Goal: Use online tool/utility: Use online tool/utility

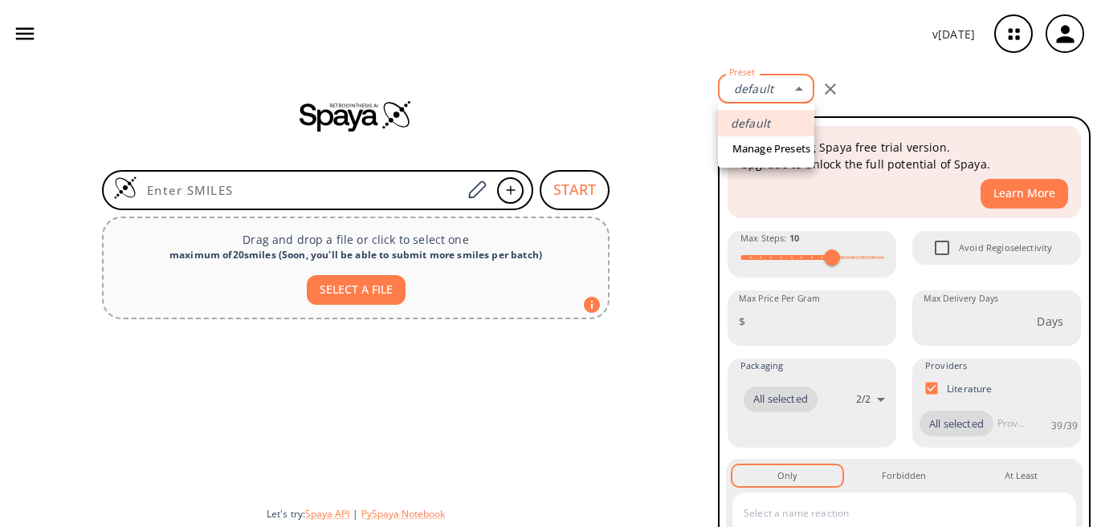
click at [801, 86] on body "v 1.9.39 hali belle halisoro2325@gmail.com Retrosynthesis Activities Projects 0…" at bounding box center [548, 263] width 1097 height 527
click at [801, 86] on div at bounding box center [548, 263] width 1097 height 527
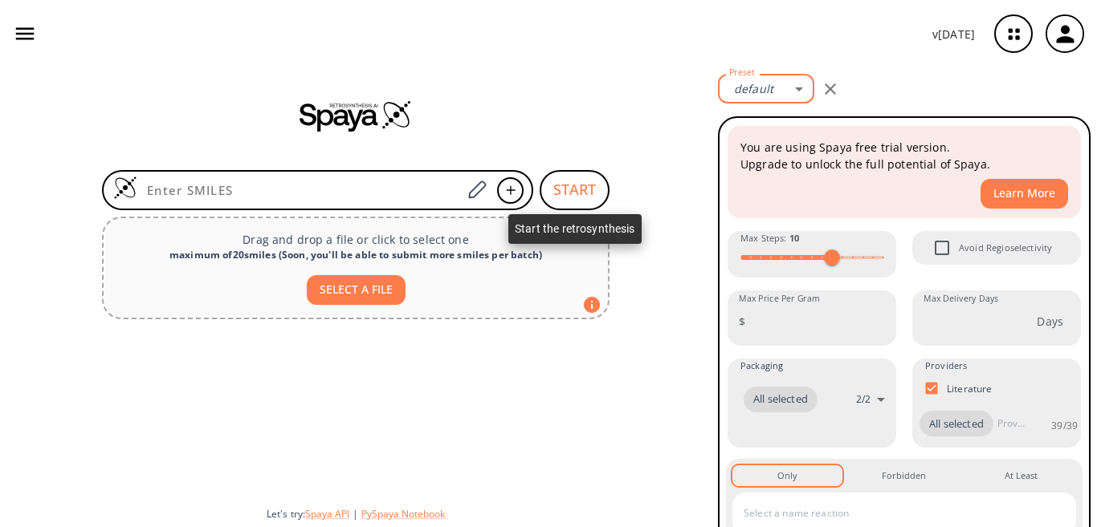
click at [584, 179] on button "START" at bounding box center [575, 190] width 70 height 40
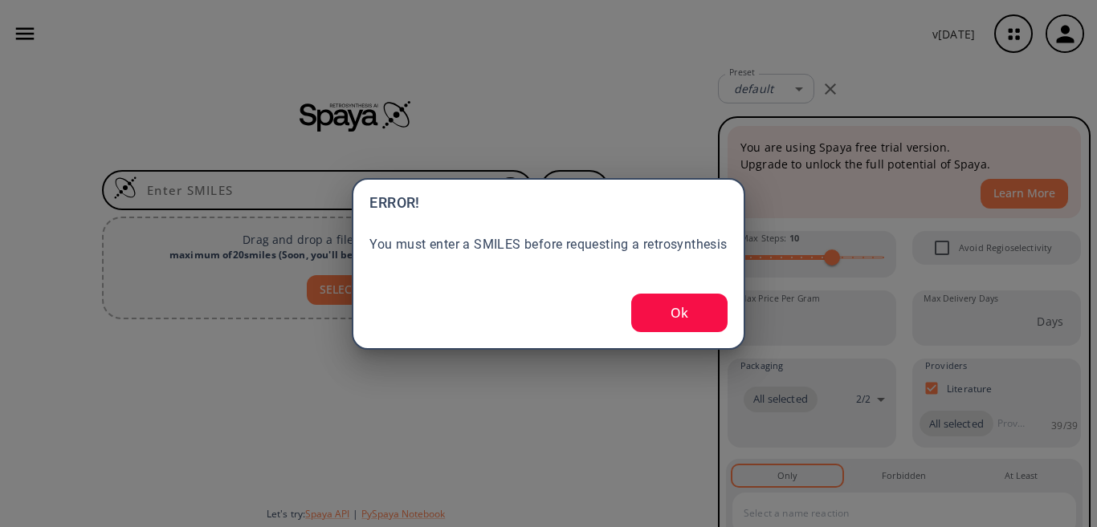
click at [690, 312] on button "Ok" at bounding box center [679, 313] width 96 height 39
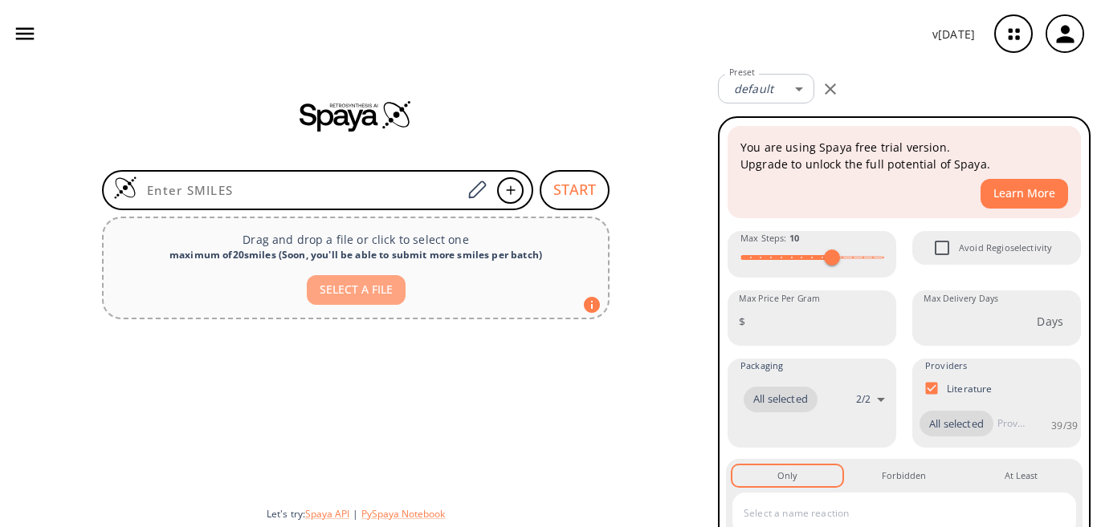
click at [371, 282] on button "SELECT A FILE" at bounding box center [356, 290] width 99 height 30
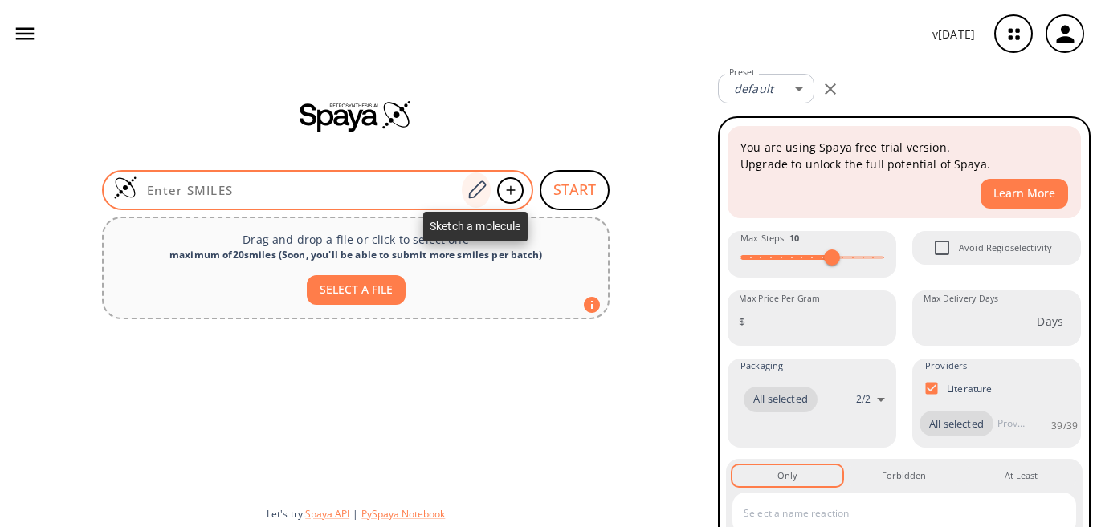
click at [472, 194] on icon at bounding box center [477, 190] width 22 height 21
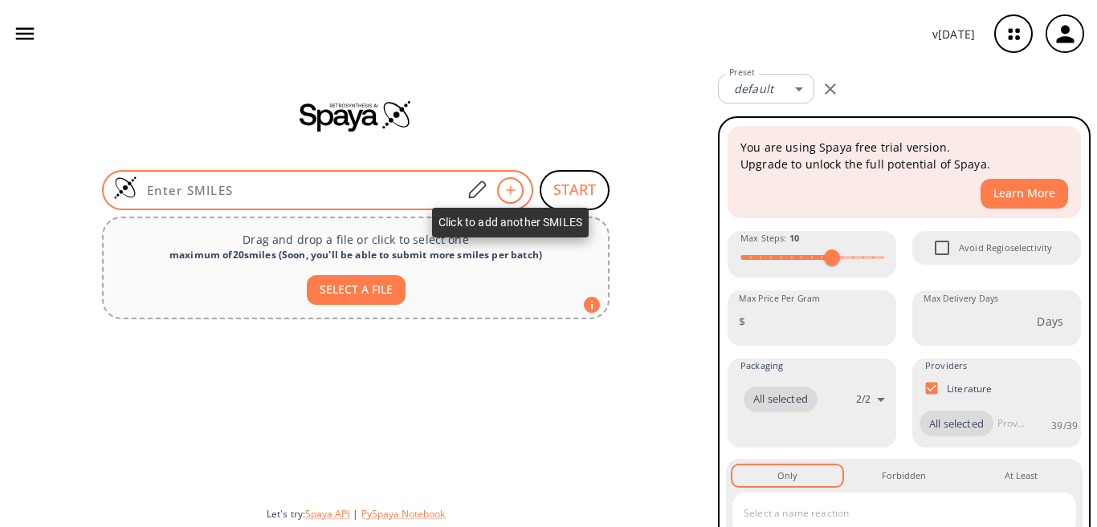
click at [508, 188] on icon at bounding box center [511, 190] width 16 height 10
click at [509, 186] on icon at bounding box center [511, 190] width 16 height 10
click at [510, 189] on icon at bounding box center [510, 190] width 9 height 9
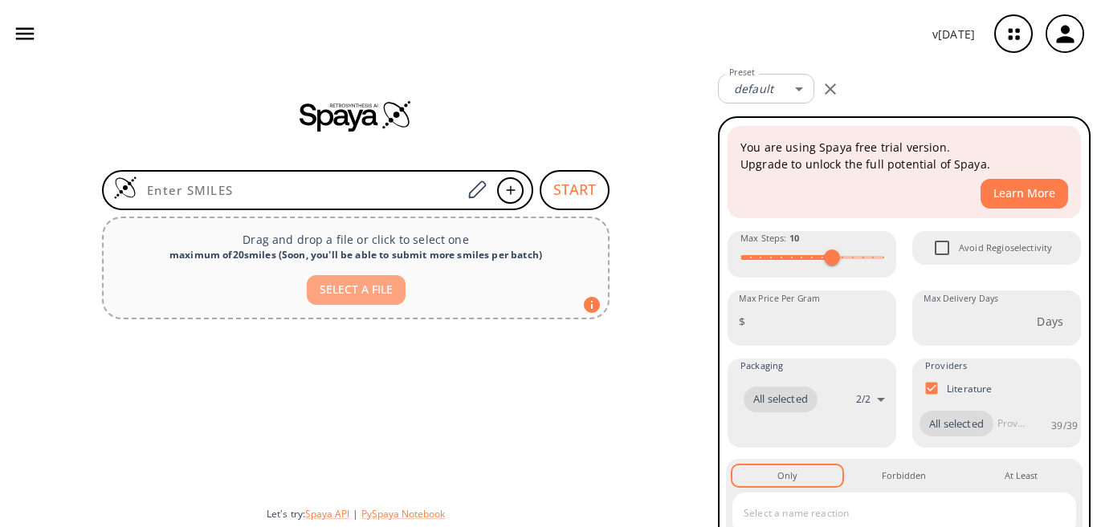
click at [373, 293] on button "SELECT A FILE" at bounding box center [356, 290] width 99 height 30
type input "C:\fakepath\Sans titre3.png"
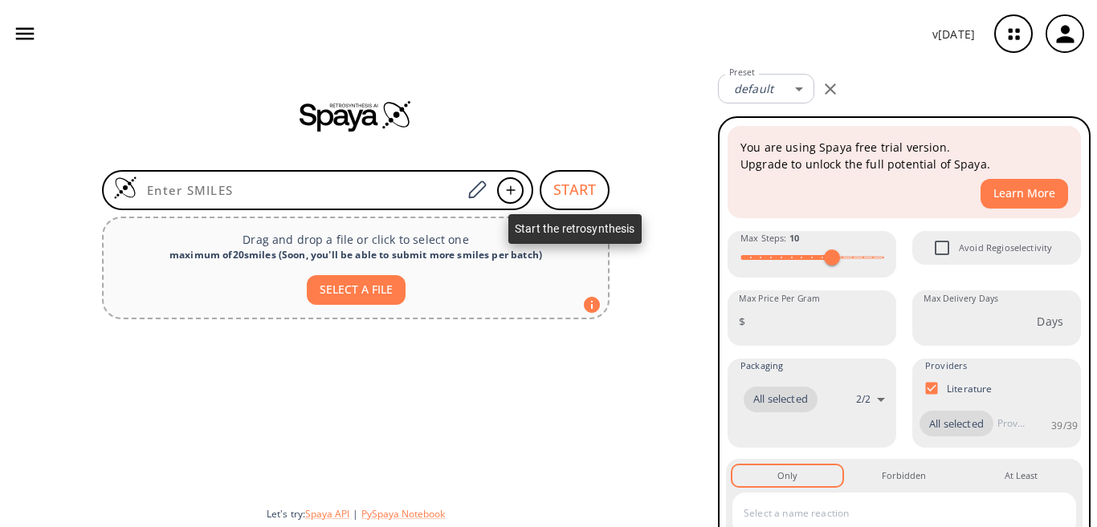
click at [570, 186] on button "START" at bounding box center [575, 190] width 70 height 40
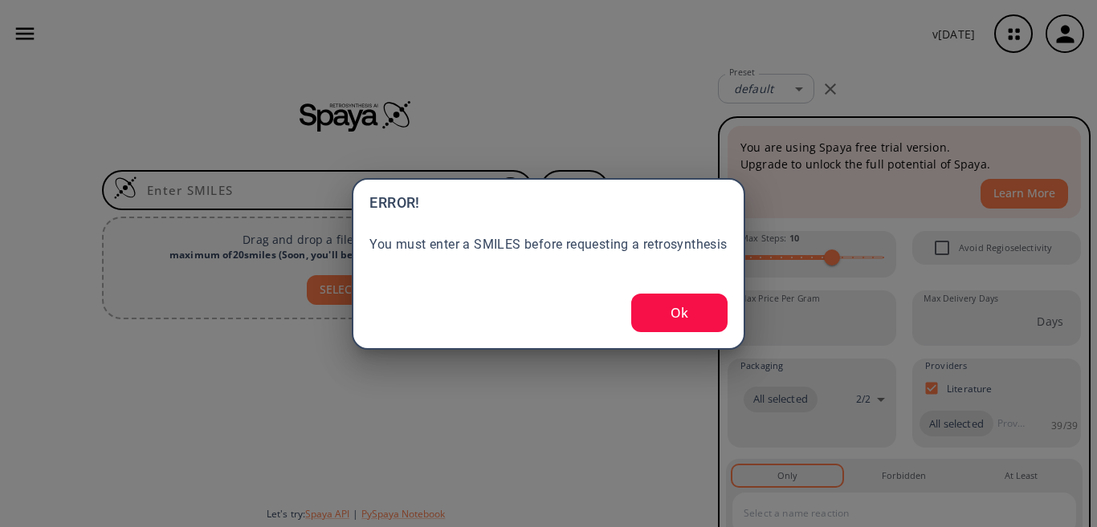
click at [688, 314] on button "Ok" at bounding box center [679, 313] width 96 height 39
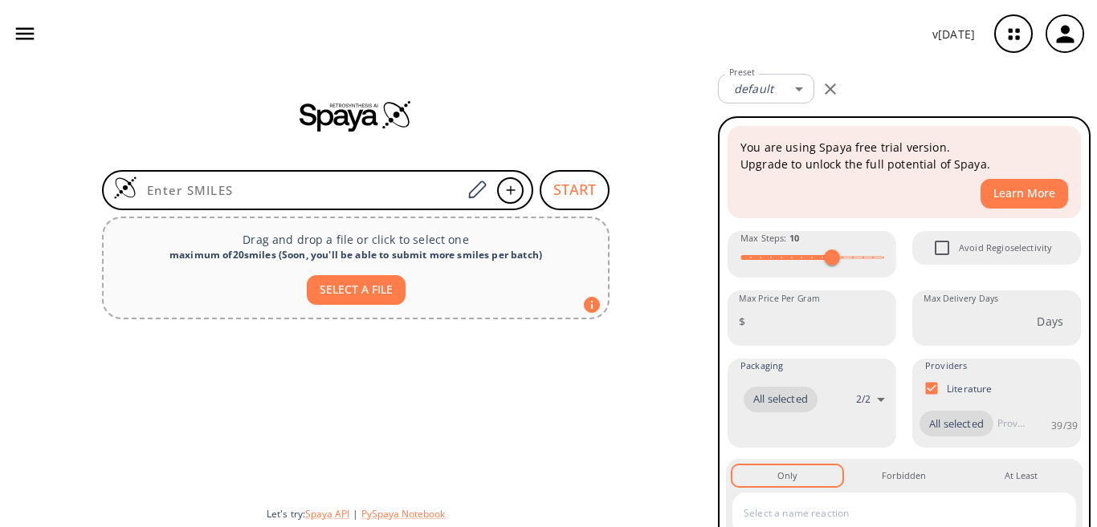
click at [688, 314] on div "START Drag and drop a file or click to select one maximum of 20 smiles ( Soon, …" at bounding box center [355, 297] width 711 height 460
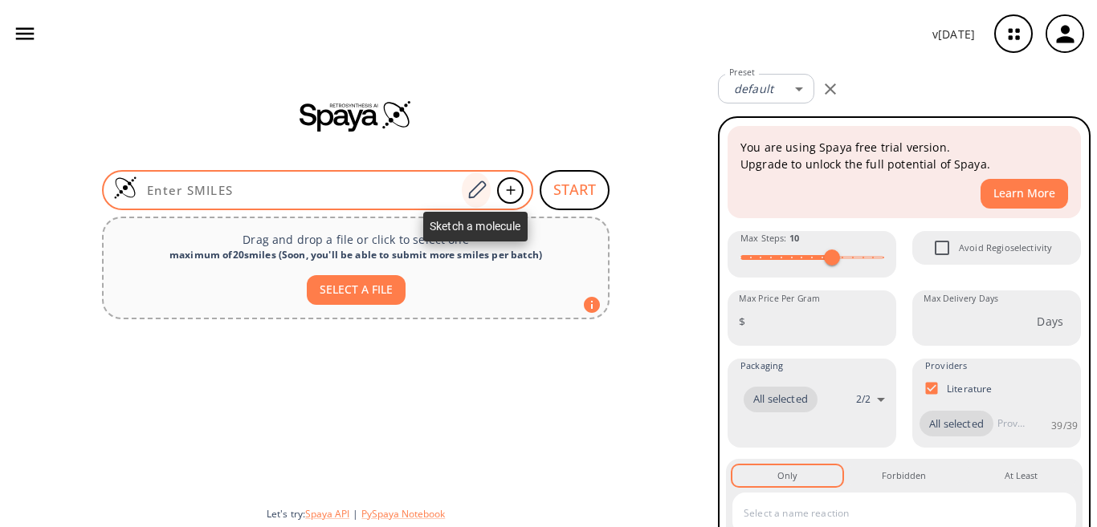
click at [474, 190] on icon at bounding box center [477, 190] width 22 height 21
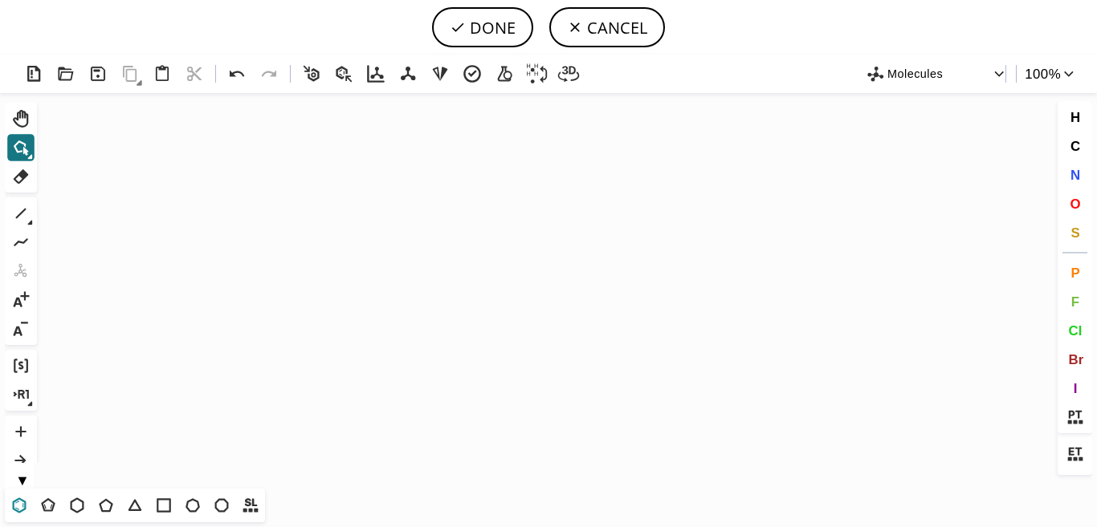
click at [23, 499] on icon at bounding box center [19, 505] width 21 height 21
click at [389, 253] on icon "Created with [PERSON_NAME] 2.3.0" at bounding box center [548, 291] width 1010 height 396
click at [1078, 185] on button "N" at bounding box center [1074, 174] width 27 height 27
click at [388, 221] on tspan "N" at bounding box center [388, 221] width 8 height 12
click at [363, 269] on tspan "N" at bounding box center [363, 269] width 8 height 12
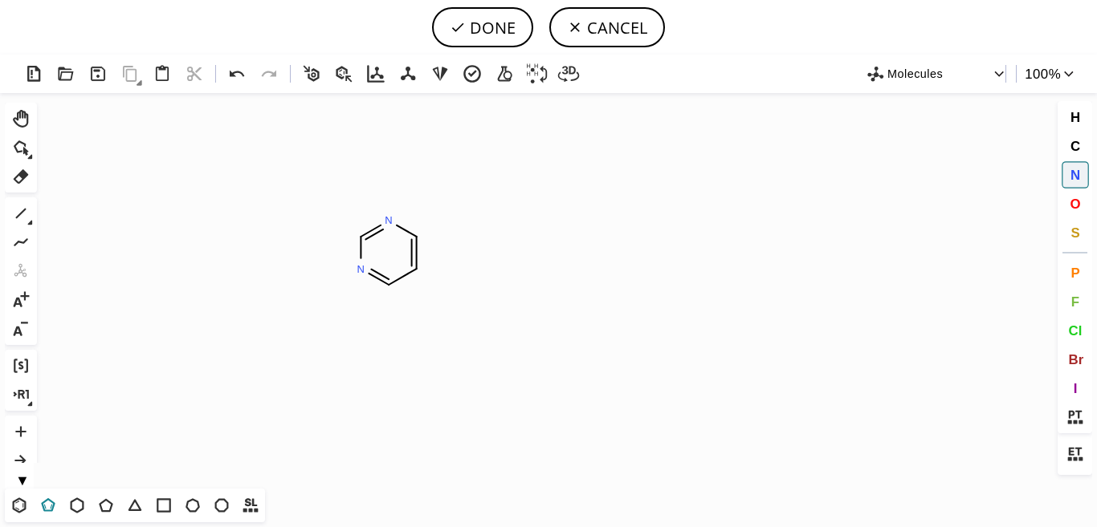
click at [43, 499] on icon at bounding box center [48, 505] width 21 height 21
click at [435, 241] on icon "Created with Raphaël 2.3.0 N N N" at bounding box center [548, 291] width 1010 height 396
click at [237, 74] on icon at bounding box center [237, 74] width 23 height 23
click at [26, 215] on icon at bounding box center [20, 213] width 21 height 21
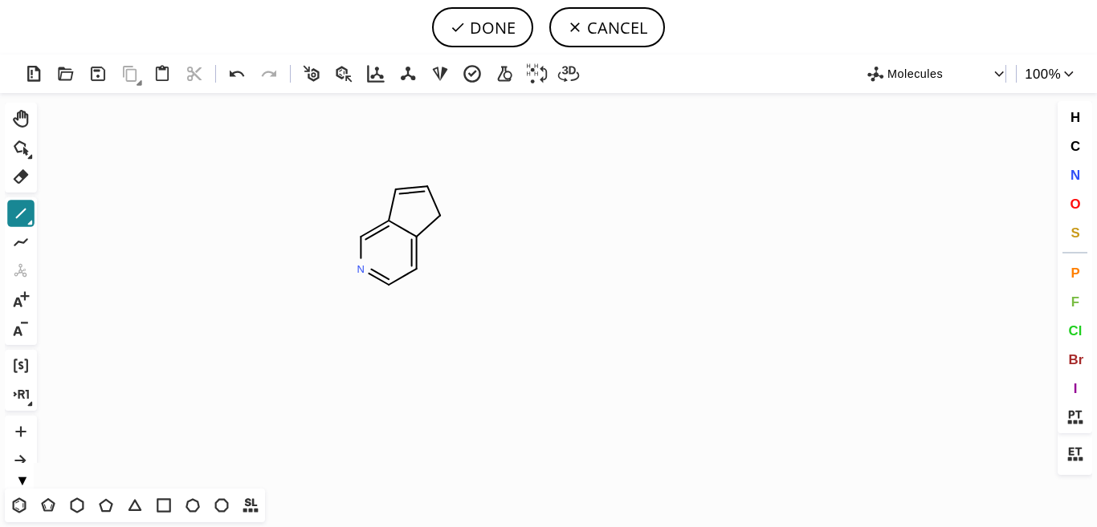
click at [28, 226] on button "1" at bounding box center [20, 213] width 27 height 27
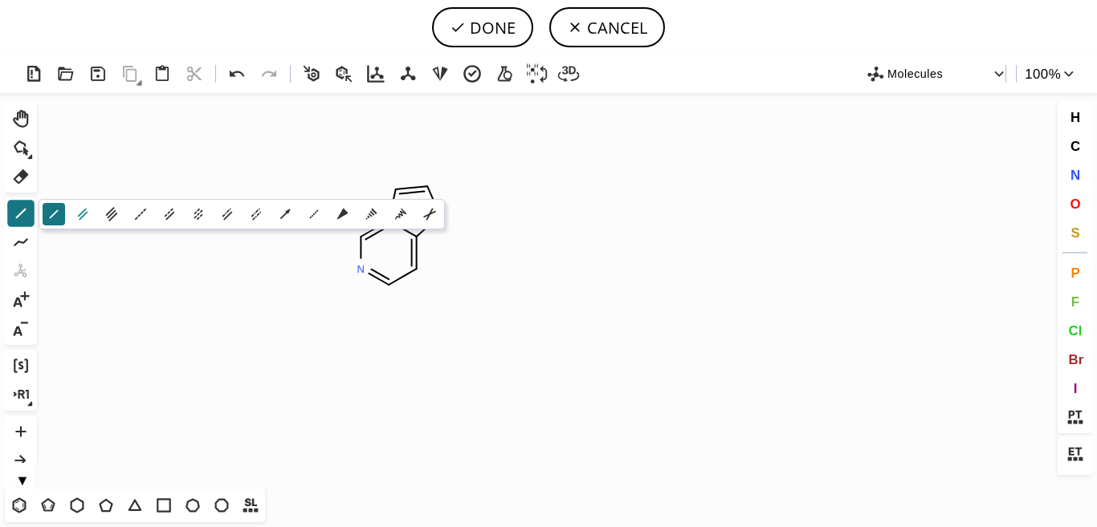
click at [85, 213] on icon at bounding box center [83, 215] width 18 height 18
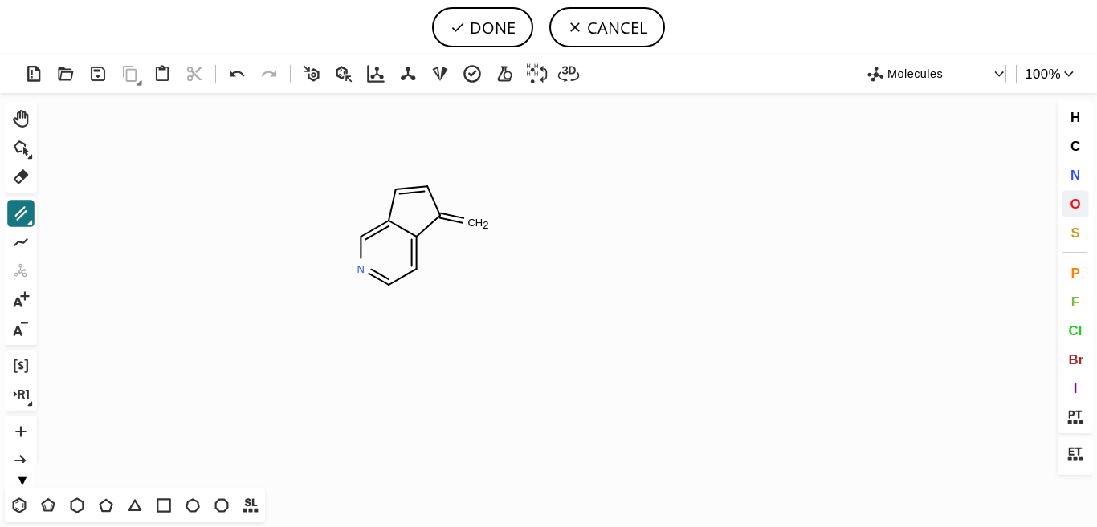
click at [1080, 202] on span "O" at bounding box center [1074, 203] width 10 height 15
click at [477, 213] on tspan "O" at bounding box center [477, 213] width 8 height 12
click at [234, 79] on icon at bounding box center [237, 74] width 23 height 23
click at [485, 222] on tspan "O" at bounding box center [485, 223] width 8 height 12
click at [227, 71] on icon at bounding box center [237, 74] width 23 height 23
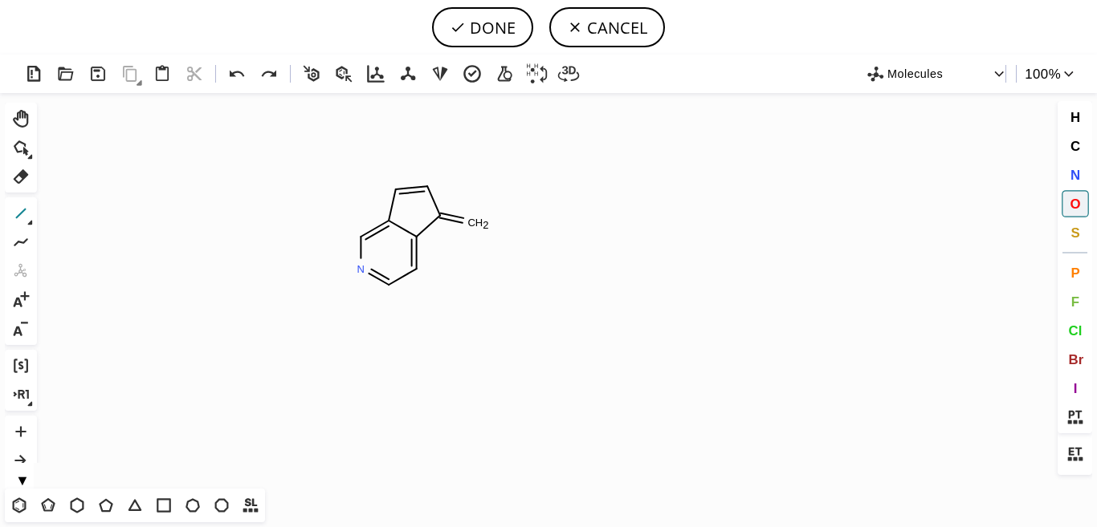
click at [15, 214] on icon at bounding box center [20, 213] width 21 height 21
click at [1071, 199] on span "O" at bounding box center [1074, 203] width 10 height 15
click at [481, 254] on tspan "O" at bounding box center [481, 254] width 8 height 12
click at [20, 187] on icon at bounding box center [20, 176] width 21 height 21
click at [459, 220] on icon at bounding box center [455, 221] width 31 height 11
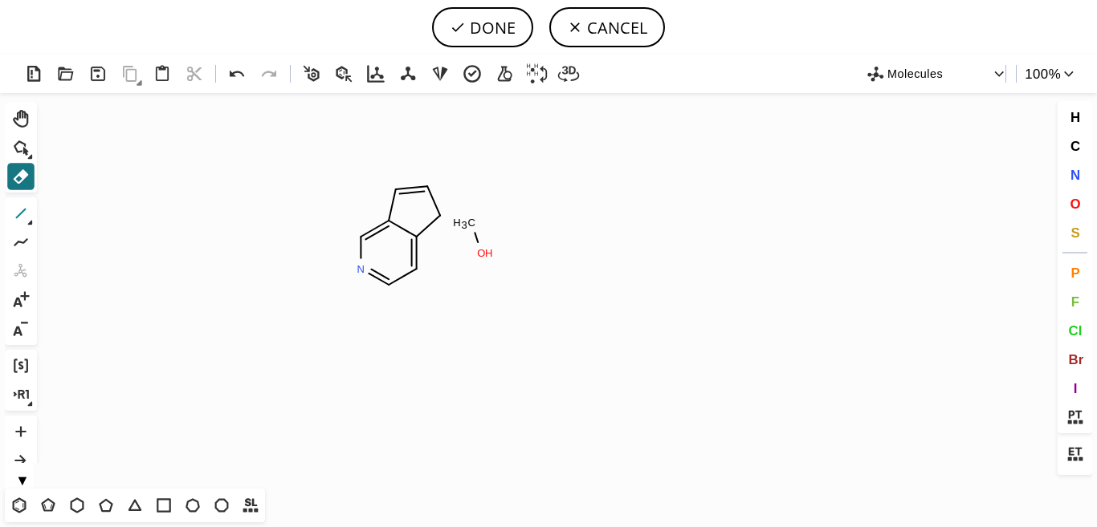
click at [22, 221] on icon at bounding box center [20, 213] width 21 height 21
drag, startPoint x: 443, startPoint y: 216, endPoint x: 470, endPoint y: 224, distance: 28.5
click at [17, 213] on icon at bounding box center [20, 213] width 21 height 21
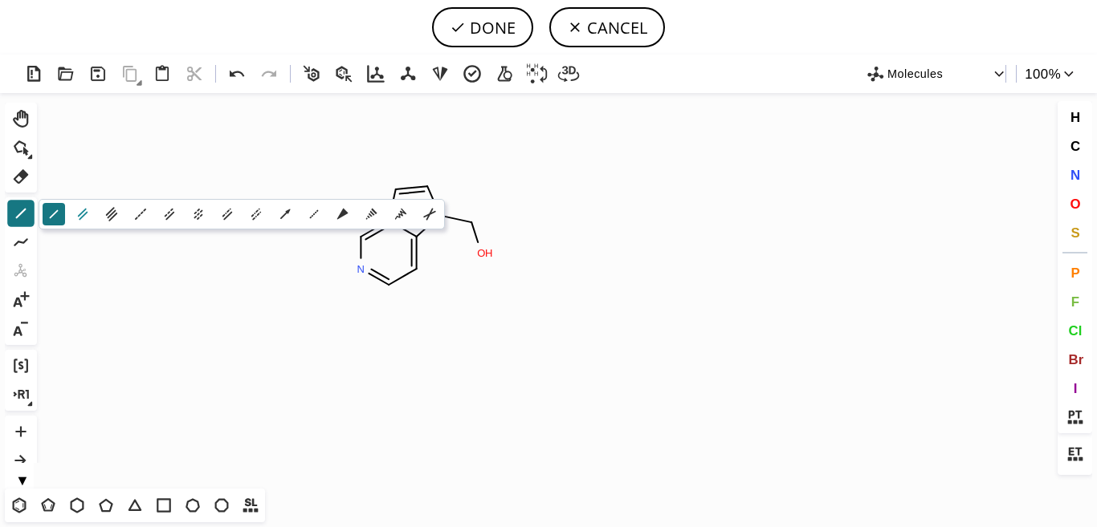
click at [83, 215] on icon at bounding box center [83, 215] width 10 height 12
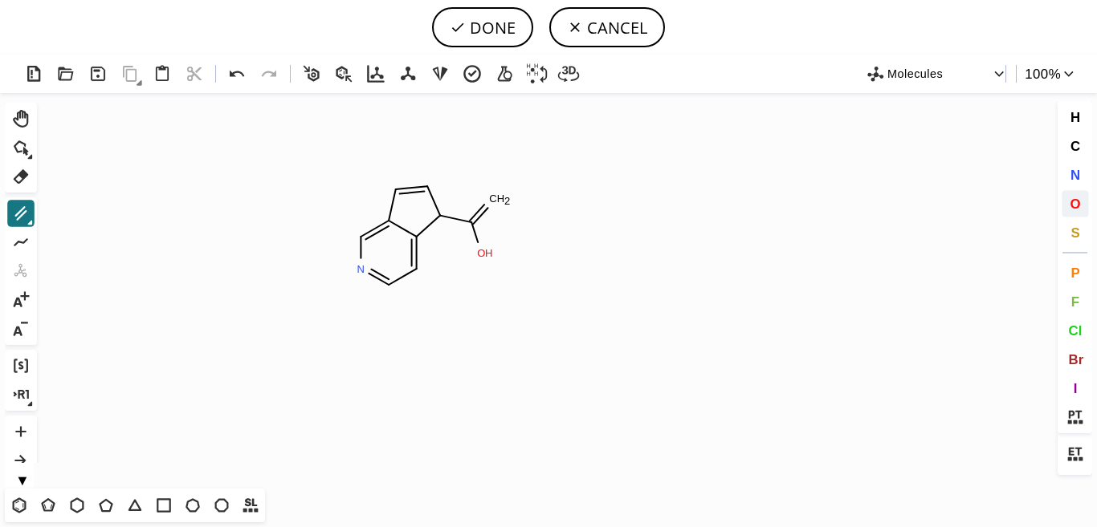
click at [1076, 207] on span "O" at bounding box center [1074, 203] width 10 height 15
click at [495, 199] on tspan "O" at bounding box center [495, 199] width 8 height 12
click at [1063, 82] on button "100 %" at bounding box center [1051, 73] width 62 height 35
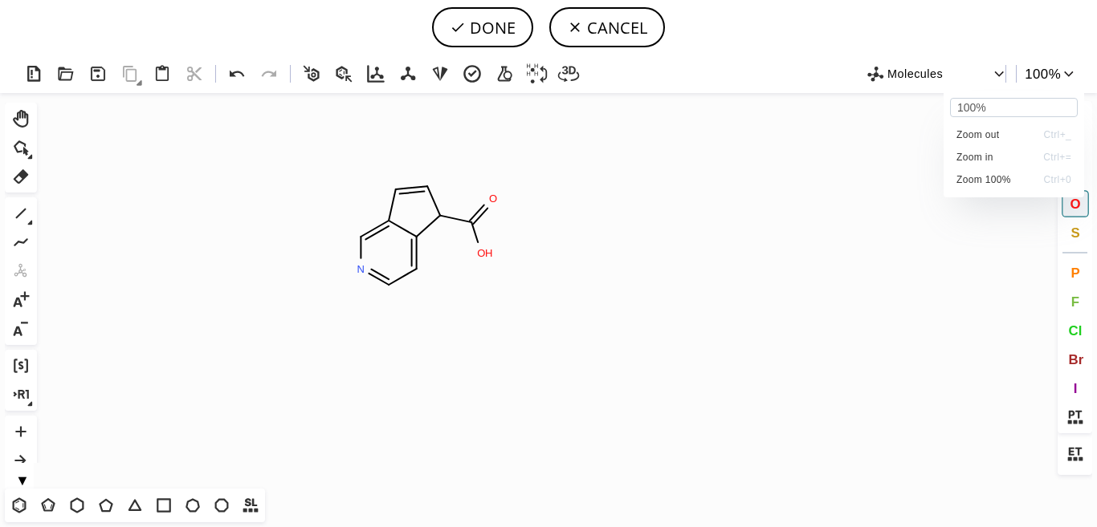
click at [23, 365] on div at bounding box center [548, 263] width 1097 height 527
click at [18, 369] on icon at bounding box center [21, 366] width 14 height 14
click at [19, 375] on icon at bounding box center [20, 366] width 21 height 21
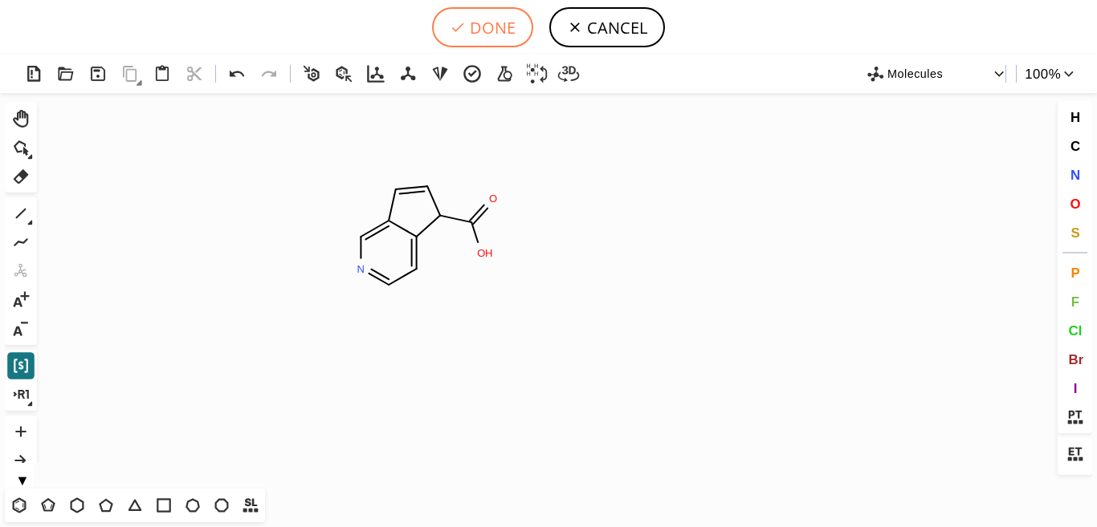
click at [475, 31] on button "DONE" at bounding box center [482, 27] width 101 height 40
type input "C1N=CC=C2C(C(=O)O)C=CC=12"
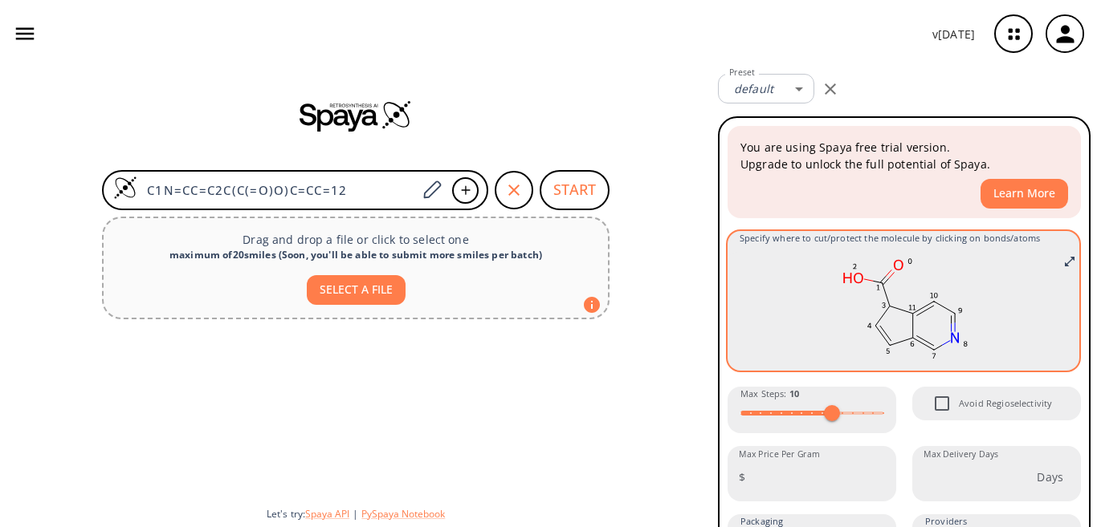
click at [923, 280] on rect at bounding box center [903, 308] width 328 height 112
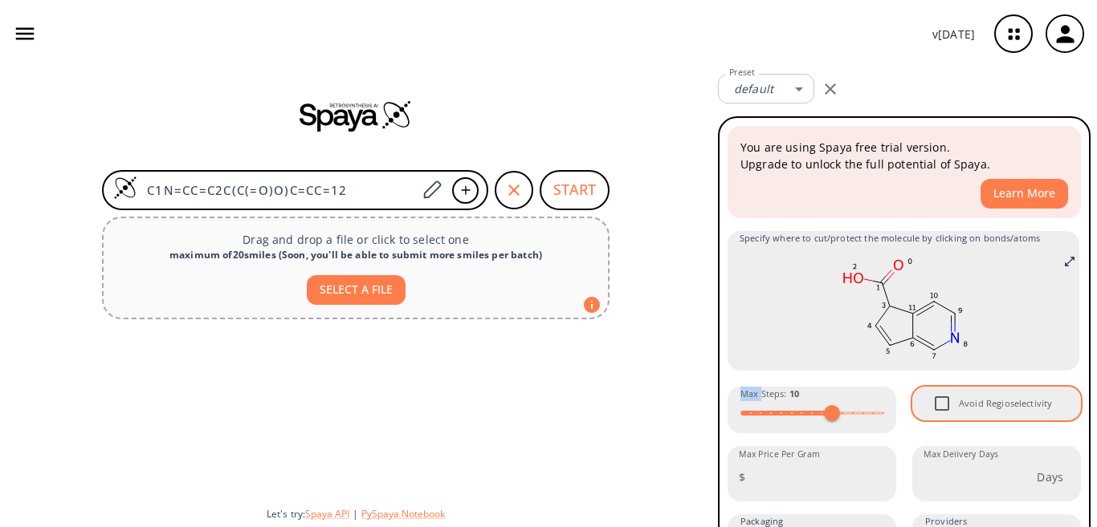
click at [933, 403] on input "Avoid Regioselectivity" at bounding box center [942, 404] width 34 height 34
checkbox input "true"
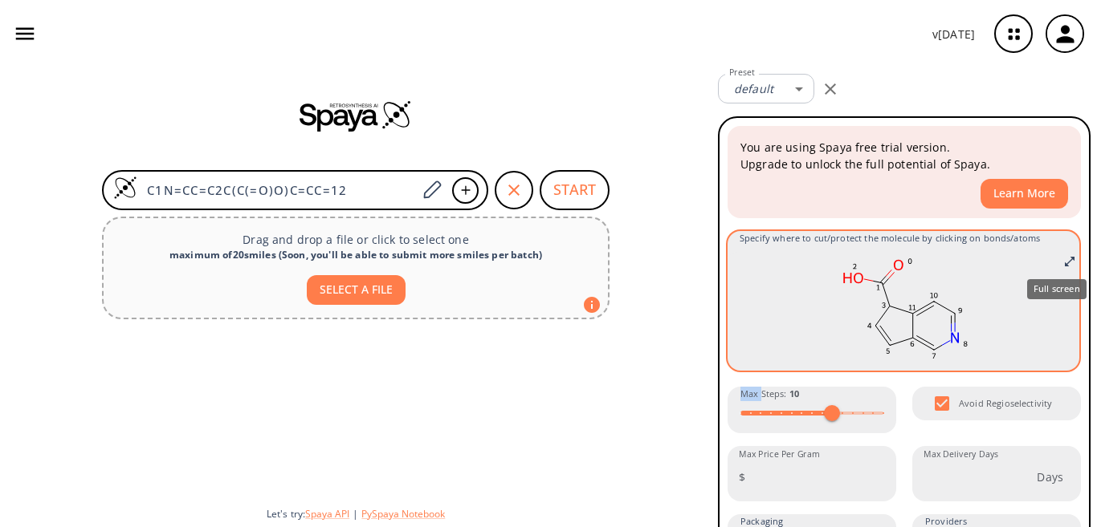
click at [1065, 263] on icon "Full screen" at bounding box center [1070, 262] width 10 height 10
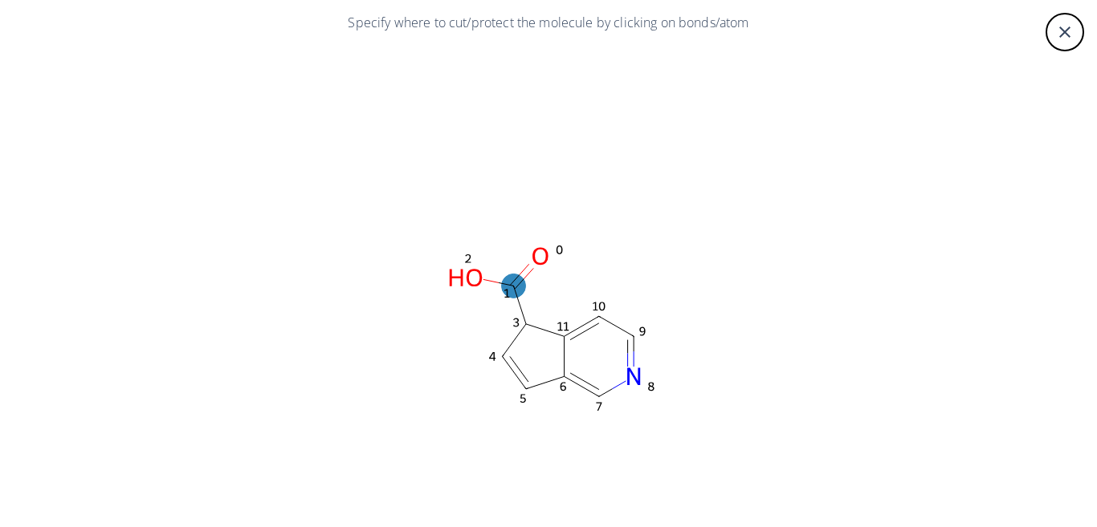
click at [513, 285] on ellipse at bounding box center [514, 286] width 24 height 24
click at [519, 308] on icon at bounding box center [517, 309] width 12 height 12
click at [512, 286] on ellipse at bounding box center [514, 286] width 24 height 24
click at [516, 307] on icon at bounding box center [517, 309] width 12 height 12
click at [631, 374] on ellipse at bounding box center [633, 377] width 24 height 24
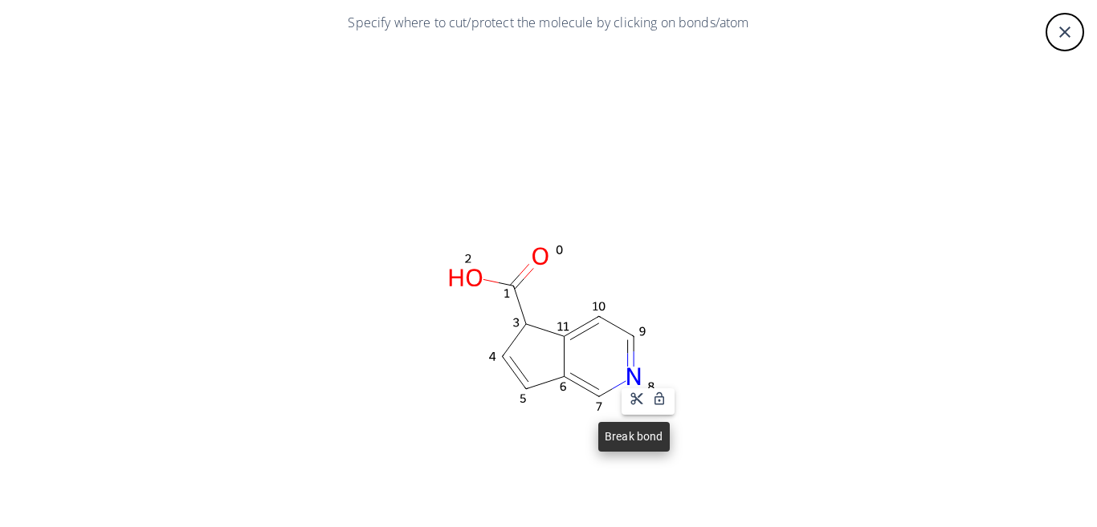
click at [633, 398] on icon at bounding box center [636, 399] width 14 height 14
click at [650, 230] on rect at bounding box center [548, 328] width 963 height 562
click at [1077, 43] on div "close" at bounding box center [1064, 32] width 39 height 39
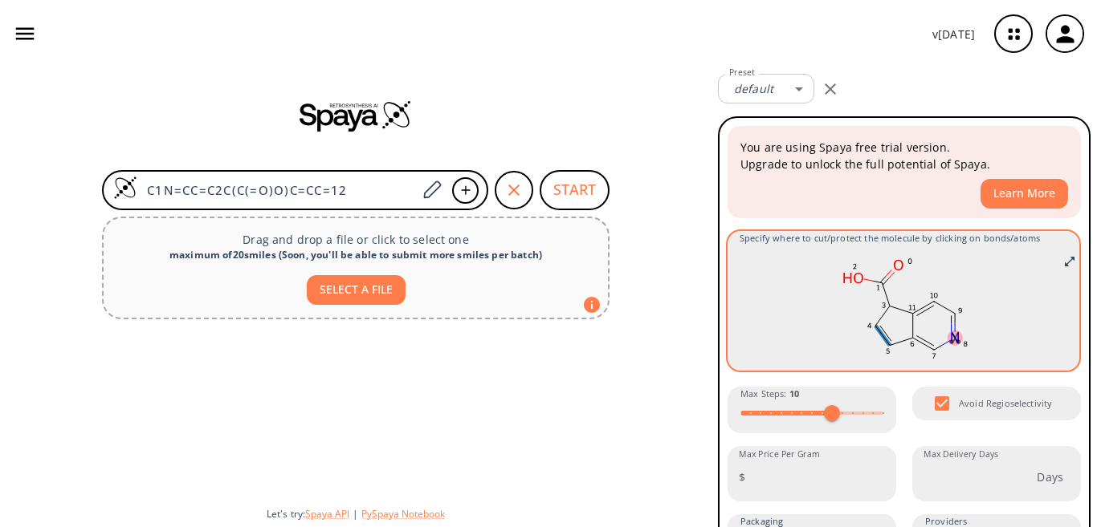
click at [875, 335] on icon at bounding box center [882, 336] width 14 height 20
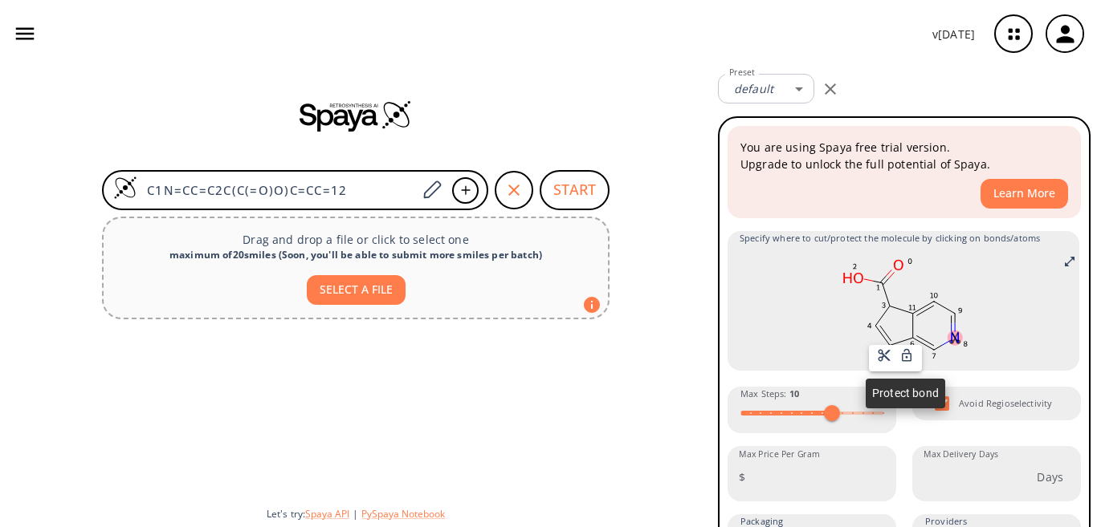
click at [905, 355] on icon at bounding box center [906, 355] width 14 height 14
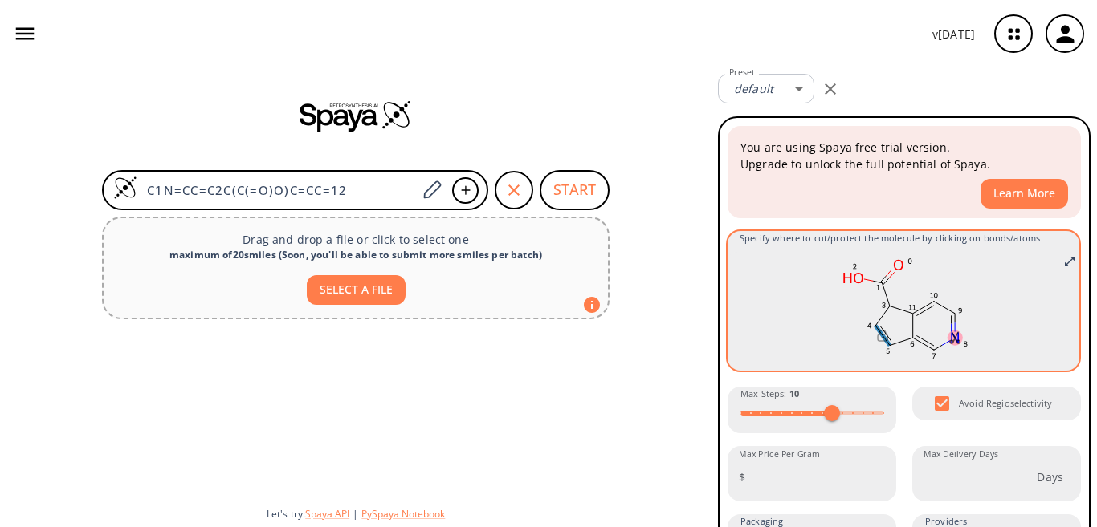
click at [880, 334] on icon at bounding box center [885, 333] width 11 height 15
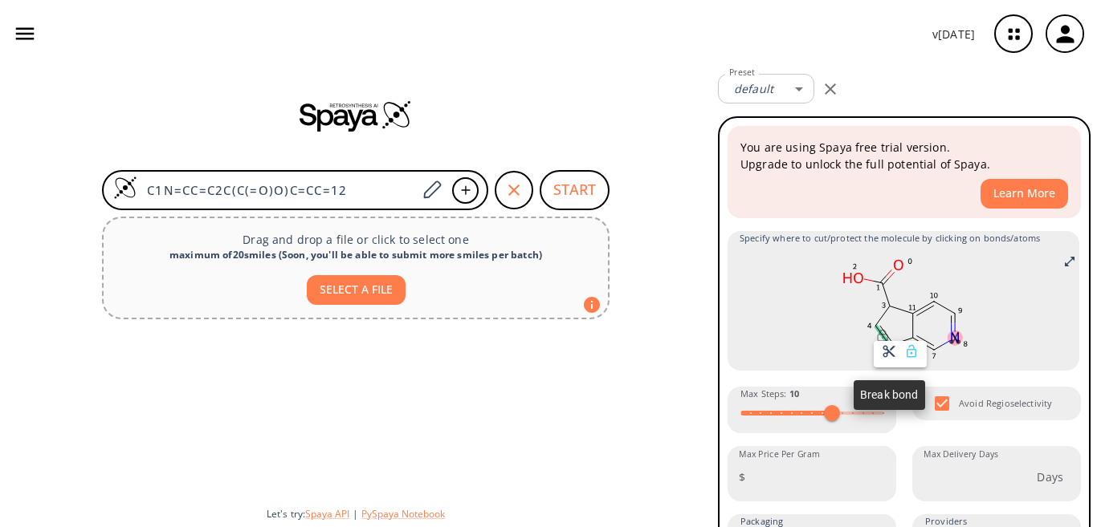
click at [889, 356] on icon at bounding box center [889, 351] width 14 height 14
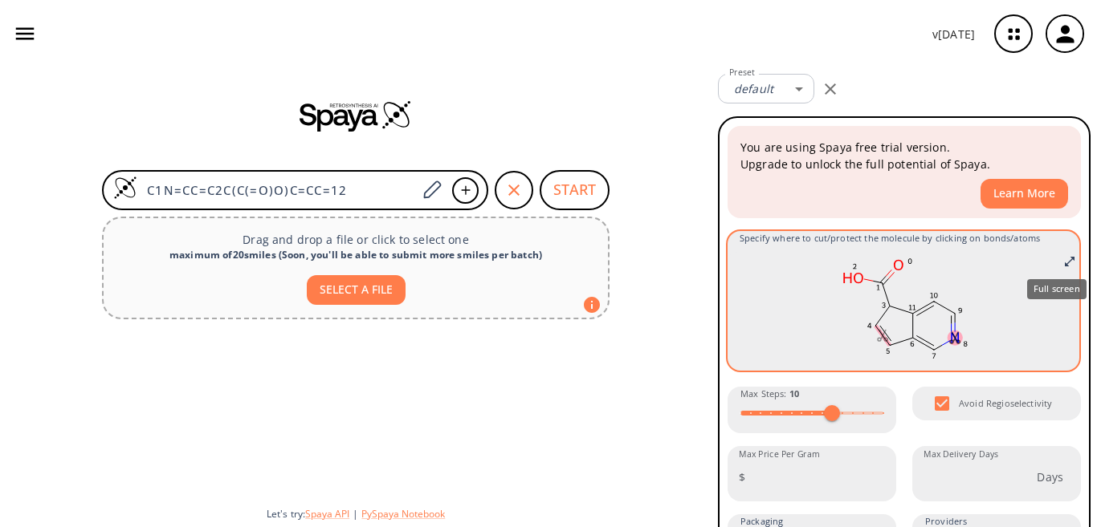
click at [1065, 261] on icon "Full screen" at bounding box center [1070, 262] width 10 height 10
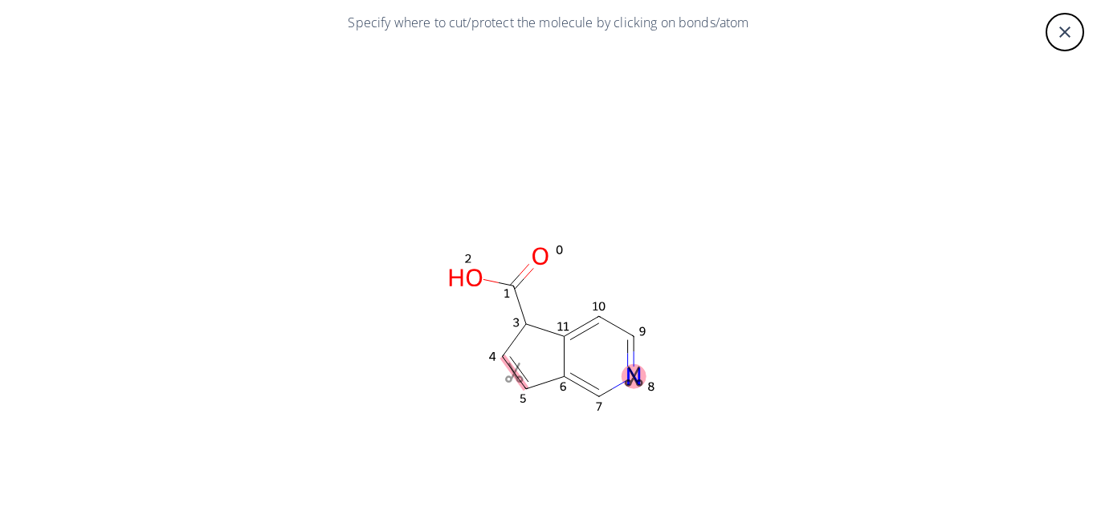
click at [1057, 36] on icon "close" at bounding box center [1064, 31] width 19 height 19
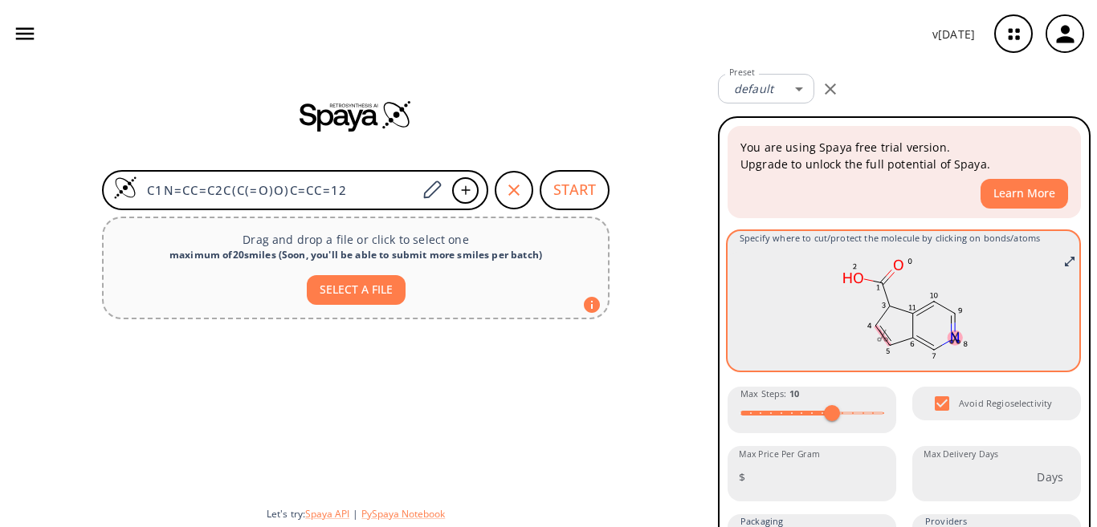
drag, startPoint x: 959, startPoint y: 350, endPoint x: 828, endPoint y: 312, distance: 136.4
click at [828, 312] on rect at bounding box center [903, 308] width 328 height 112
click at [832, 307] on rect at bounding box center [903, 308] width 328 height 112
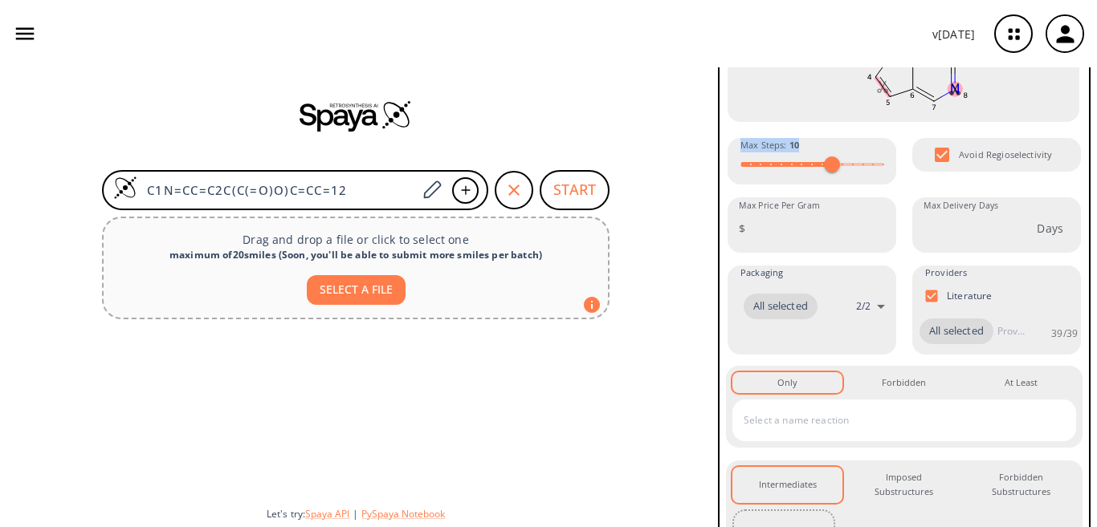
scroll to position [67, 0]
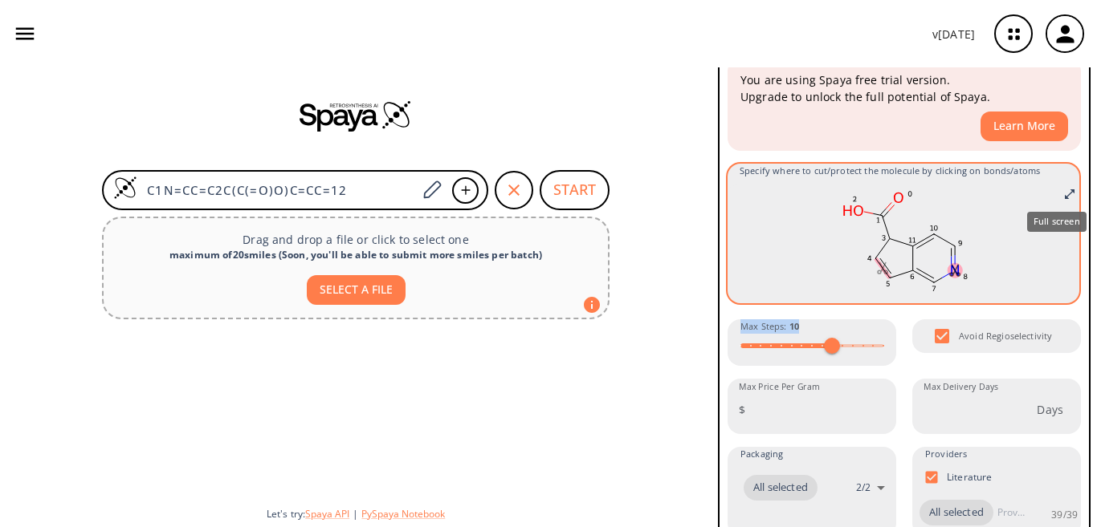
click at [1065, 196] on icon "Full screen" at bounding box center [1070, 194] width 10 height 10
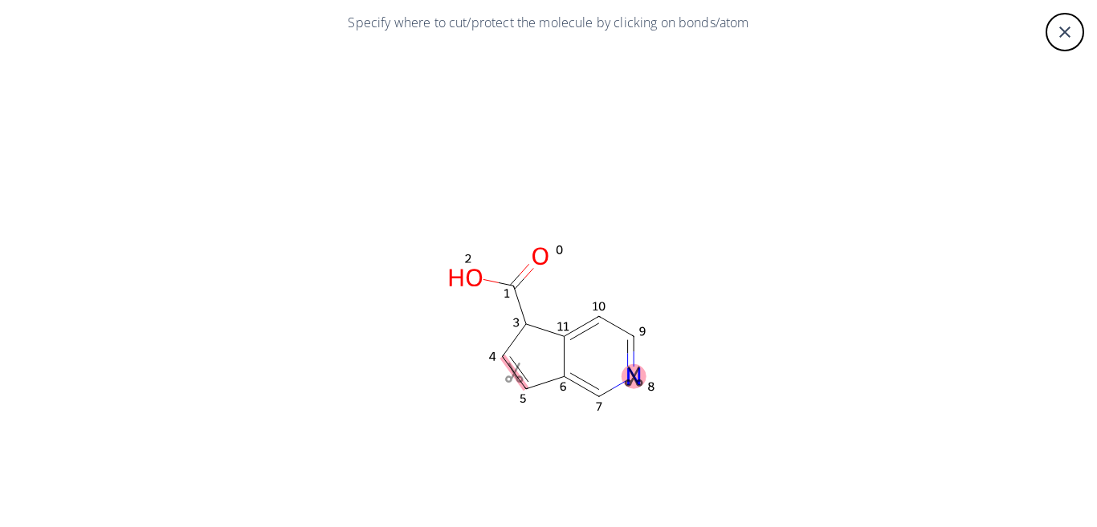
drag, startPoint x: 947, startPoint y: 165, endPoint x: 573, endPoint y: 271, distance: 388.6
click at [510, 370] on rect at bounding box center [548, 328] width 963 height 562
click at [536, 258] on ellipse at bounding box center [540, 255] width 24 height 25
click at [540, 277] on icon at bounding box center [544, 279] width 12 height 12
click at [516, 323] on ellipse at bounding box center [526, 324] width 24 height 24
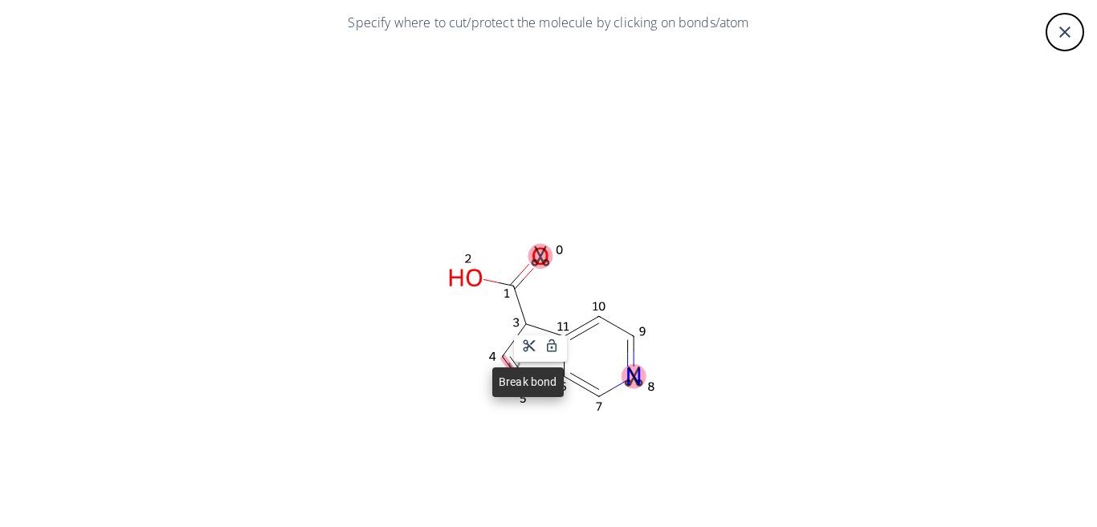
click at [527, 344] on icon at bounding box center [529, 346] width 12 height 12
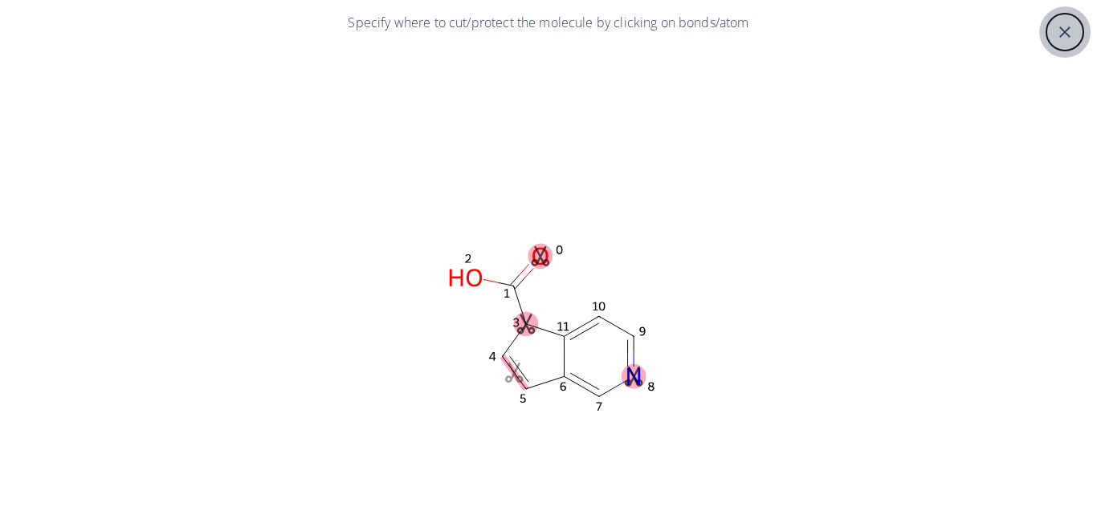
click at [1060, 36] on icon "close" at bounding box center [1064, 31] width 11 height 11
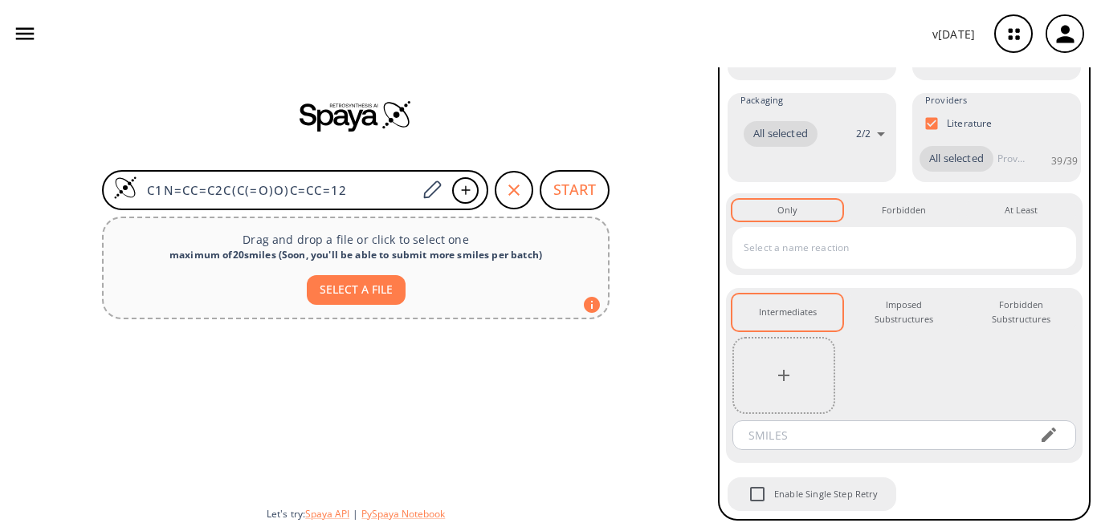
scroll to position [461, 0]
click at [897, 200] on button "Forbidden 0" at bounding box center [904, 210] width 110 height 21
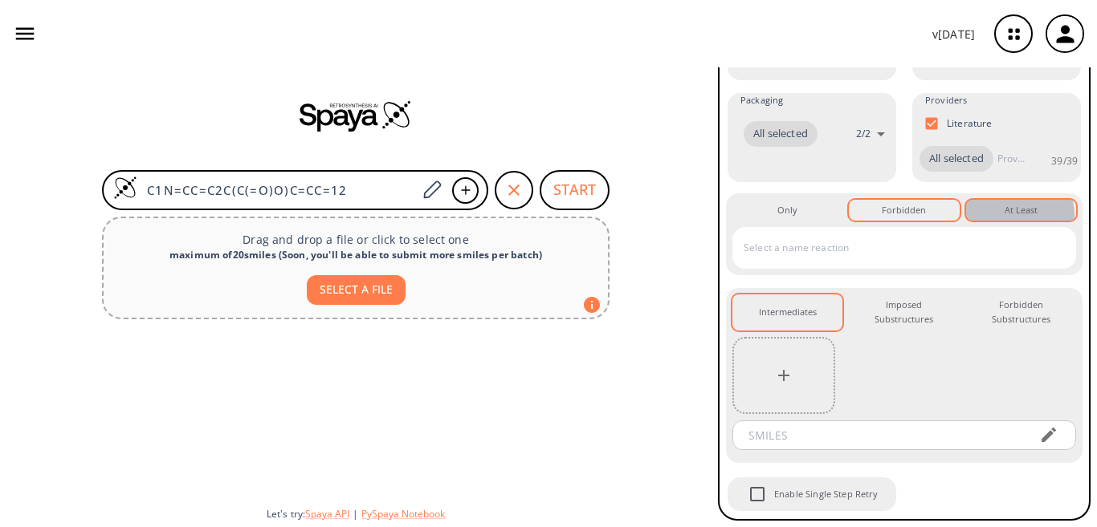
click at [1004, 203] on div "At Least 0" at bounding box center [1020, 210] width 33 height 14
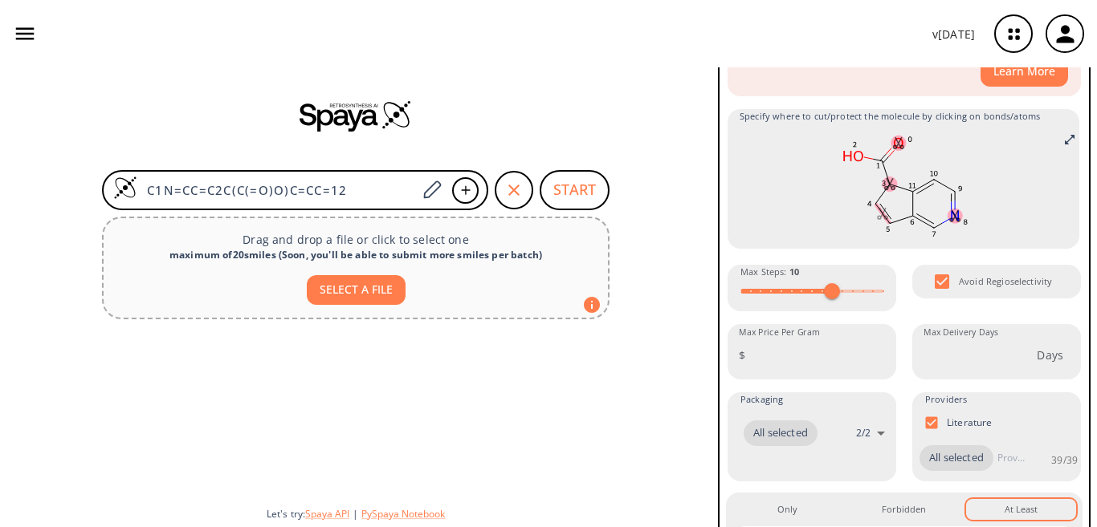
scroll to position [111, 0]
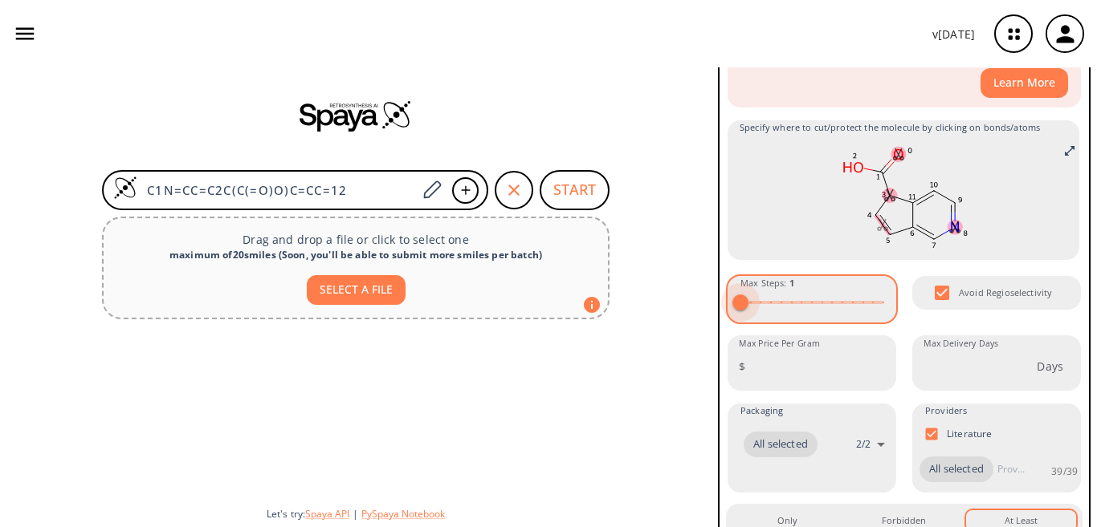
drag, startPoint x: 829, startPoint y: 304, endPoint x: 739, endPoint y: 308, distance: 89.2
click at [739, 308] on span at bounding box center [740, 303] width 16 height 16
type input "15"
drag, startPoint x: 739, startPoint y: 308, endPoint x: 1003, endPoint y: 322, distance: 263.7
click at [1003, 322] on div "You are using Spaya free trial version. Upgrade to unlock the full potential of…" at bounding box center [904, 419] width 356 height 810
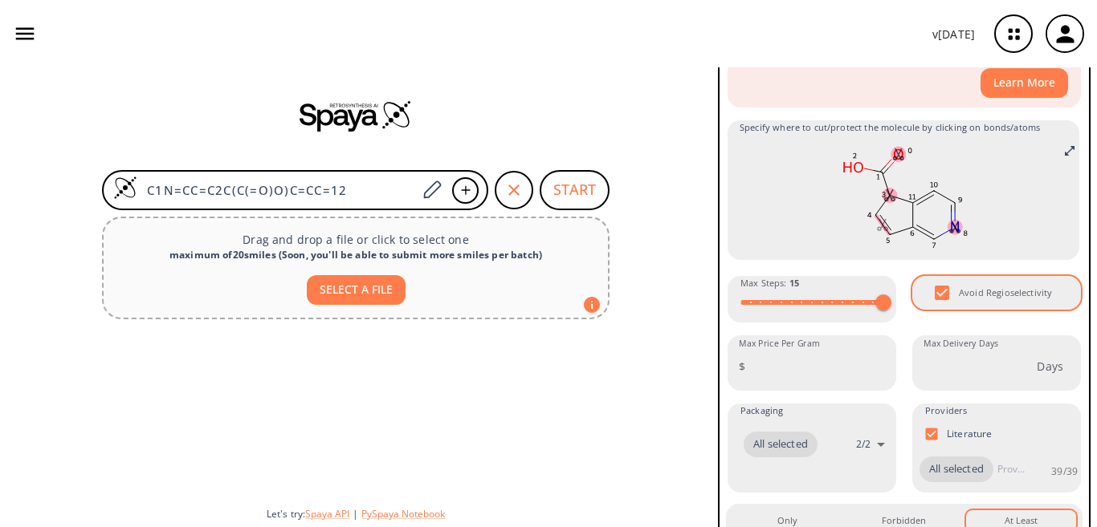
click at [1002, 296] on span "Avoid Regioselectivity" at bounding box center [1005, 293] width 93 height 14
click at [932, 287] on input "Avoid Regioselectivity" at bounding box center [942, 293] width 34 height 34
checkbox input "true"
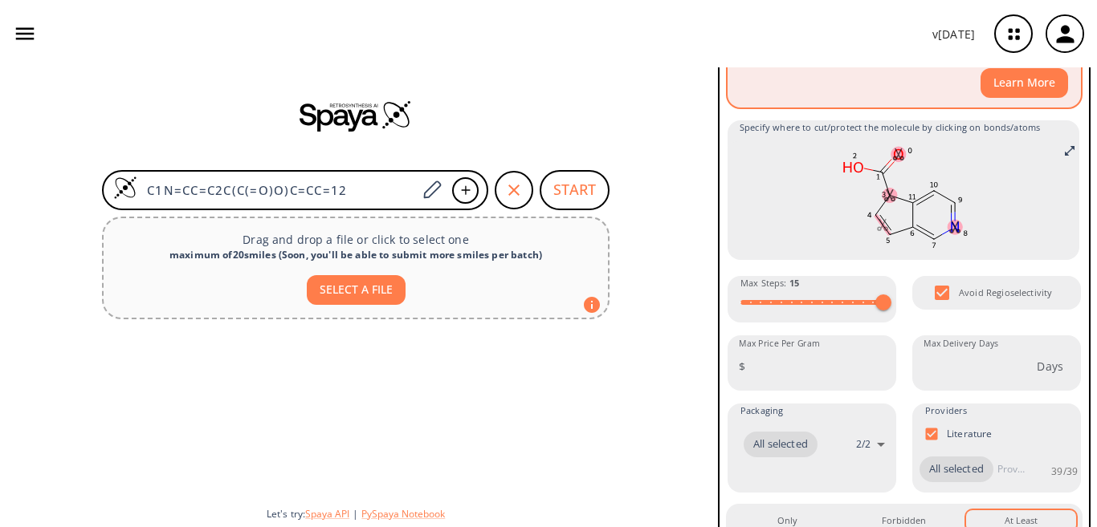
click at [1026, 80] on button "Learn More" at bounding box center [1024, 83] width 88 height 30
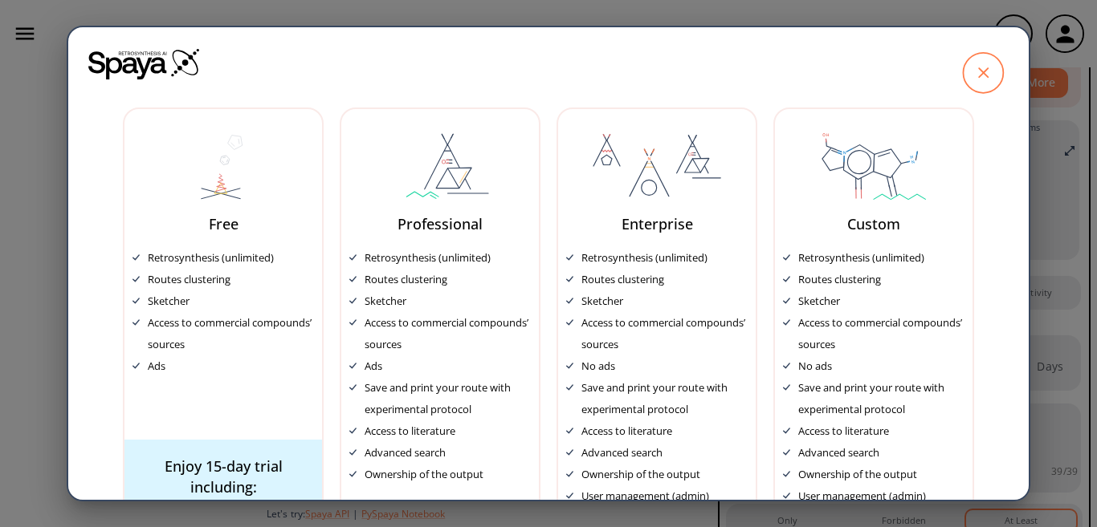
click at [958, 96] on icon at bounding box center [983, 72] width 51 height 51
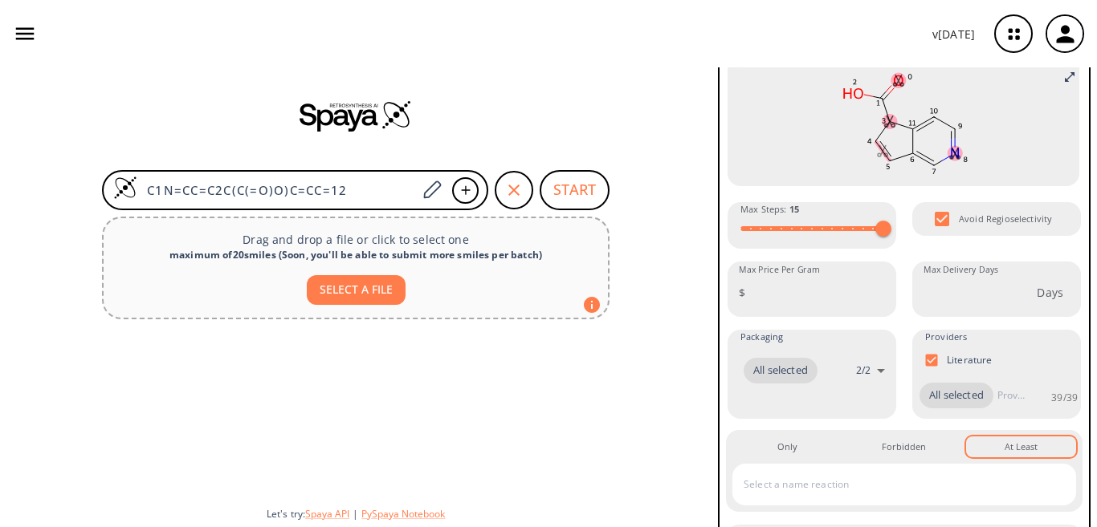
scroll to position [0, 0]
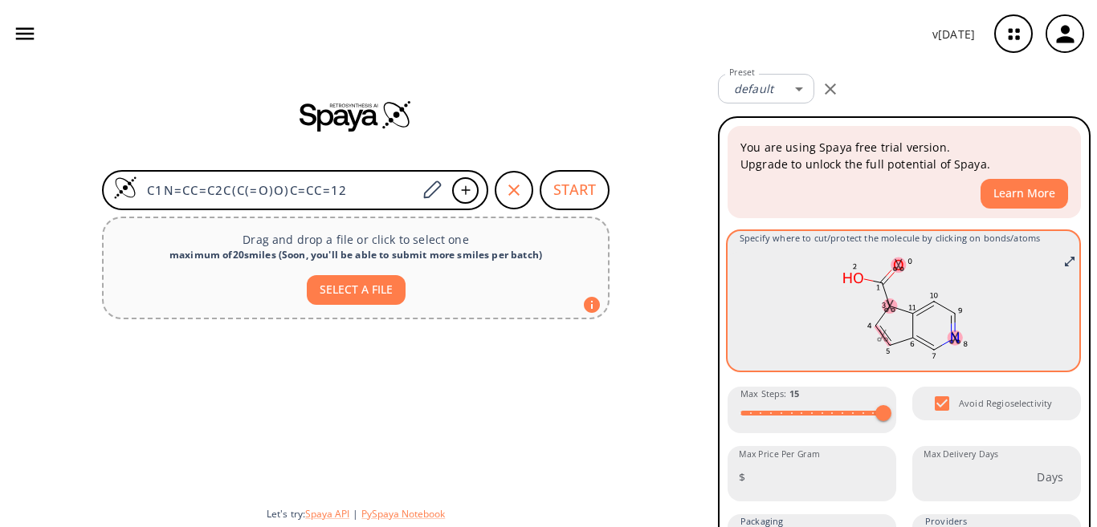
click at [811, 267] on rect at bounding box center [903, 308] width 328 height 112
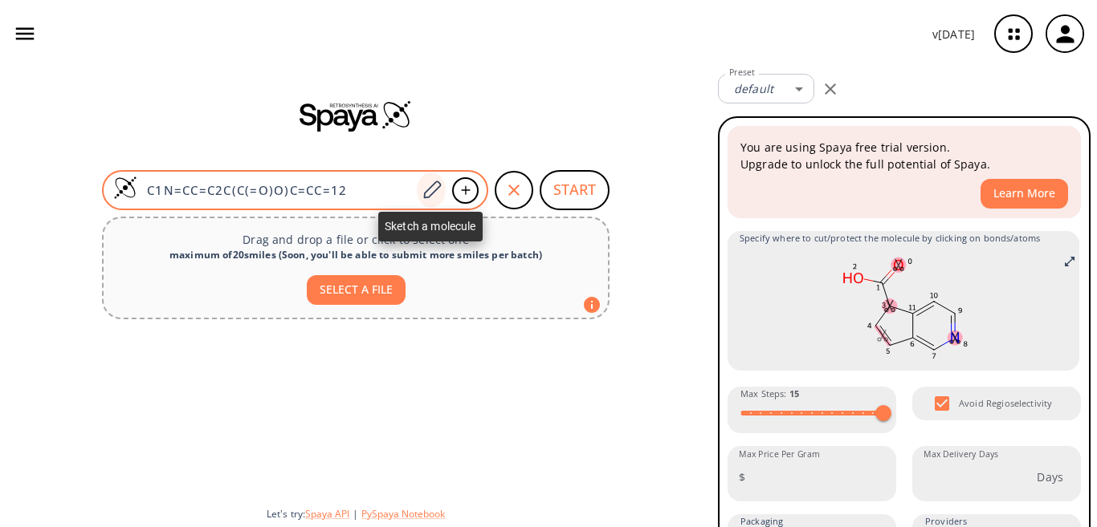
click at [430, 181] on icon at bounding box center [432, 190] width 22 height 21
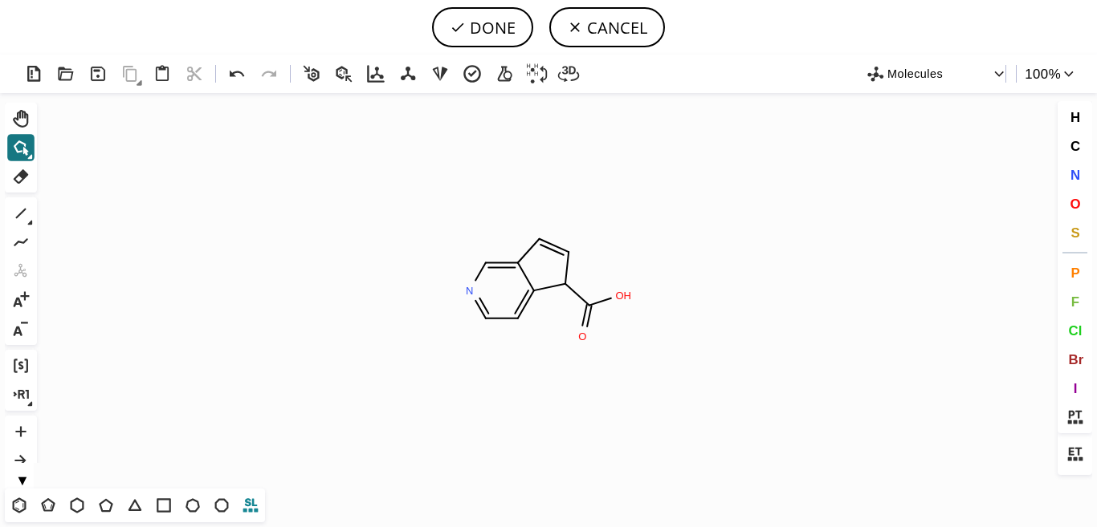
click at [246, 511] on icon at bounding box center [250, 506] width 15 height 14
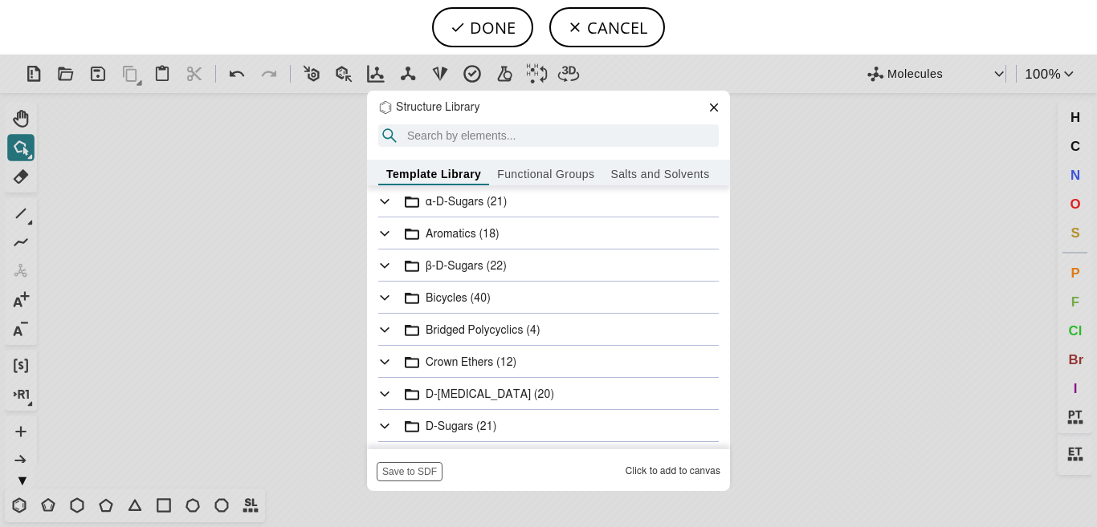
click at [735, 345] on div "Structure Library Template Library Functional Groups Salts and Solvents α-D-Sug…" at bounding box center [548, 291] width 1097 height 473
click at [506, 394] on div "D-[MEDICAL_DATA] (20)" at bounding box center [555, 395] width 324 height 12
click at [548, 165] on button "Functional Groups" at bounding box center [545, 173] width 113 height 26
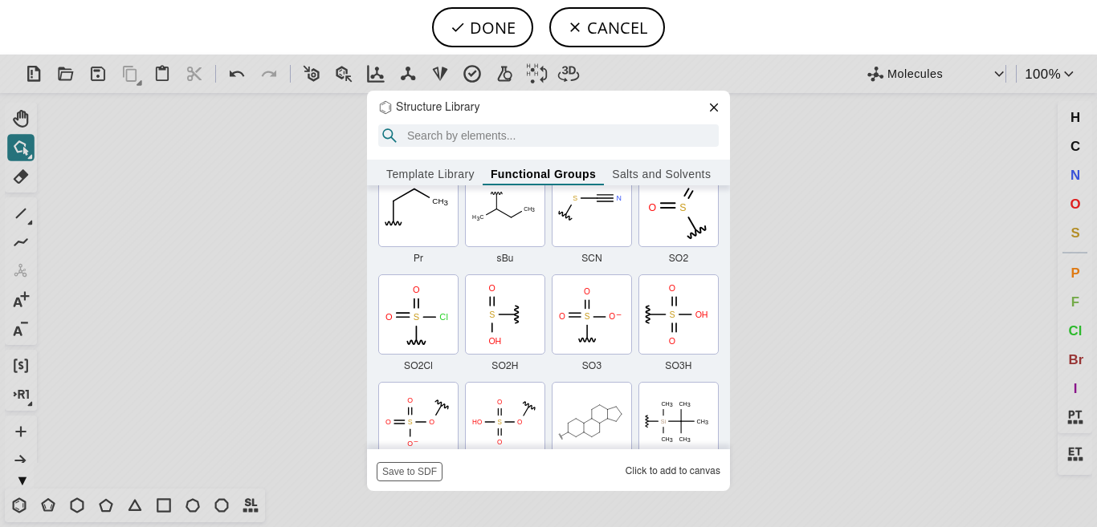
scroll to position [1223, 0]
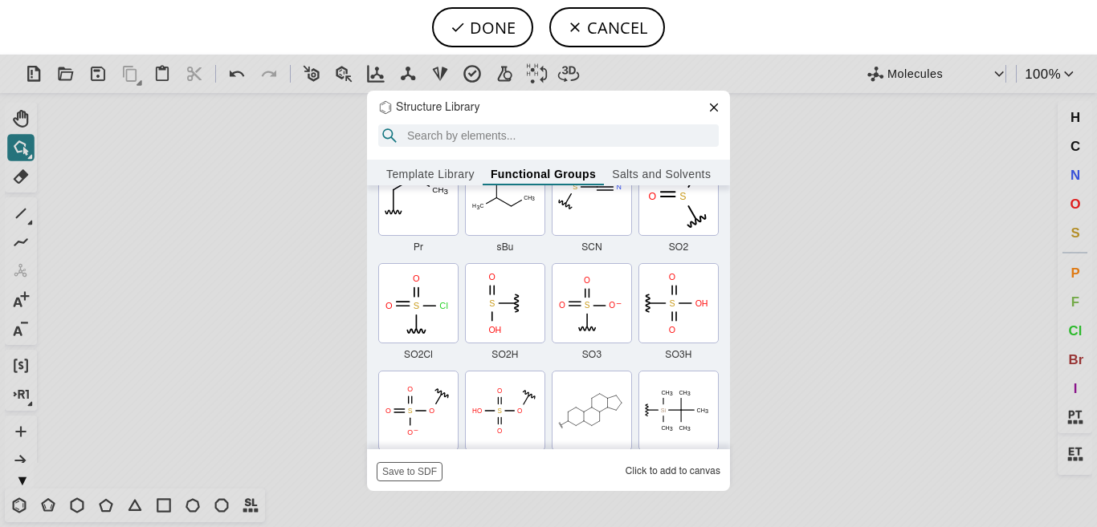
drag, startPoint x: 737, startPoint y: 401, endPoint x: 743, endPoint y: 423, distance: 22.4
click at [743, 423] on div "Structure Library Template Library Functional Groups Salts and Solvents Created…" at bounding box center [548, 291] width 1097 height 473
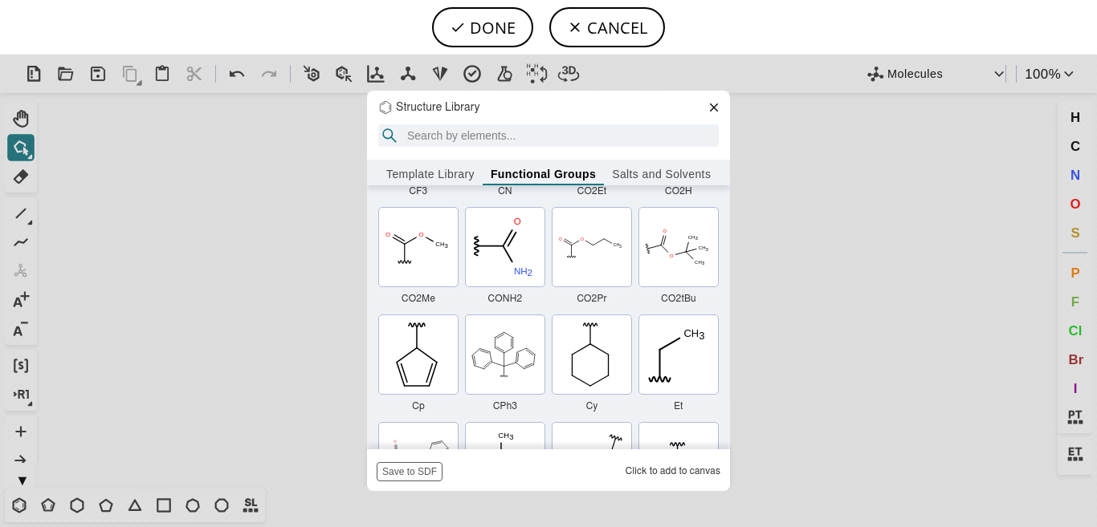
scroll to position [300, 0]
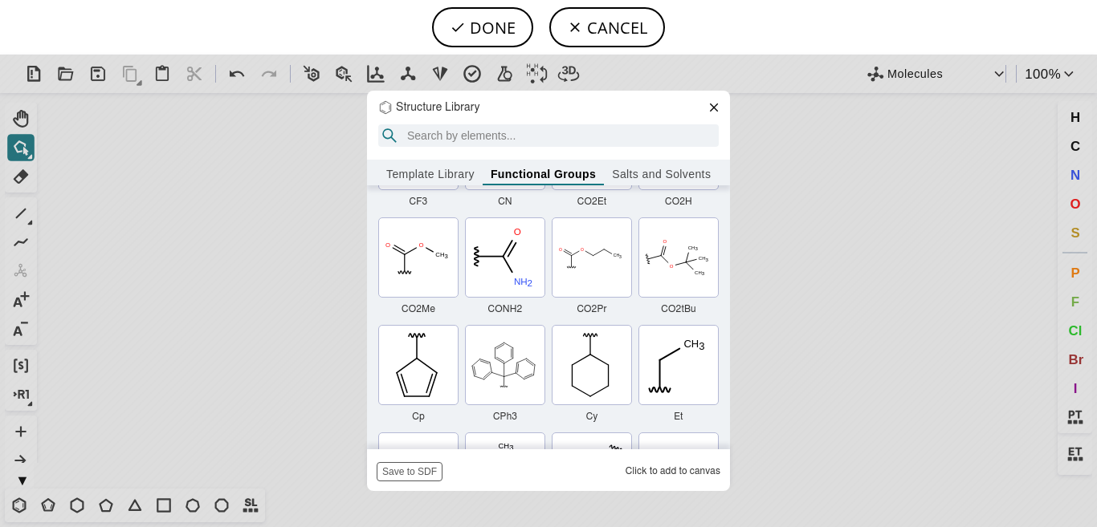
click at [658, 173] on button "Salts and Solvents" at bounding box center [661, 173] width 115 height 26
click at [442, 171] on button "Template Library" at bounding box center [430, 173] width 104 height 26
click at [642, 176] on button "Salts and Solvents" at bounding box center [661, 173] width 115 height 26
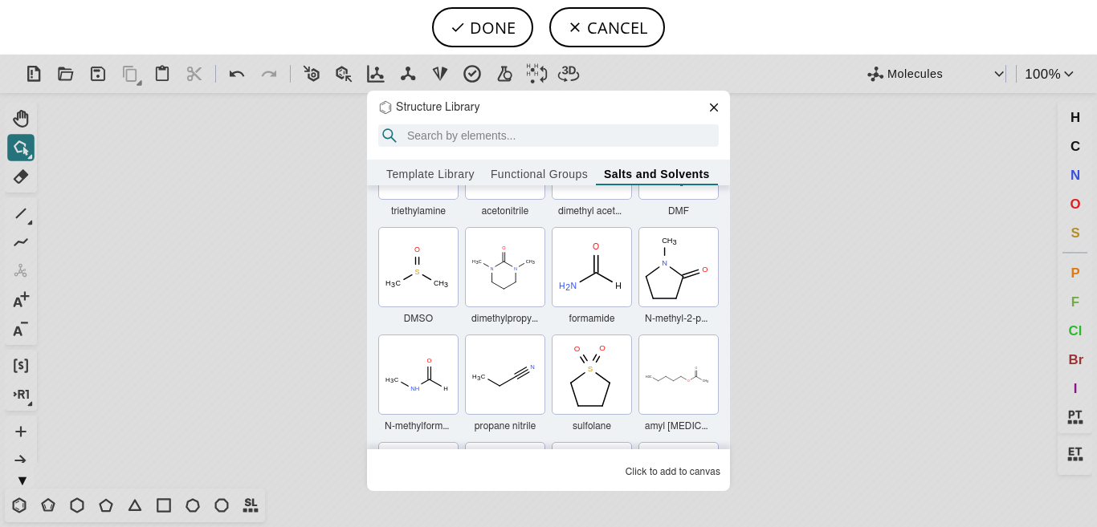
scroll to position [1517, 0]
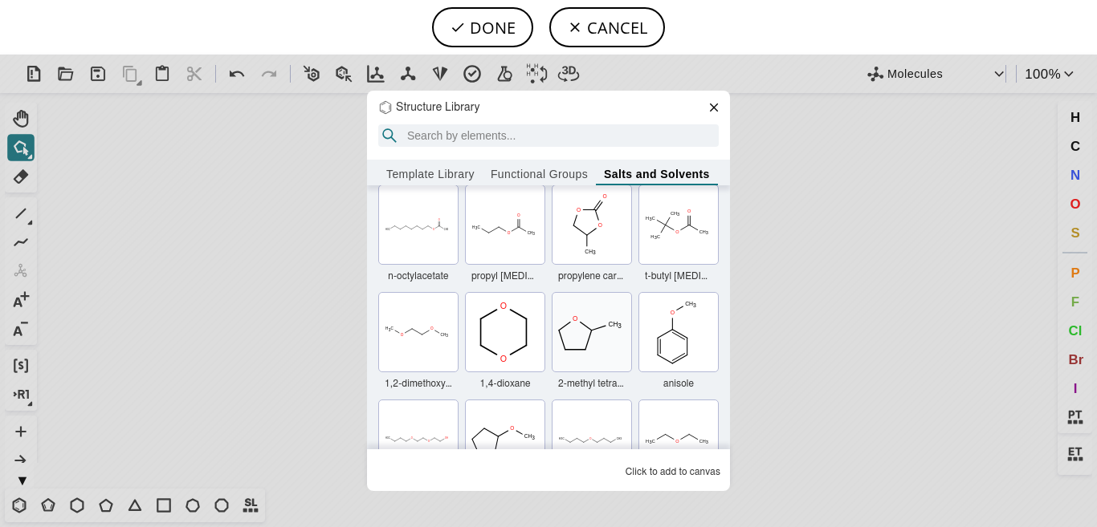
click at [571, 324] on icon "Created with Raphaël 2.3.0 O C H 3" at bounding box center [590, 332] width 79 height 79
click at [571, 324] on icon "Created with Raphaël 2.3.0 N O O H" at bounding box center [548, 291] width 1010 height 396
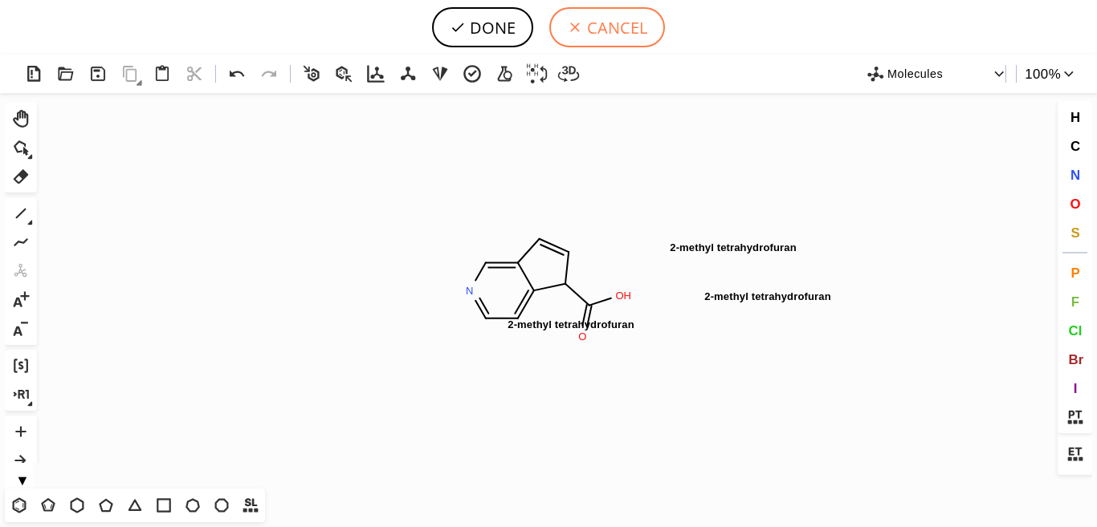
click at [572, 29] on icon at bounding box center [575, 27] width 16 height 16
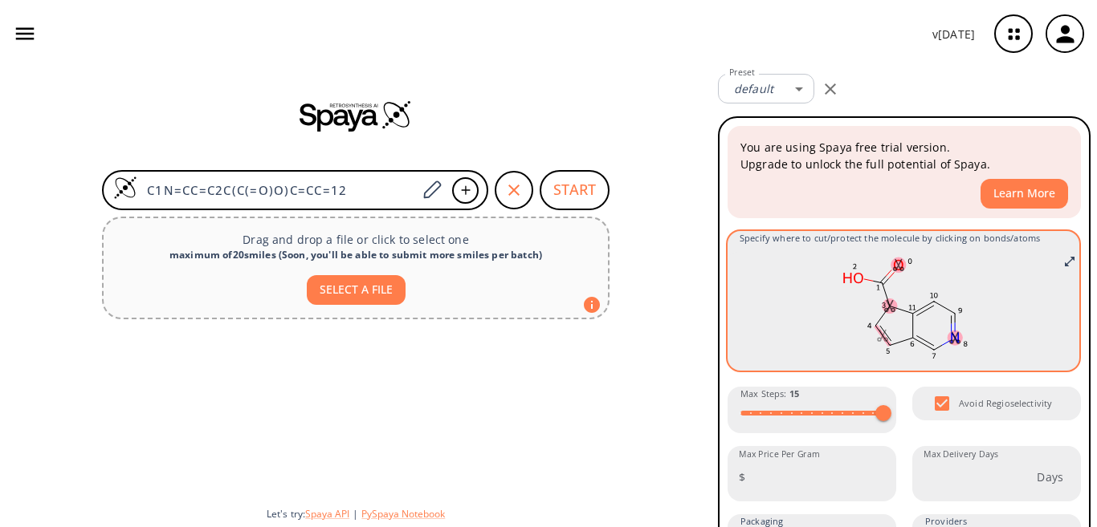
click at [789, 271] on rect at bounding box center [903, 308] width 328 height 112
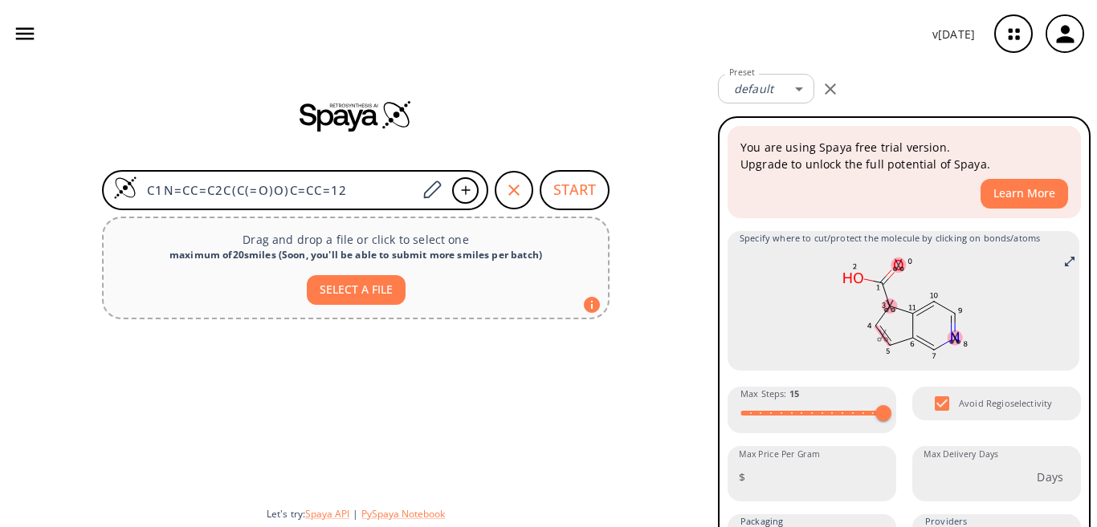
drag, startPoint x: 789, startPoint y: 271, endPoint x: 654, endPoint y: 102, distance: 215.9
click at [654, 102] on div at bounding box center [355, 116] width 711 height 32
click at [834, 88] on icon "button" at bounding box center [830, 88] width 19 height 19
type input "10"
checkbox input "false"
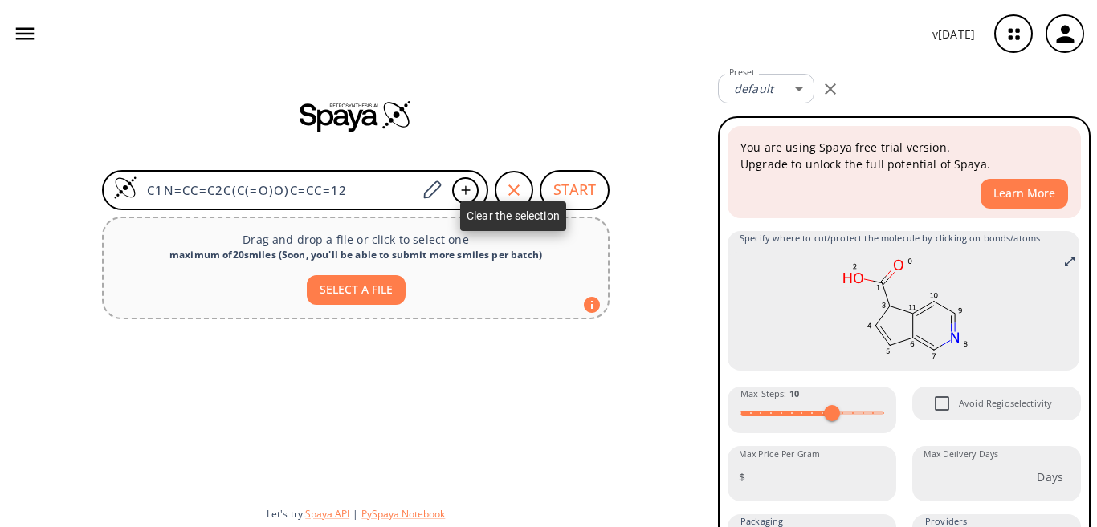
click at [512, 189] on icon "button" at bounding box center [513, 190] width 11 height 11
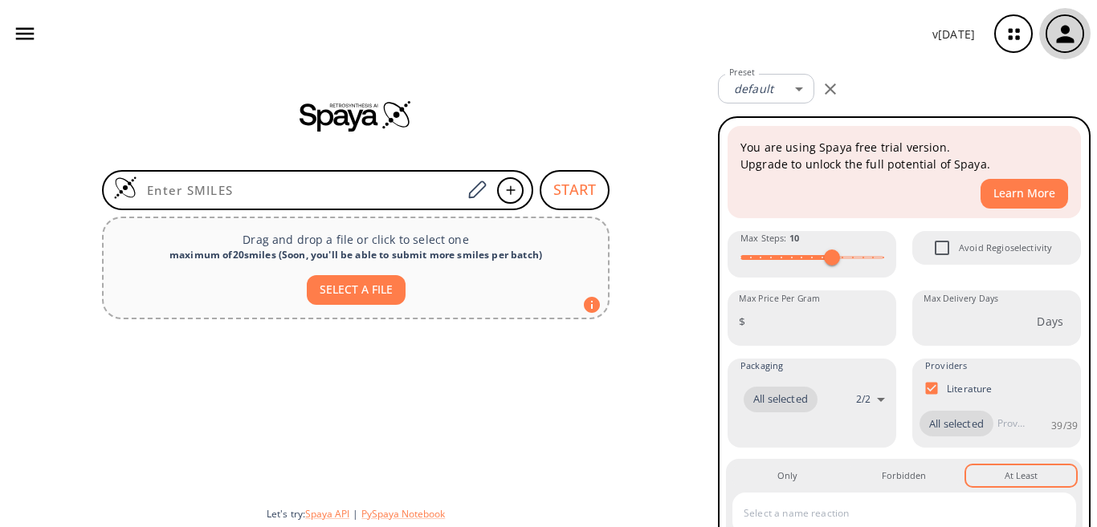
click at [1071, 21] on icon "button" at bounding box center [1065, 34] width 26 height 26
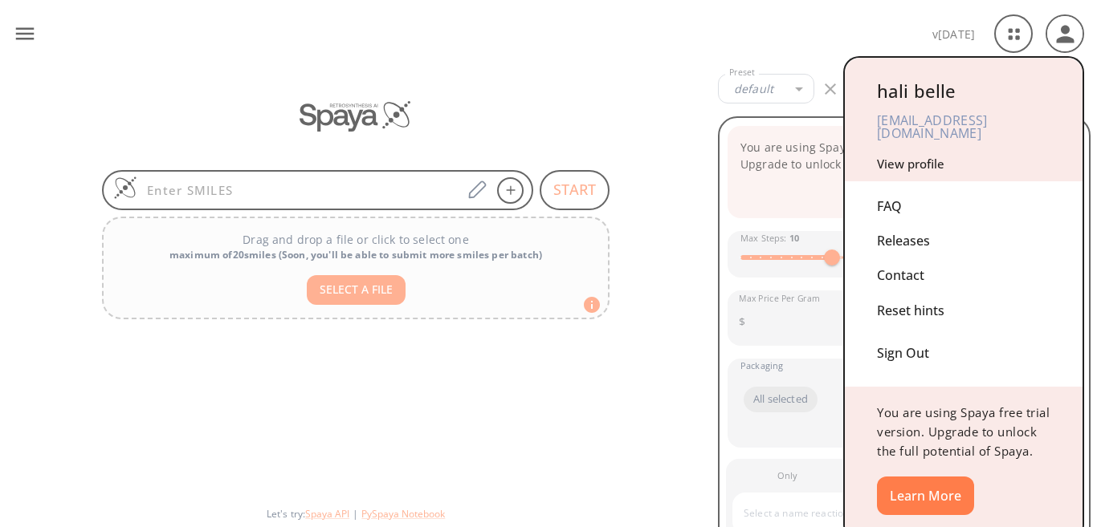
click at [894, 267] on div "Contact" at bounding box center [963, 276] width 173 height 35
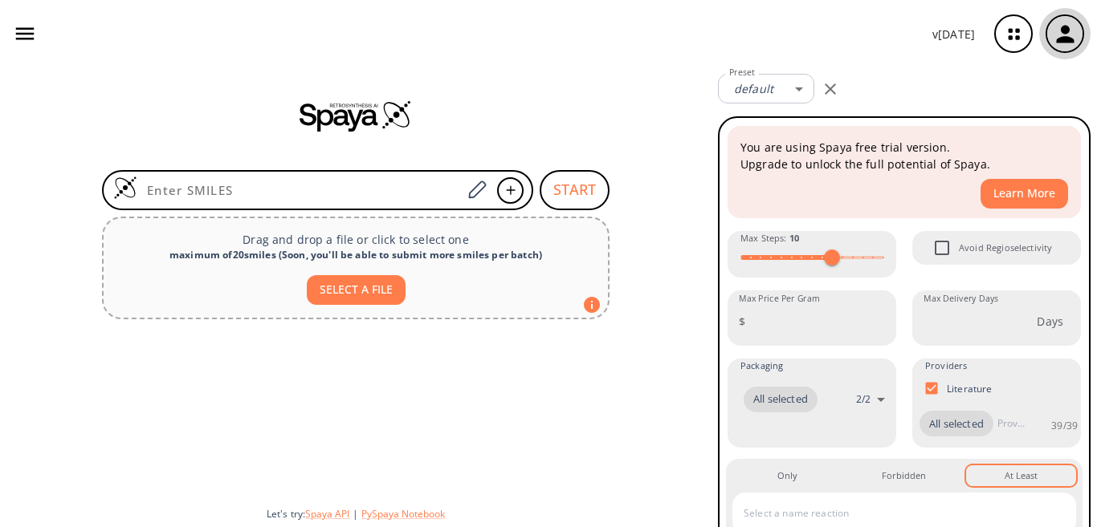
click at [1067, 32] on icon "button" at bounding box center [1065, 34] width 18 height 18
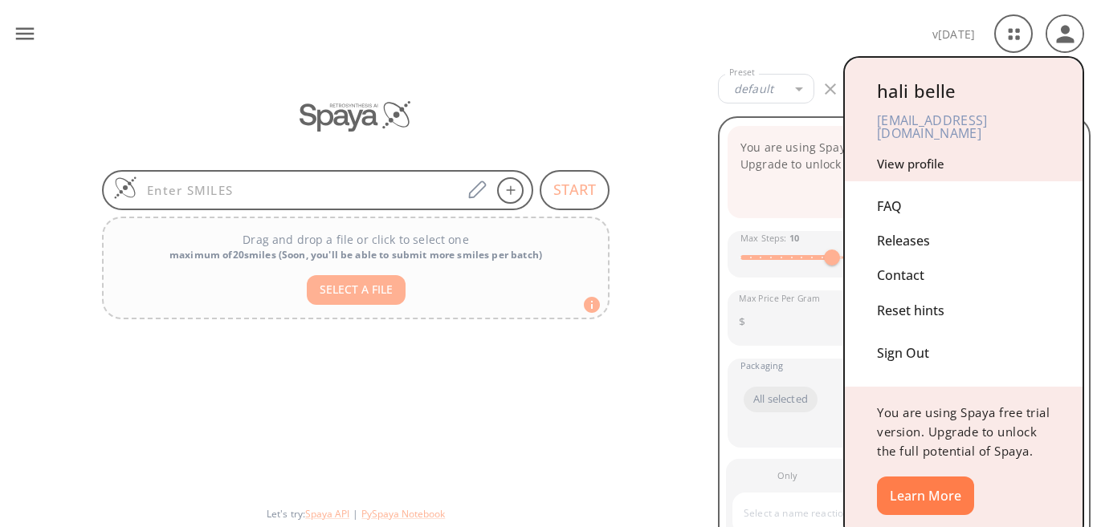
drag, startPoint x: 1095, startPoint y: 322, endPoint x: 1096, endPoint y: 433, distance: 110.8
click at [1096, 433] on div at bounding box center [548, 263] width 1097 height 527
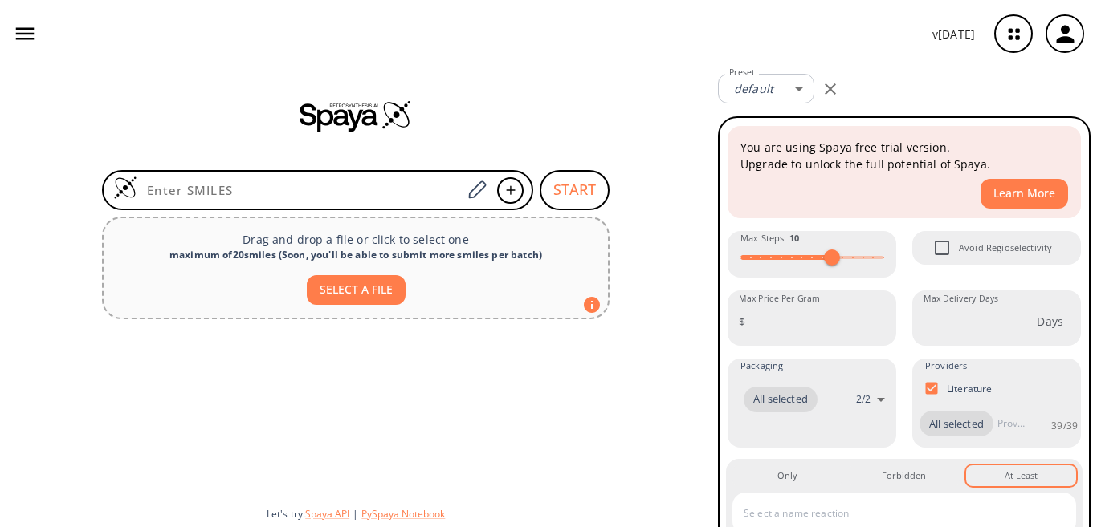
click at [1057, 23] on icon "button" at bounding box center [1065, 34] width 26 height 26
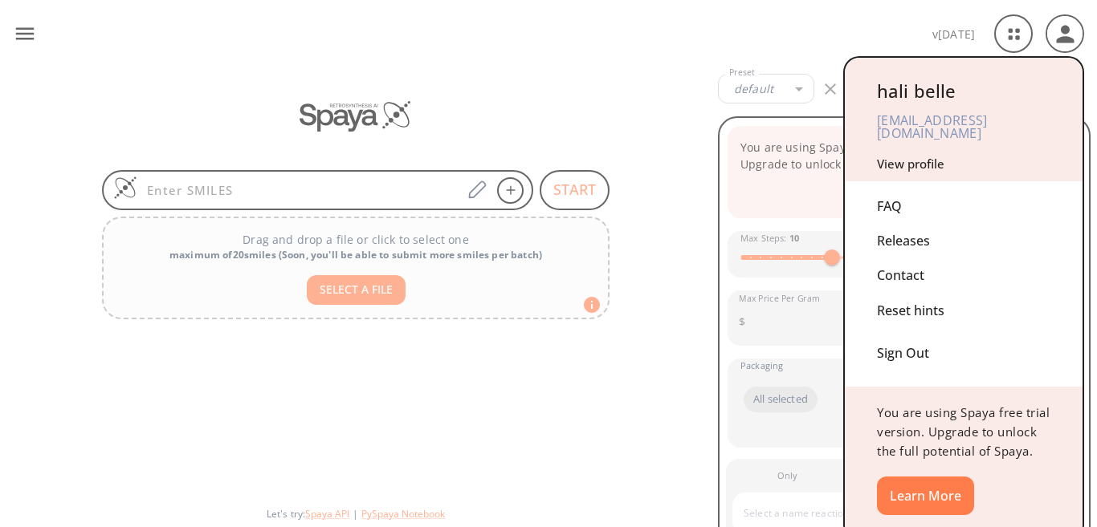
click at [909, 340] on div "Sign Out" at bounding box center [963, 349] width 173 height 43
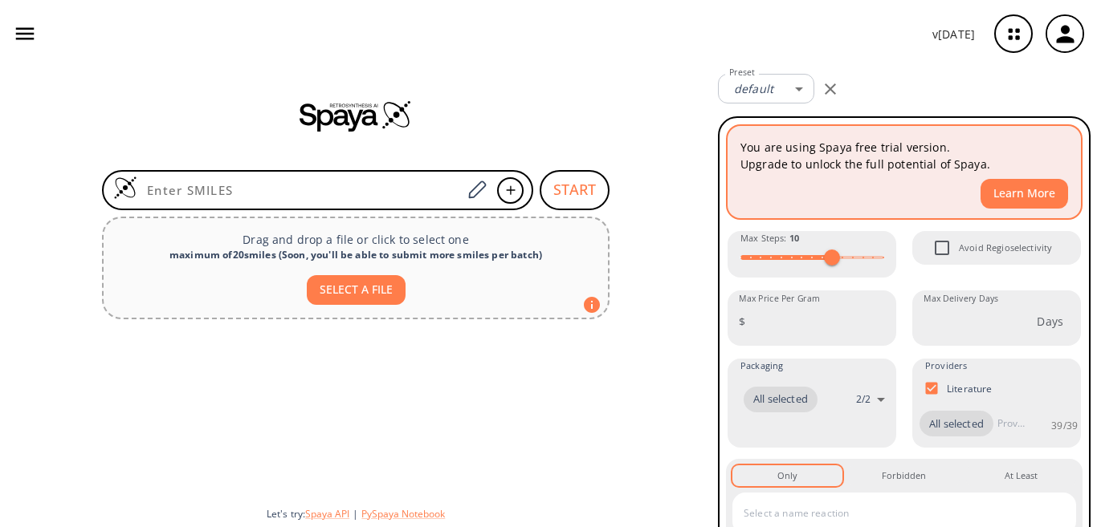
click at [1021, 195] on button "Learn More" at bounding box center [1024, 194] width 88 height 30
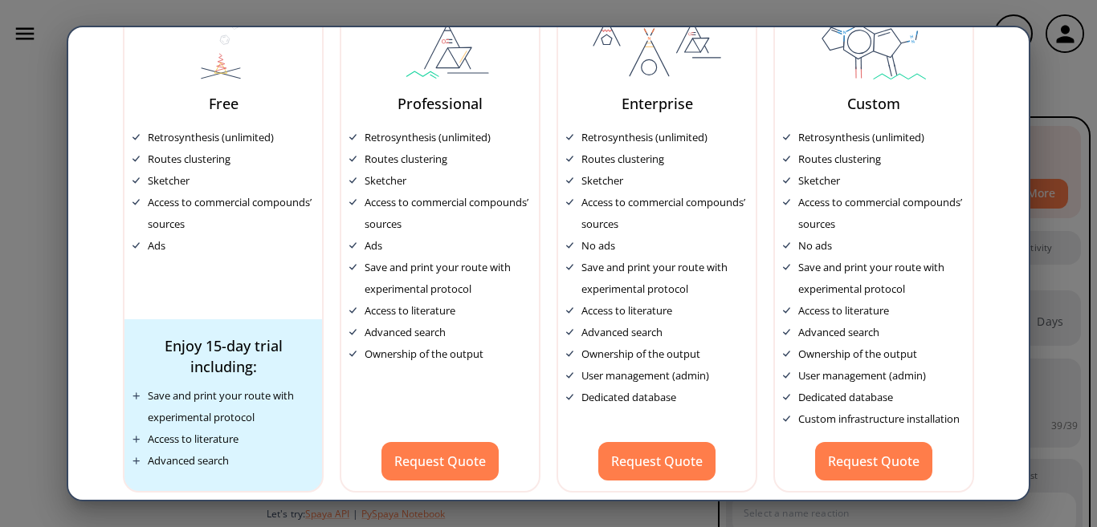
scroll to position [129, 0]
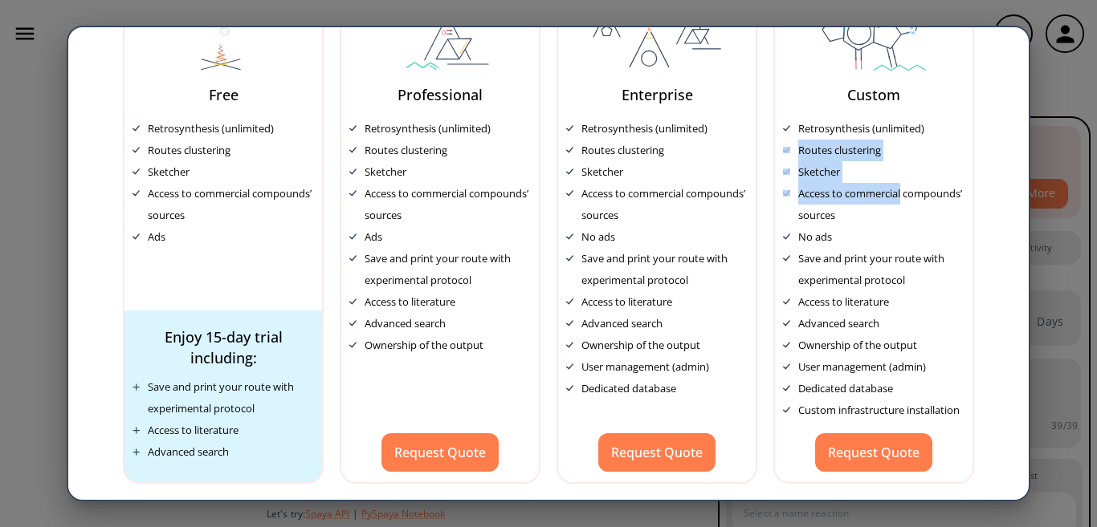
drag, startPoint x: 1096, startPoint y: 189, endPoint x: 1091, endPoint y: 120, distance: 69.2
click at [1091, 120] on div "Free Retrosynthesis (unlimited) Routes clustering Sketcher Access to commercial…" at bounding box center [548, 263] width 1097 height 527
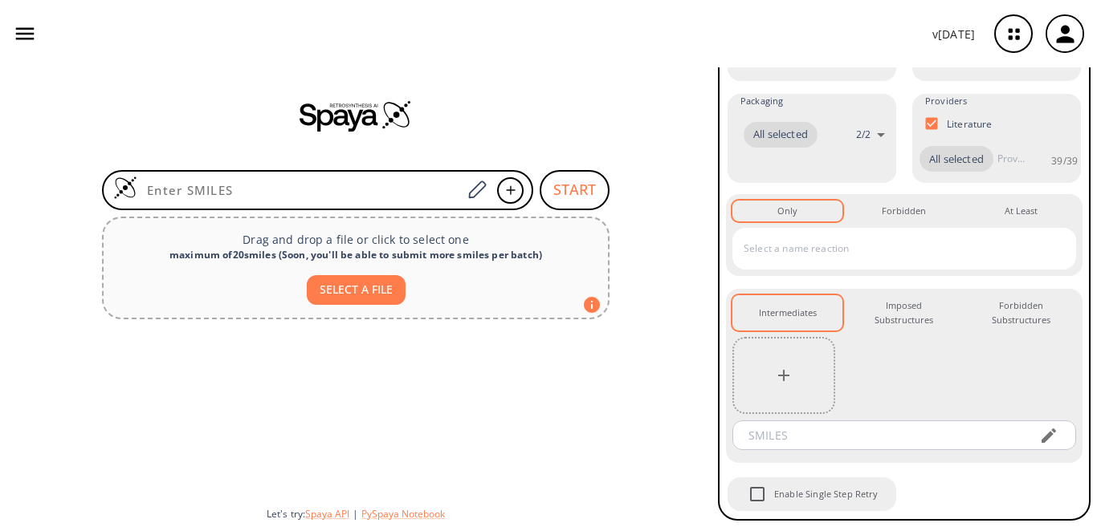
scroll to position [291, 0]
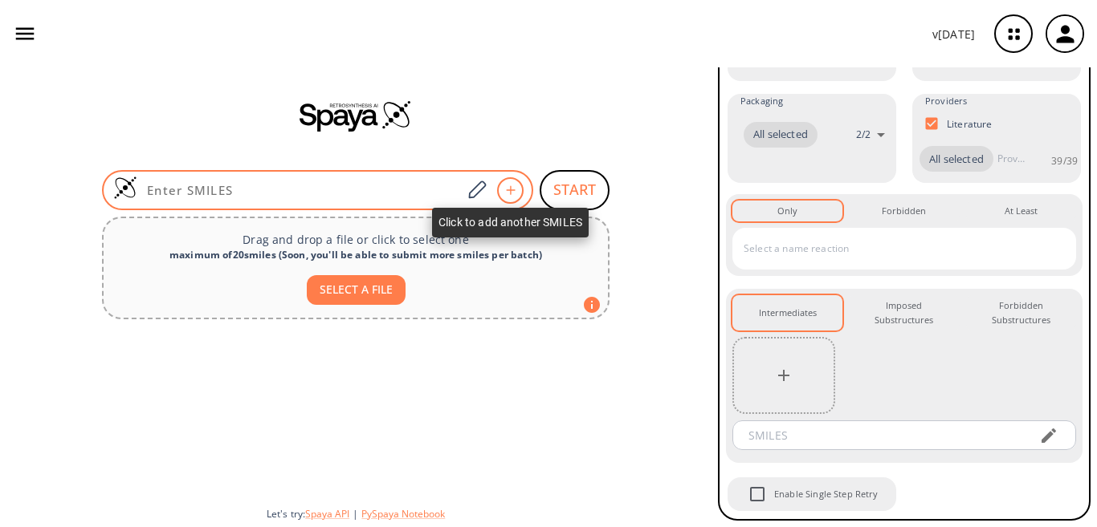
click at [508, 185] on icon at bounding box center [511, 190] width 16 height 10
click at [507, 189] on icon at bounding box center [511, 190] width 16 height 10
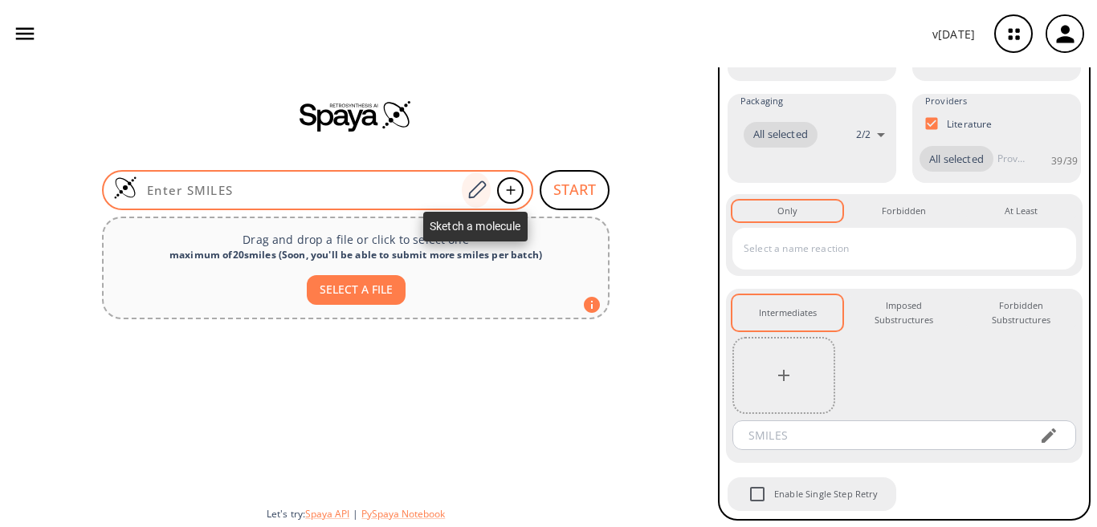
click at [470, 185] on icon at bounding box center [477, 190] width 22 height 21
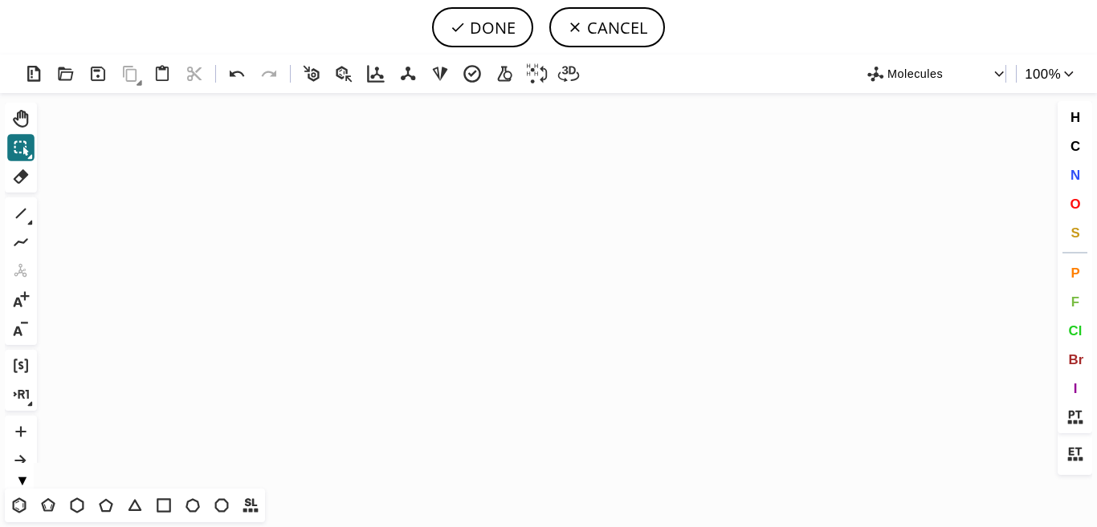
click at [310, 74] on icon at bounding box center [311, 74] width 23 height 23
click at [438, 275] on icon "Created with [PERSON_NAME] 2.3.0" at bounding box center [548, 291] width 1010 height 396
drag, startPoint x: 531, startPoint y: 255, endPoint x: 401, endPoint y: 348, distance: 159.3
click at [344, 73] on icon at bounding box center [344, 74] width 16 height 16
click at [447, 234] on icon "Created with [PERSON_NAME] 2.3.0" at bounding box center [548, 291] width 1010 height 396
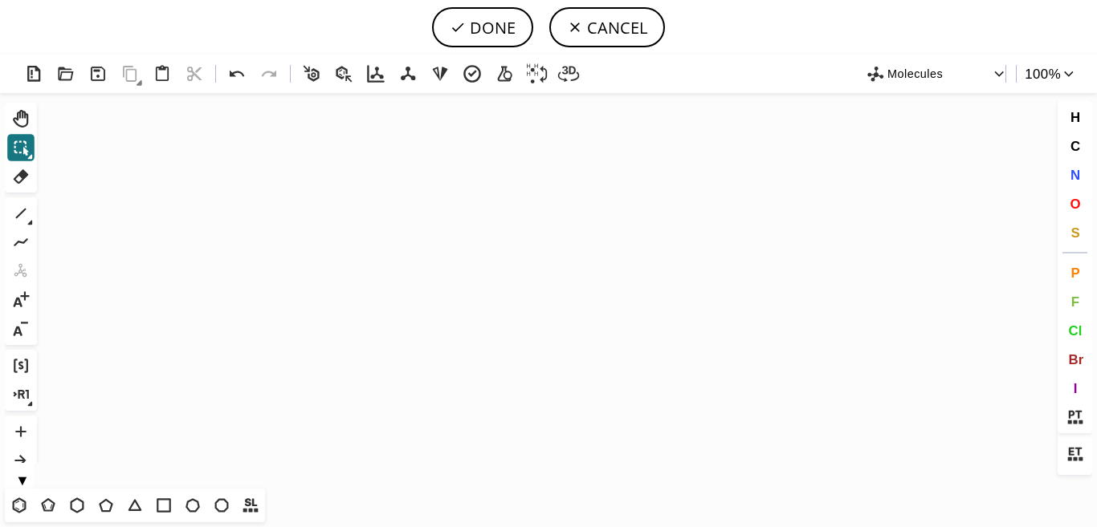
click at [312, 71] on icon at bounding box center [311, 74] width 16 height 16
click at [447, 282] on icon "Created with [PERSON_NAME] 2.3.0" at bounding box center [548, 291] width 1010 height 396
click at [565, 76] on icon at bounding box center [568, 74] width 23 height 23
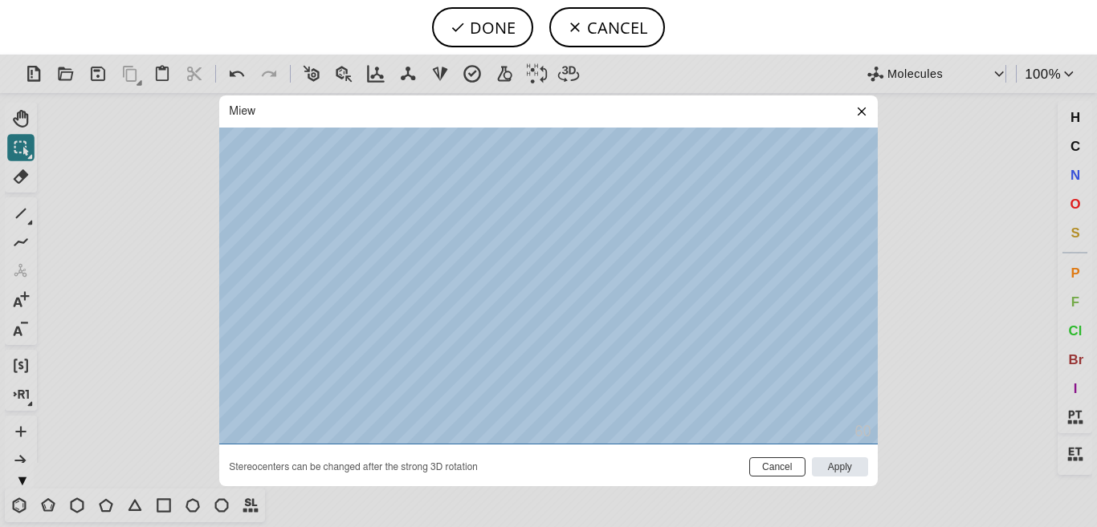
click at [779, 464] on input "Cancel" at bounding box center [777, 467] width 56 height 19
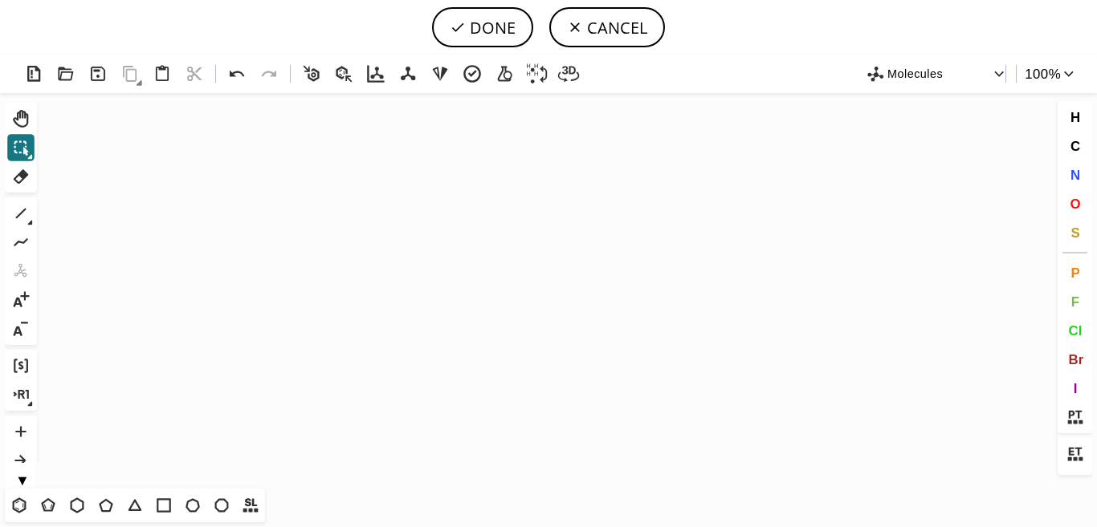
click at [886, 77] on button "Molecules" at bounding box center [935, 74] width 143 height 23
click at [902, 108] on div "Molecules" at bounding box center [929, 99] width 130 height 22
click at [459, 248] on icon "Created with [PERSON_NAME] 2.3.0" at bounding box center [548, 291] width 1010 height 396
click at [336, 69] on icon at bounding box center [343, 74] width 23 height 23
click at [442, 302] on icon "Created with [PERSON_NAME] 2.3.0" at bounding box center [548, 291] width 1010 height 396
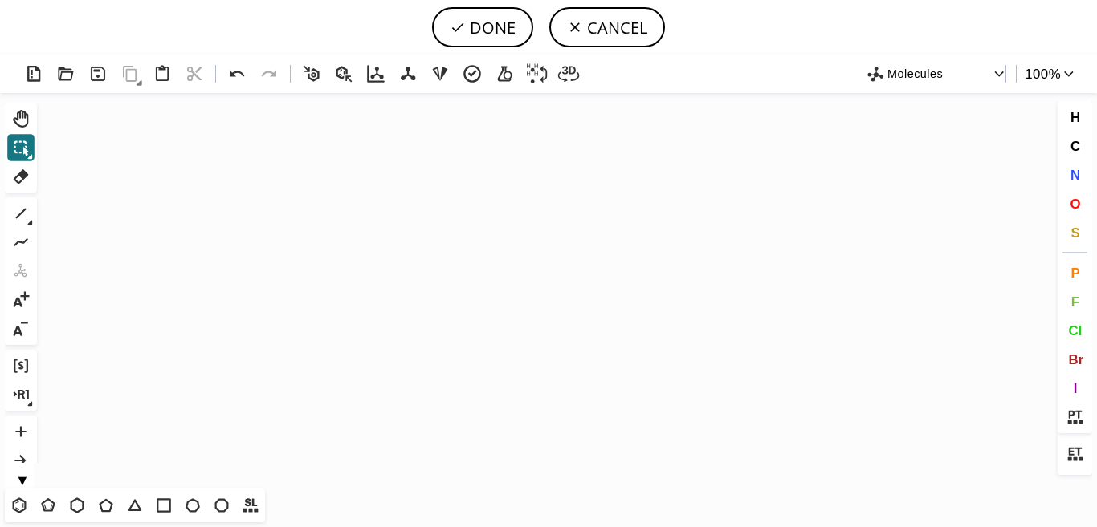
click at [442, 302] on icon "Created with [PERSON_NAME] 2.3.0" at bounding box center [548, 291] width 1010 height 396
click at [312, 71] on icon at bounding box center [311, 74] width 23 height 23
click at [490, 271] on icon "Created with [PERSON_NAME] 2.3.0" at bounding box center [548, 291] width 1010 height 396
click at [18, 148] on icon at bounding box center [20, 147] width 21 height 21
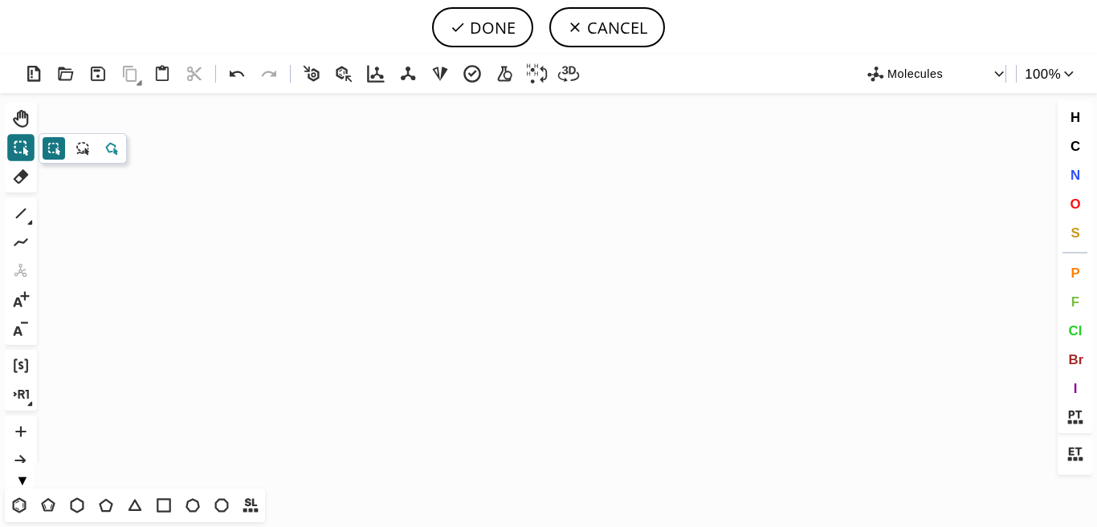
click at [114, 149] on icon at bounding box center [115, 151] width 5 height 7
click at [491, 210] on icon "Created with [PERSON_NAME] 2.3.0" at bounding box center [548, 291] width 1010 height 396
drag, startPoint x: 491, startPoint y: 210, endPoint x: 349, endPoint y: 342, distance: 193.1
click at [349, 342] on icon "Created with [PERSON_NAME] 2.3.0" at bounding box center [548, 291] width 1010 height 396
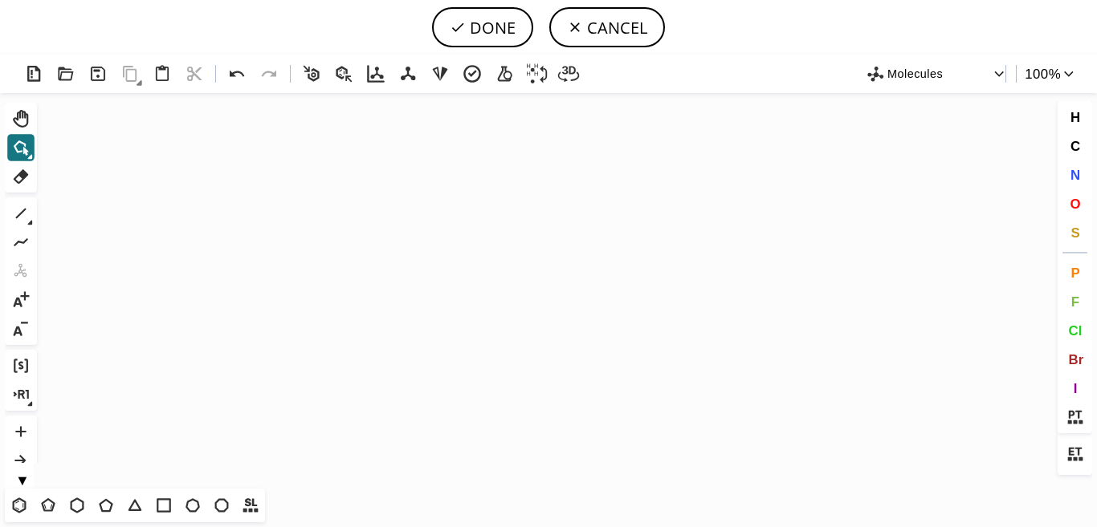
click at [349, 342] on icon "Created with [PERSON_NAME] 2.3.0" at bounding box center [548, 291] width 1010 height 396
click at [26, 215] on icon at bounding box center [20, 213] width 21 height 21
click at [440, 212] on icon "Created with [PERSON_NAME] 2.3.0" at bounding box center [548, 291] width 1010 height 396
click at [23, 215] on icon at bounding box center [20, 213] width 21 height 21
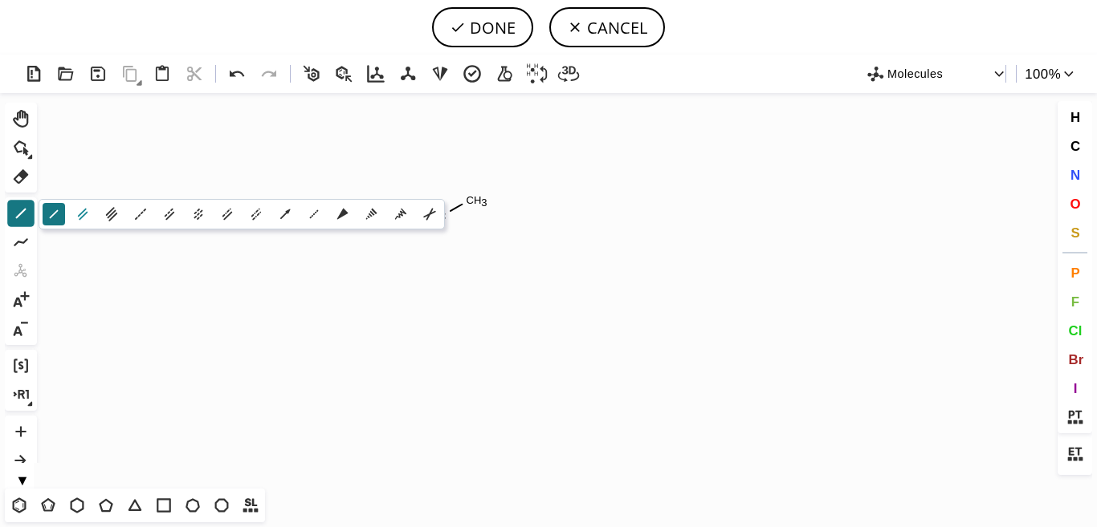
click at [81, 206] on icon at bounding box center [83, 215] width 18 height 18
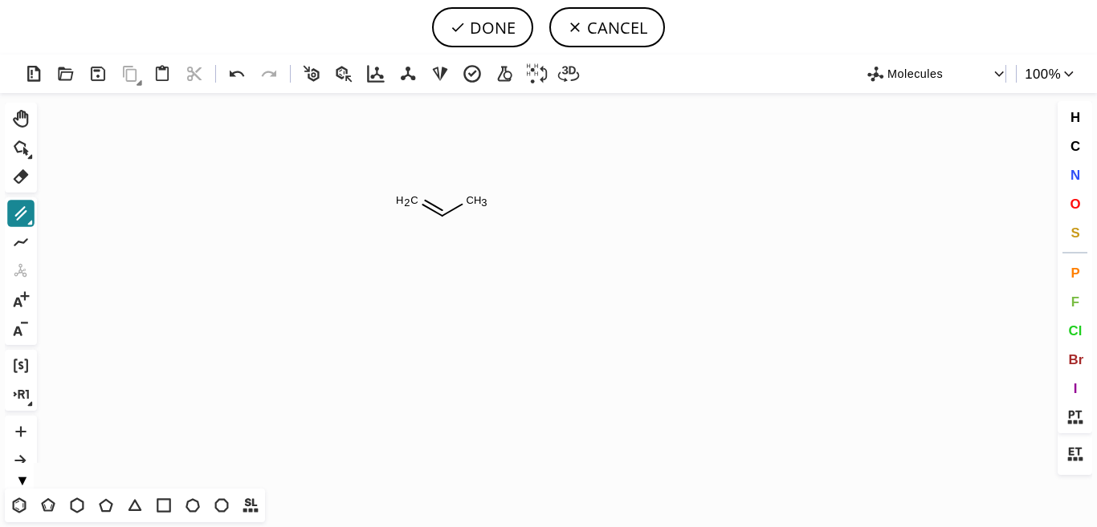
click at [23, 218] on icon at bounding box center [20, 213] width 21 height 21
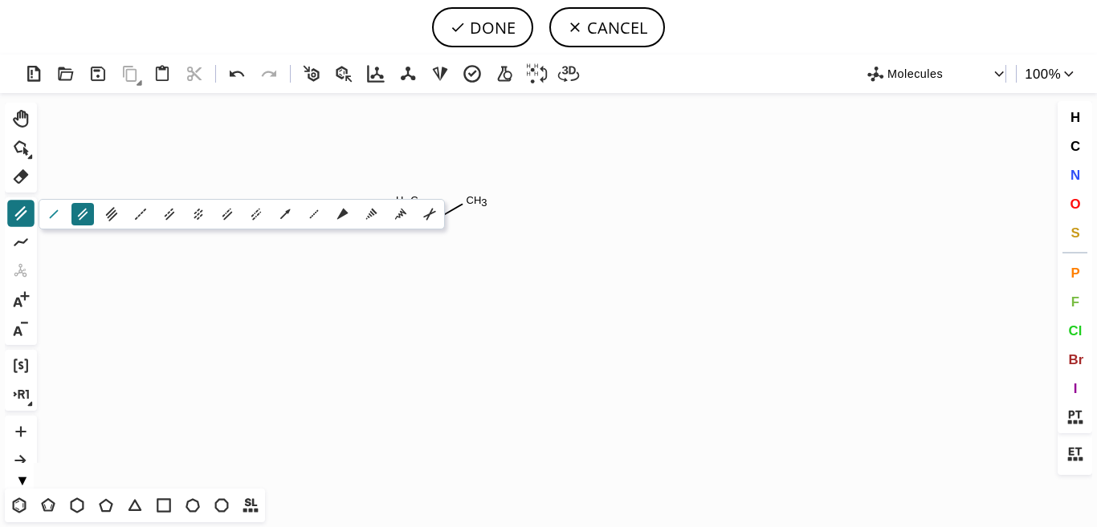
click at [55, 214] on icon at bounding box center [54, 215] width 18 height 18
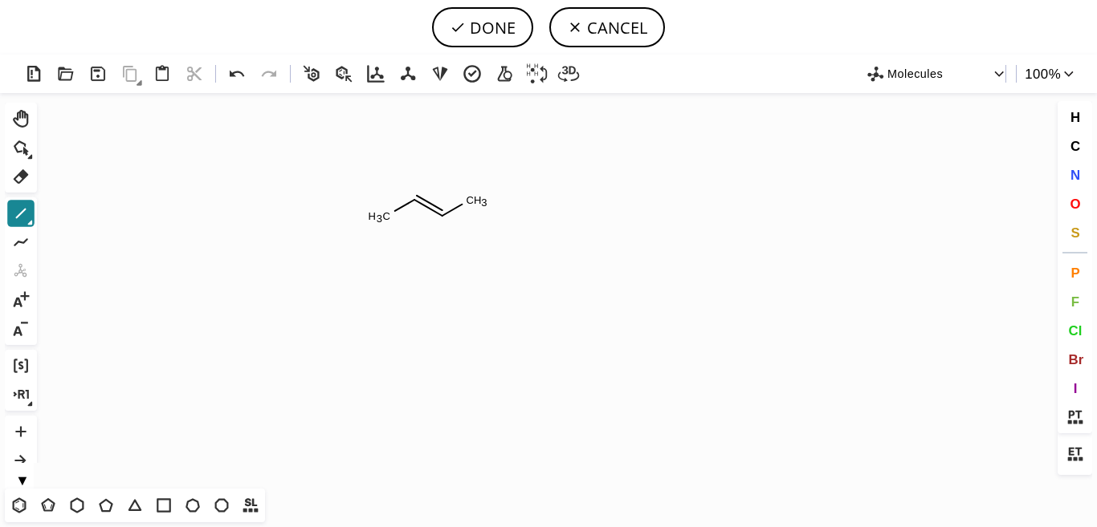
click at [19, 221] on icon at bounding box center [20, 213] width 21 height 21
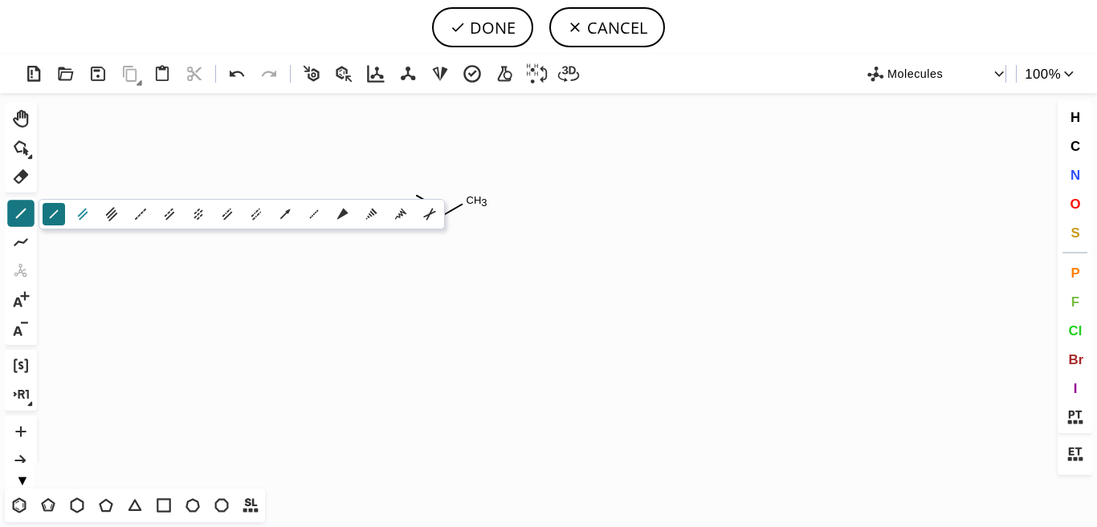
click at [83, 217] on icon at bounding box center [83, 215] width 10 height 12
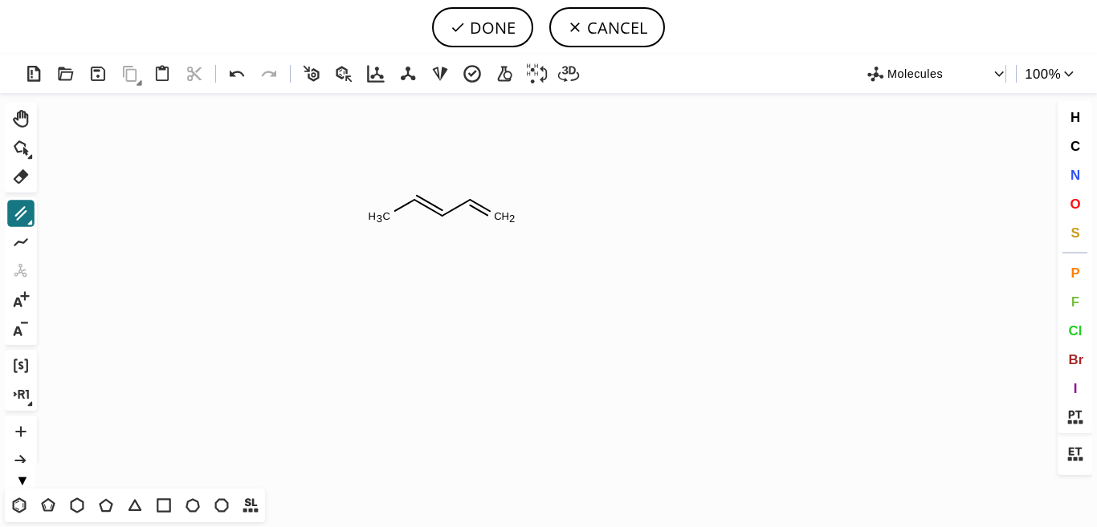
click at [31, 223] on icon at bounding box center [30, 223] width 5 height 5
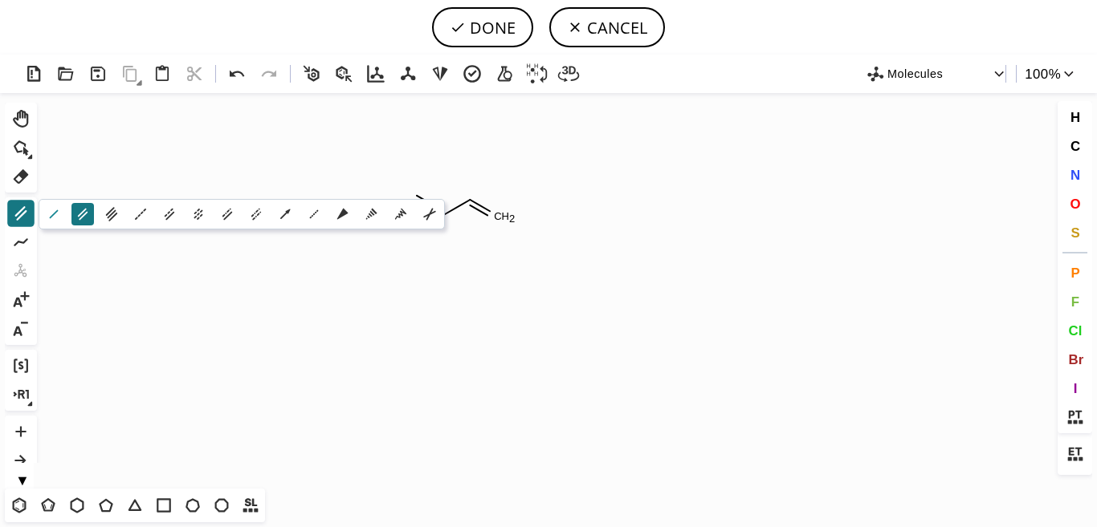
click at [51, 215] on icon at bounding box center [54, 215] width 18 height 18
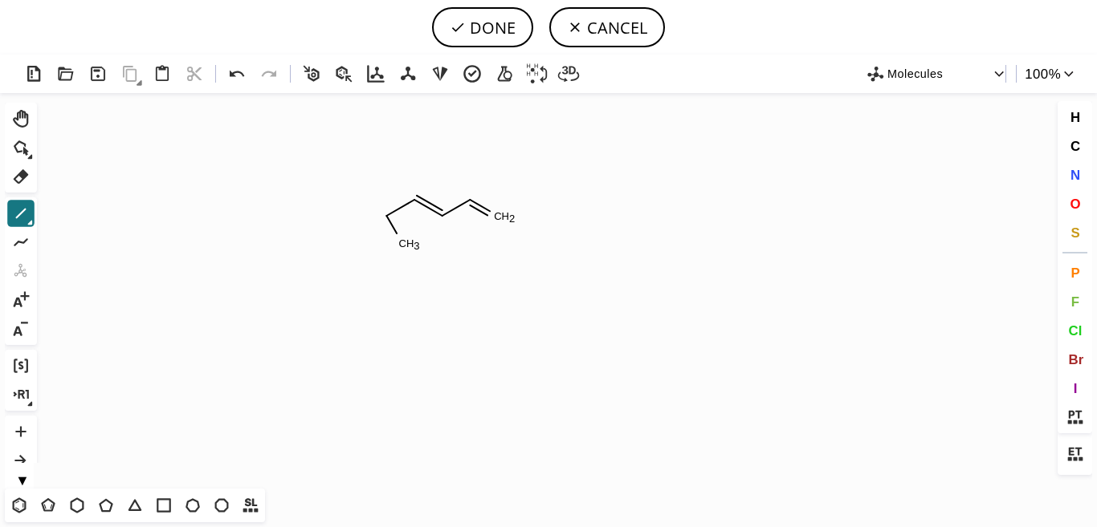
drag, startPoint x: 375, startPoint y: 221, endPoint x: 446, endPoint y: 340, distance: 138.9
drag, startPoint x: 493, startPoint y: 224, endPoint x: 411, endPoint y: 299, distance: 110.8
drag, startPoint x: 442, startPoint y: 218, endPoint x: 442, endPoint y: 173, distance: 45.8
click at [231, 75] on icon at bounding box center [237, 74] width 14 height 6
drag, startPoint x: 442, startPoint y: 215, endPoint x: 440, endPoint y: 174, distance: 41.0
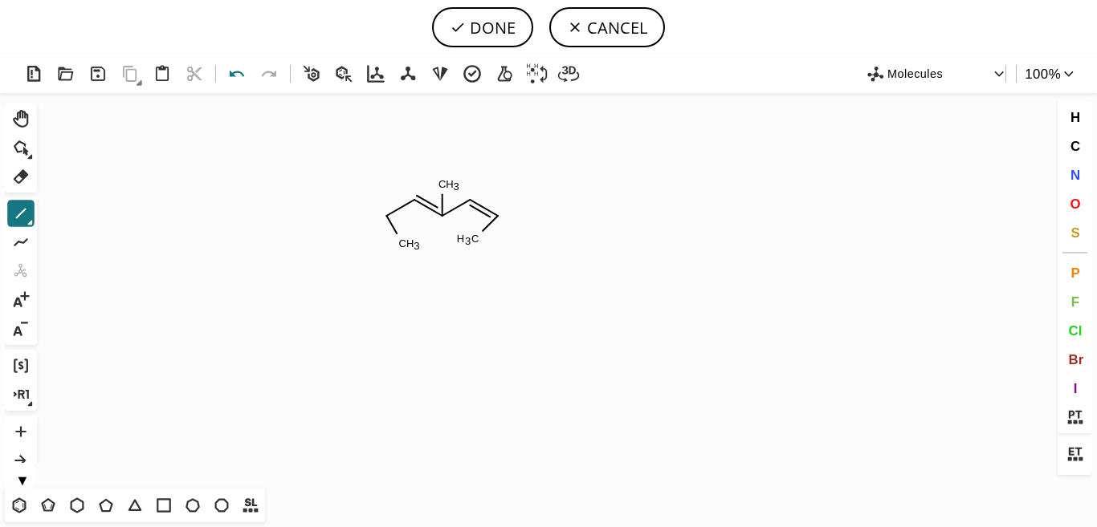
click at [243, 79] on icon at bounding box center [237, 74] width 23 height 23
click at [238, 76] on icon at bounding box center [237, 74] width 23 height 23
drag, startPoint x: 442, startPoint y: 214, endPoint x: 442, endPoint y: 162, distance: 52.2
click at [234, 74] on icon at bounding box center [237, 74] width 14 height 6
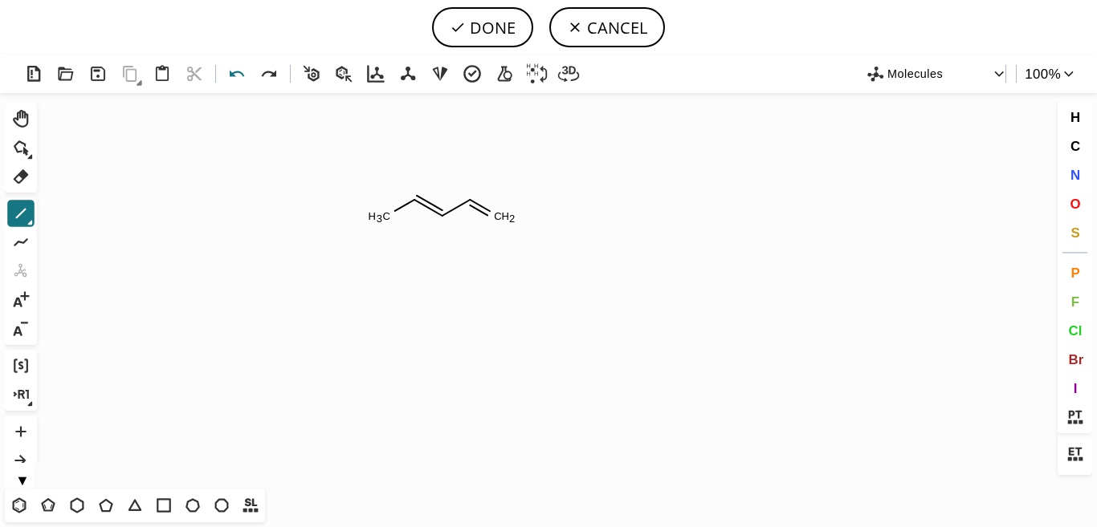
click at [234, 74] on icon at bounding box center [237, 74] width 14 height 6
click at [234, 73] on icon at bounding box center [237, 74] width 14 height 6
click at [19, 210] on icon at bounding box center [20, 213] width 21 height 21
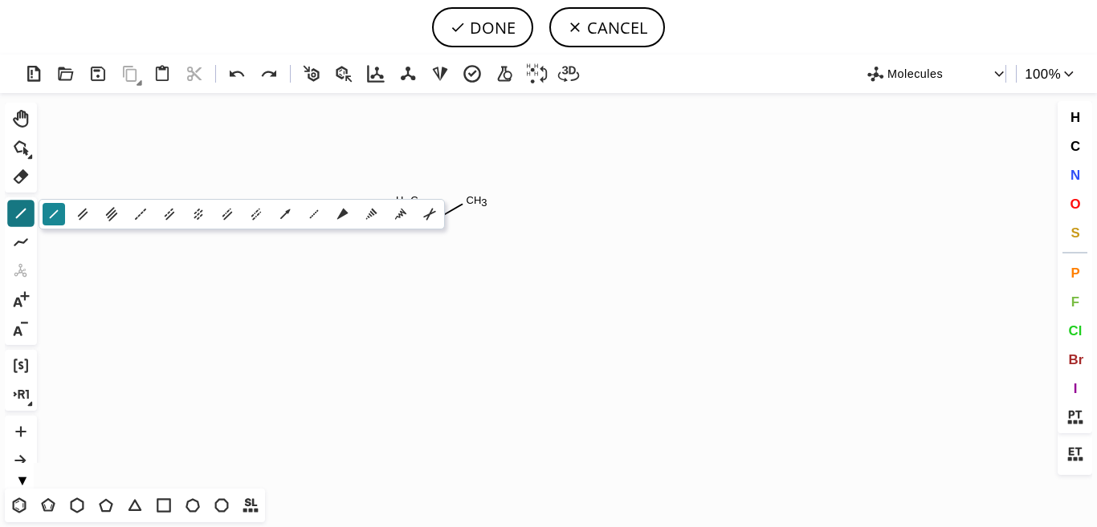
click at [55, 211] on icon at bounding box center [54, 215] width 18 height 18
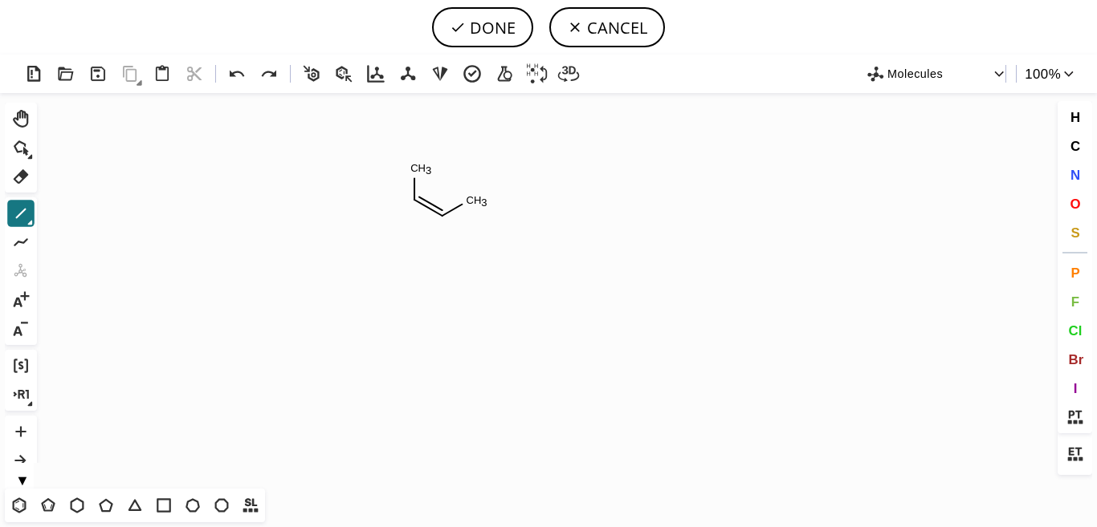
drag, startPoint x: 415, startPoint y: 195, endPoint x: 415, endPoint y: 165, distance: 30.5
click at [21, 219] on icon at bounding box center [20, 213] width 21 height 21
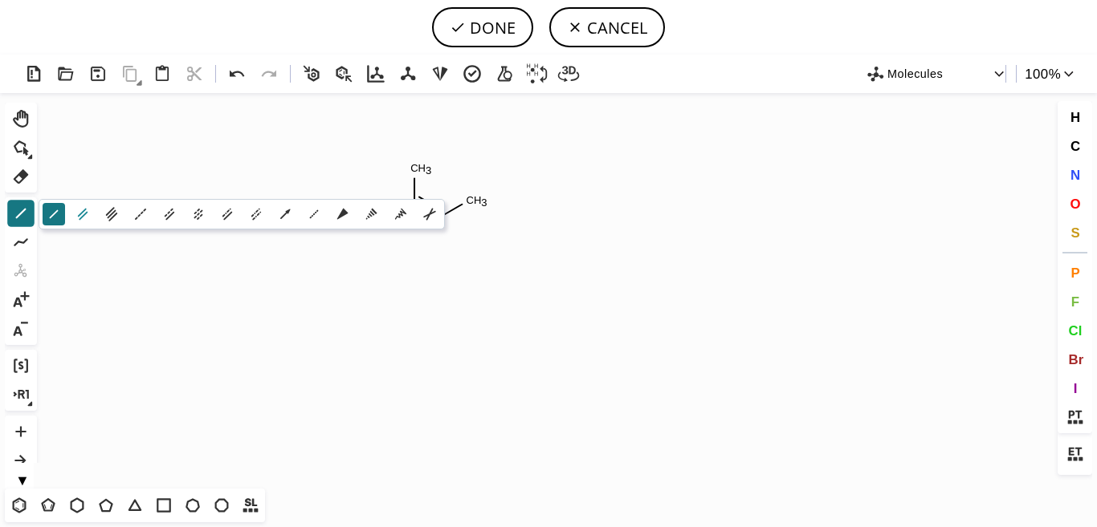
click at [78, 219] on icon at bounding box center [83, 215] width 18 height 18
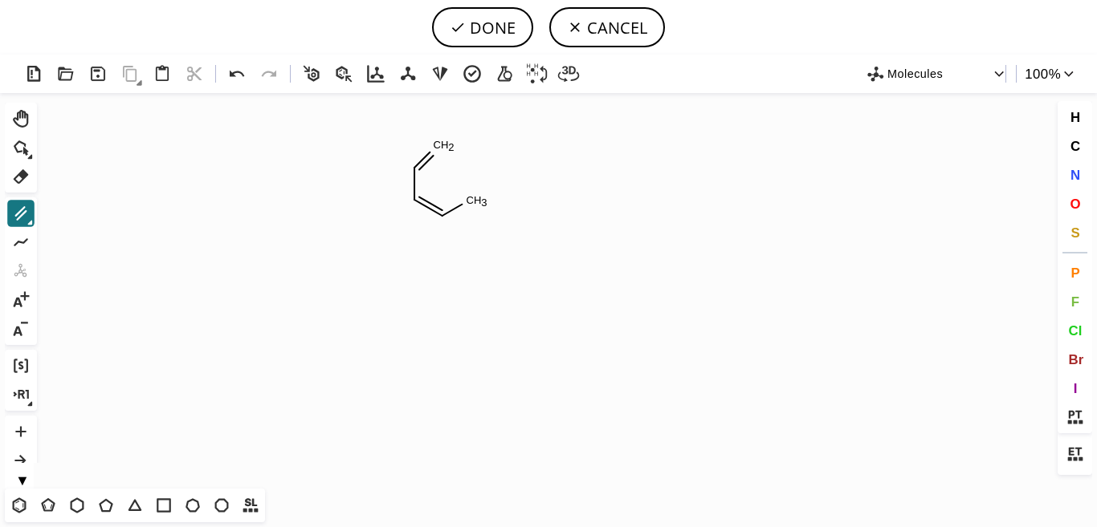
drag, startPoint x: 422, startPoint y: 161, endPoint x: 446, endPoint y: 138, distance: 33.5
click at [20, 215] on icon at bounding box center [20, 213] width 21 height 21
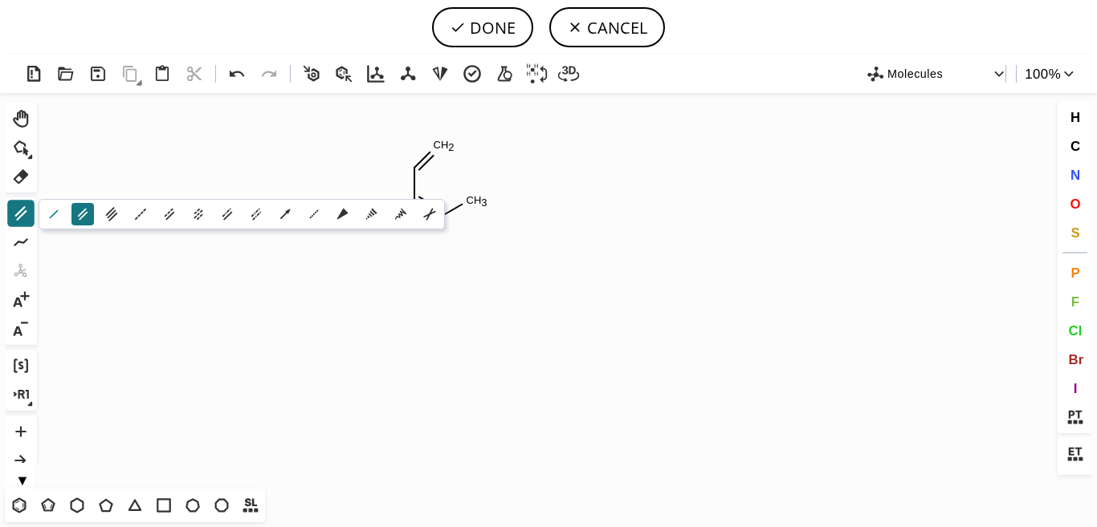
click at [49, 208] on icon at bounding box center [54, 215] width 18 height 18
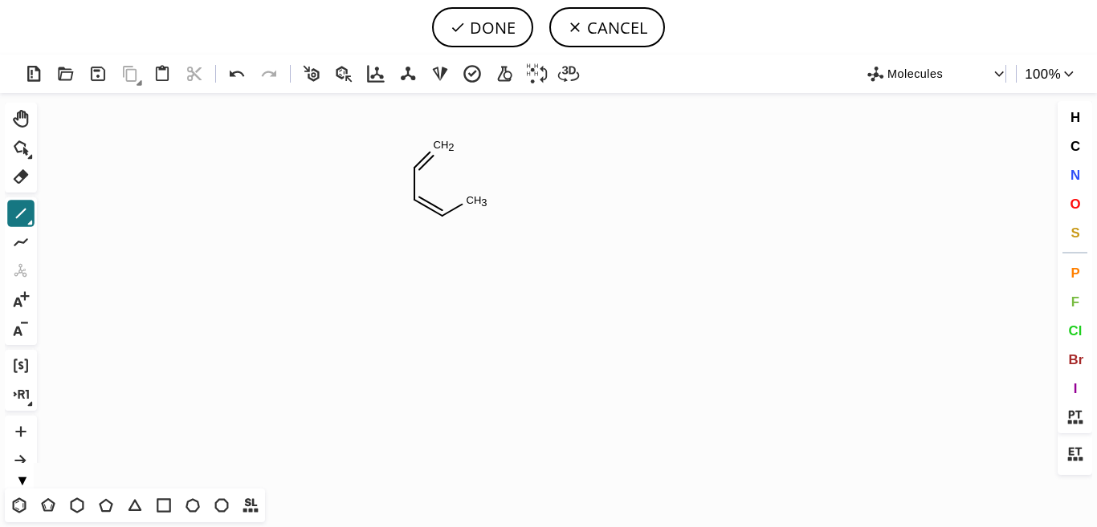
click at [35, 217] on div "1" at bounding box center [20, 213] width 29 height 29
click at [19, 217] on icon at bounding box center [20, 213] width 21 height 21
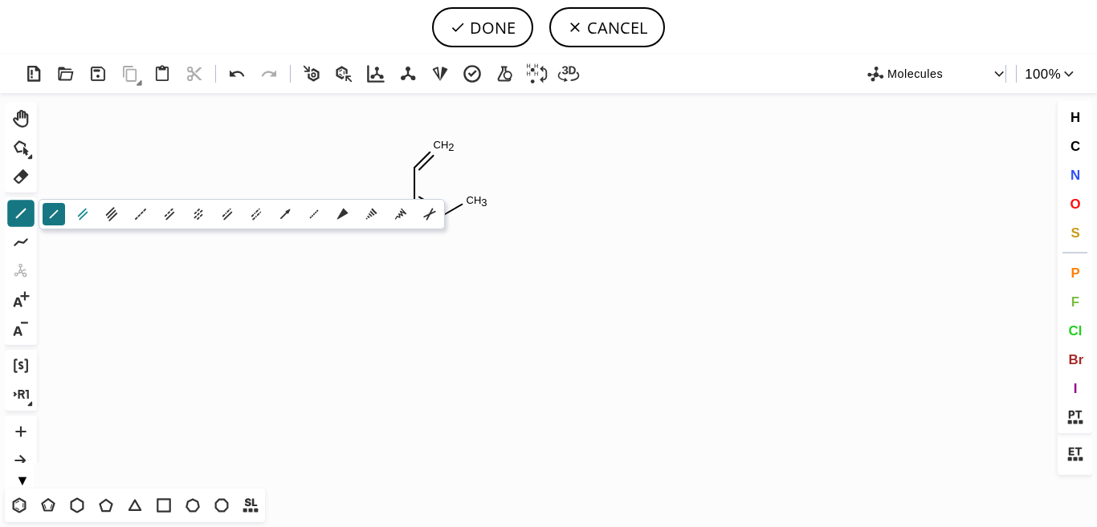
click at [83, 208] on icon at bounding box center [83, 215] width 18 height 18
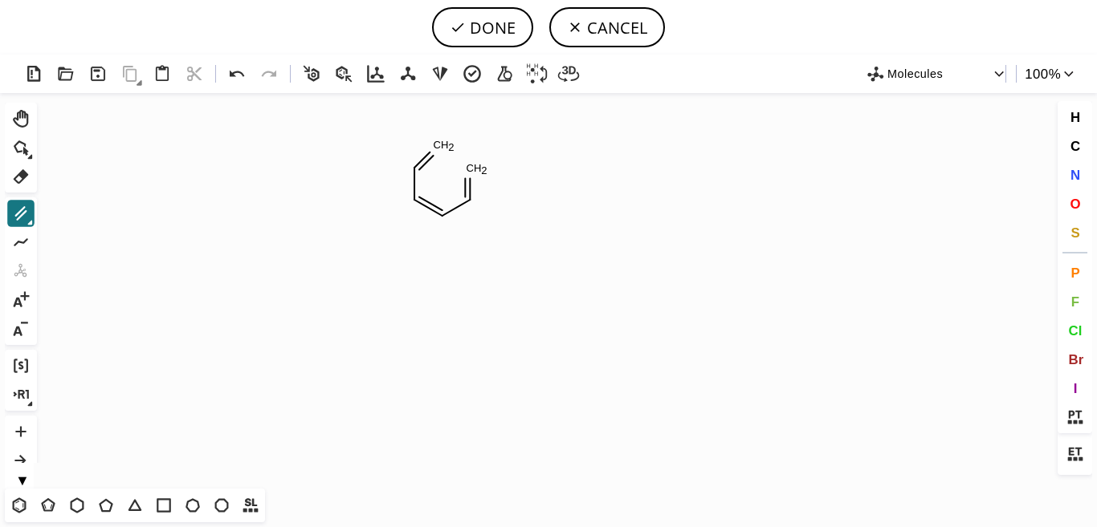
drag, startPoint x: 478, startPoint y: 198, endPoint x: 474, endPoint y: 167, distance: 31.5
click at [20, 211] on icon at bounding box center [21, 213] width 12 height 14
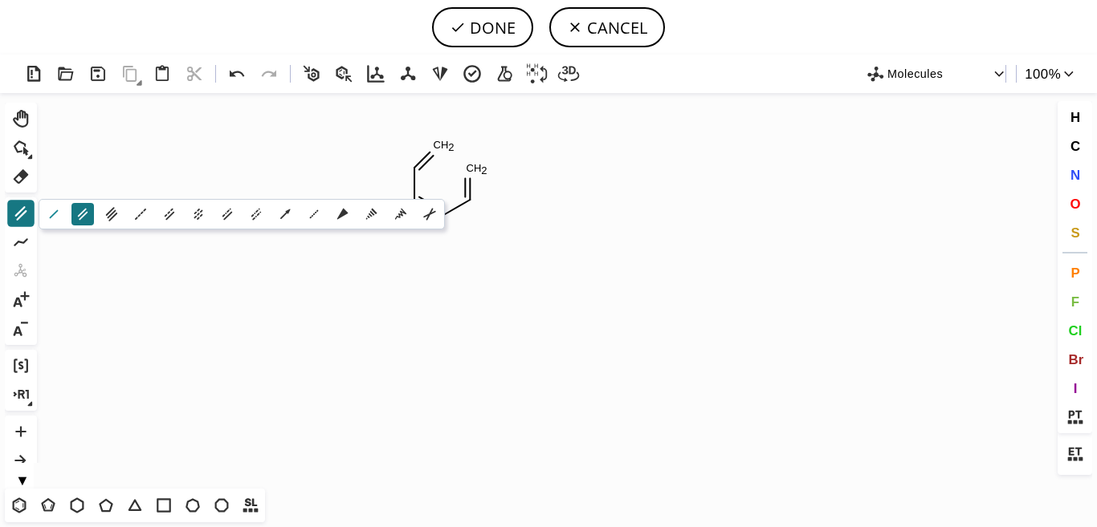
click at [51, 216] on icon at bounding box center [54, 214] width 9 height 9
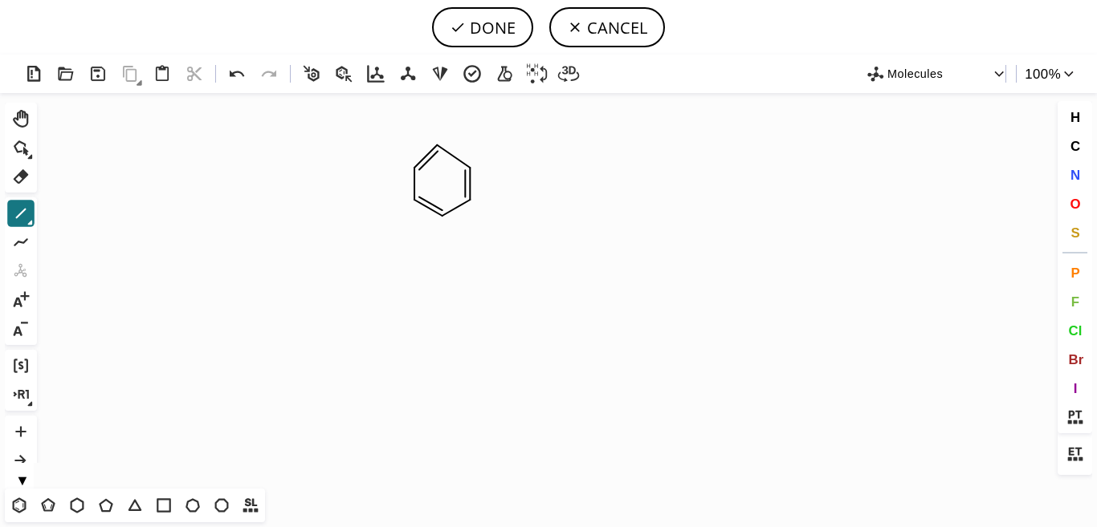
drag, startPoint x: 441, startPoint y: 142, endPoint x: 471, endPoint y: 177, distance: 46.7
drag, startPoint x: 456, startPoint y: 149, endPoint x: 462, endPoint y: 141, distance: 10.9
click at [235, 74] on icon at bounding box center [237, 74] width 23 height 23
drag, startPoint x: 470, startPoint y: 185, endPoint x: 469, endPoint y: 169, distance: 15.3
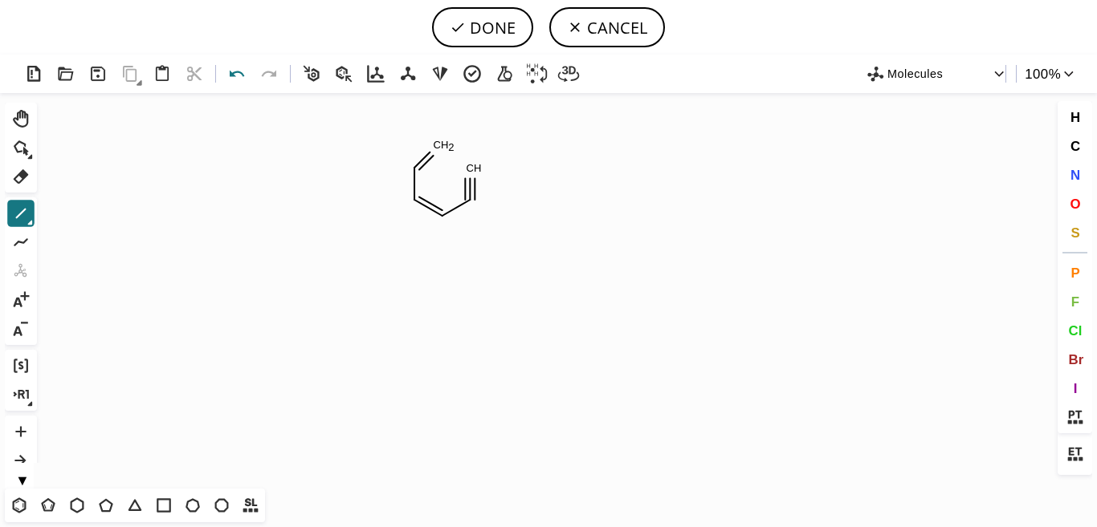
click at [234, 71] on icon at bounding box center [237, 74] width 23 height 23
click at [26, 216] on icon at bounding box center [20, 213] width 21 height 21
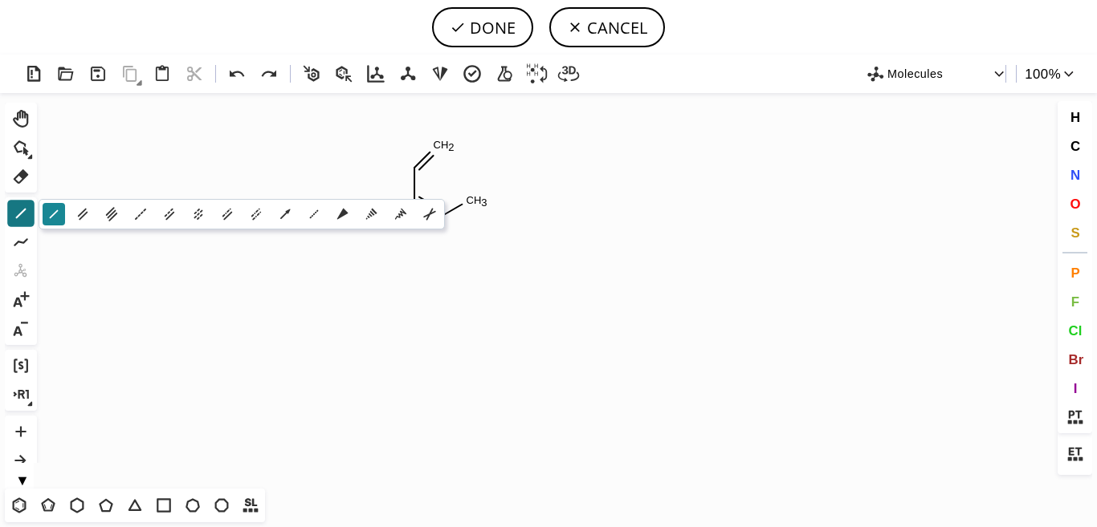
click at [54, 216] on icon at bounding box center [54, 215] width 18 height 18
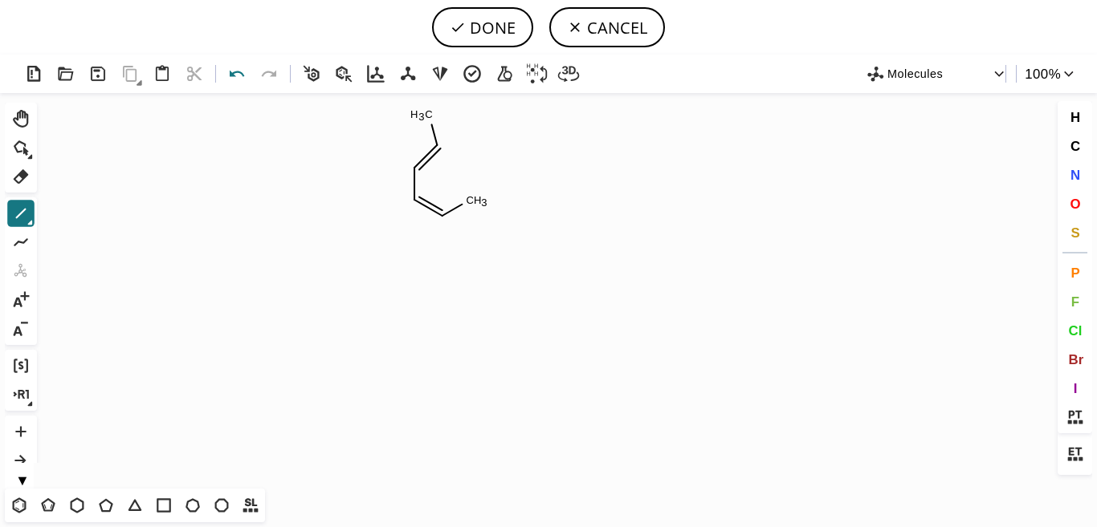
click at [235, 75] on icon at bounding box center [237, 74] width 23 height 23
drag, startPoint x: 445, startPoint y: 145, endPoint x: 476, endPoint y: 167, distance: 38.1
click at [20, 215] on icon at bounding box center [21, 214] width 10 height 10
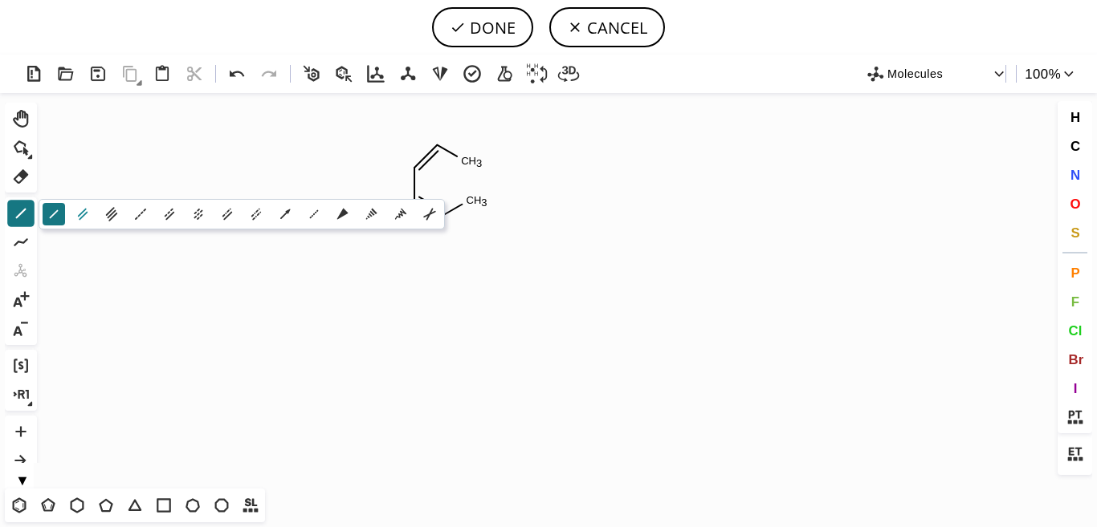
click at [83, 213] on icon at bounding box center [83, 215] width 10 height 12
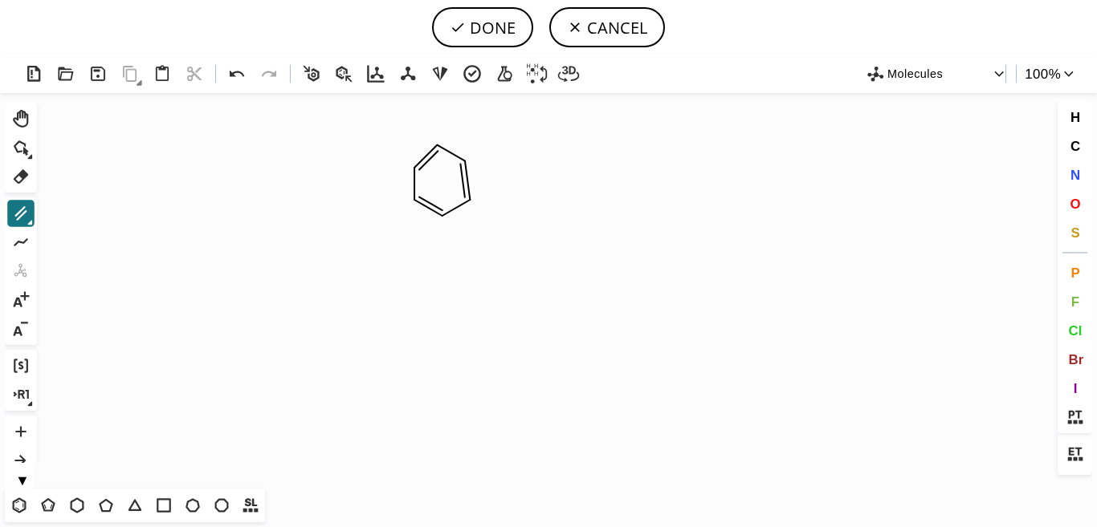
drag, startPoint x: 467, startPoint y: 161, endPoint x: 470, endPoint y: 206, distance: 44.3
click at [337, 74] on icon at bounding box center [344, 74] width 16 height 16
click at [372, 246] on icon "Created with [PERSON_NAME] 2.3.0" at bounding box center [548, 291] width 1010 height 396
click at [308, 63] on icon at bounding box center [311, 74] width 23 height 23
click at [423, 308] on icon "Created with [PERSON_NAME] 2.3.0 C H 2 C H 2" at bounding box center [548, 291] width 1010 height 396
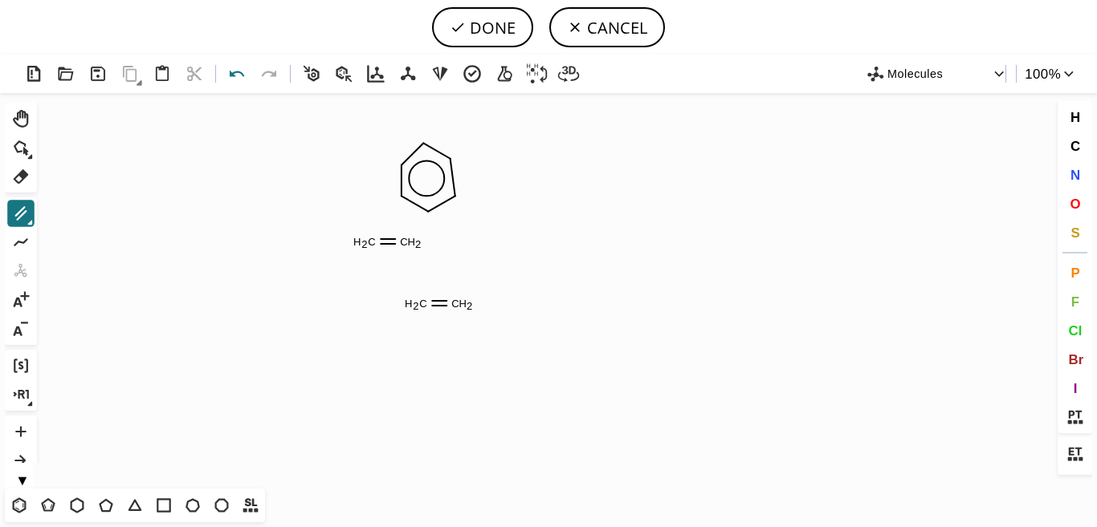
click at [231, 73] on icon at bounding box center [237, 74] width 14 height 6
click at [231, 74] on icon at bounding box center [237, 74] width 14 height 6
click at [19, 177] on icon at bounding box center [20, 176] width 21 height 21
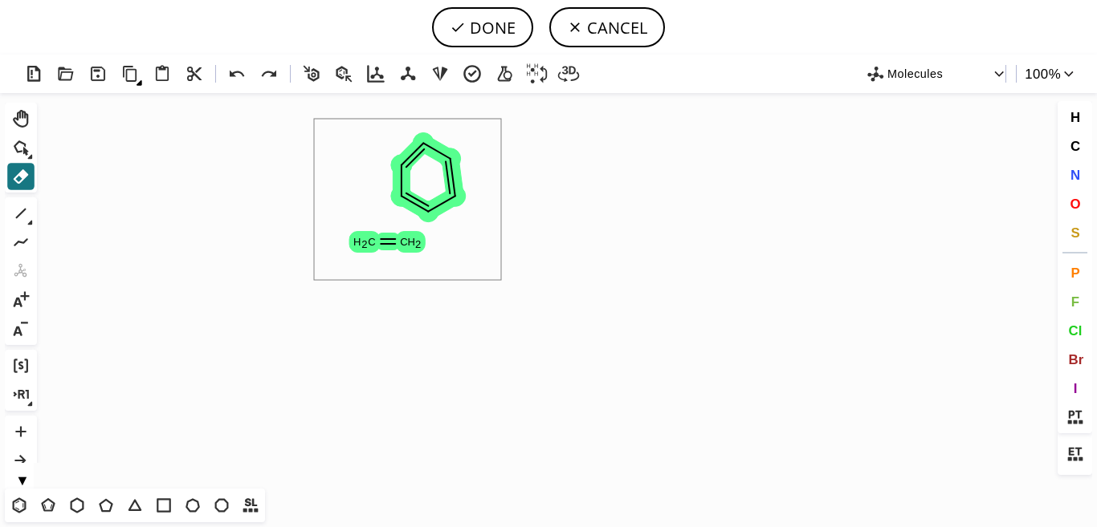
drag, startPoint x: 501, startPoint y: 119, endPoint x: 313, endPoint y: 280, distance: 247.7
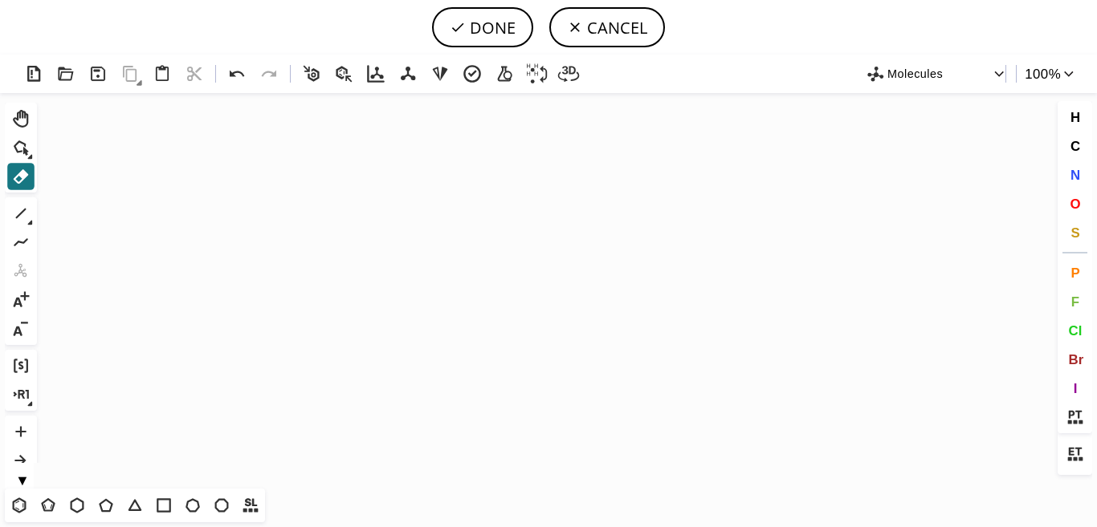
click at [316, 75] on icon at bounding box center [311, 74] width 23 height 23
click at [442, 278] on icon "Created with [PERSON_NAME] 2.3.0" at bounding box center [548, 291] width 1010 height 396
click at [454, 279] on icon "Created with [PERSON_NAME] 2.3.0" at bounding box center [548, 291] width 1010 height 396
click at [19, 222] on icon at bounding box center [20, 213] width 21 height 21
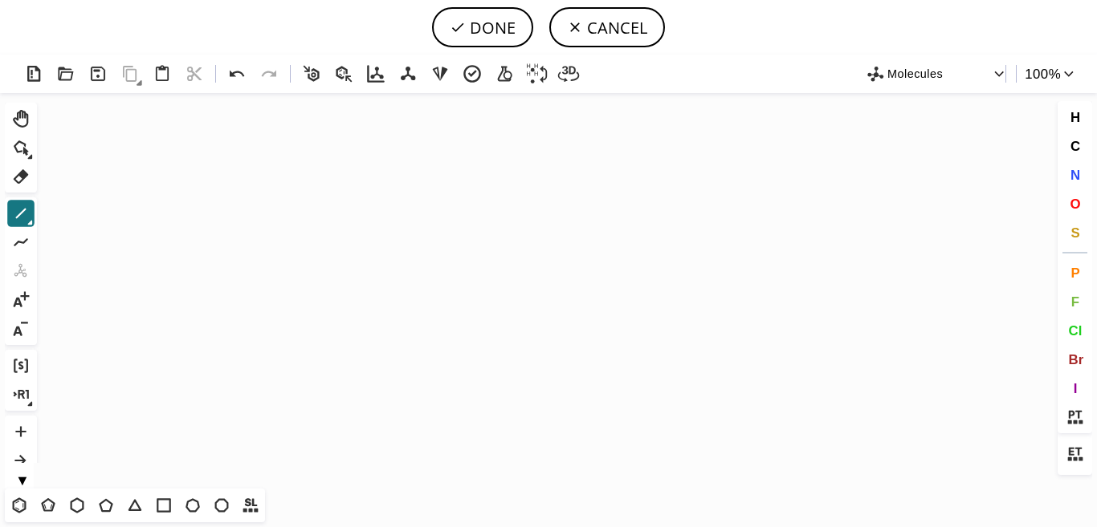
click at [486, 262] on icon "Created with [PERSON_NAME] 2.3.0" at bounding box center [548, 291] width 1010 height 396
click at [28, 218] on icon at bounding box center [20, 213] width 21 height 21
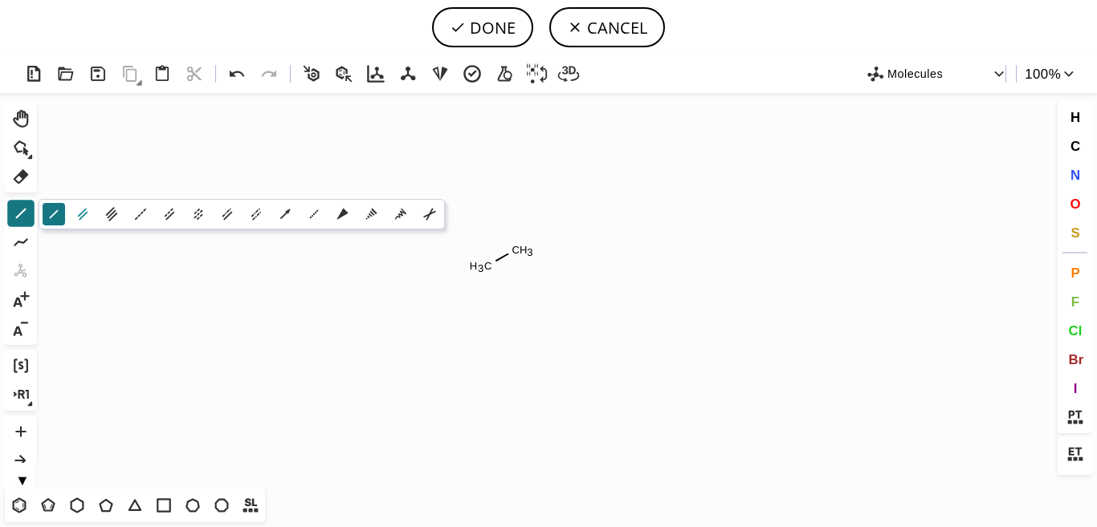
click at [82, 214] on icon at bounding box center [83, 215] width 18 height 18
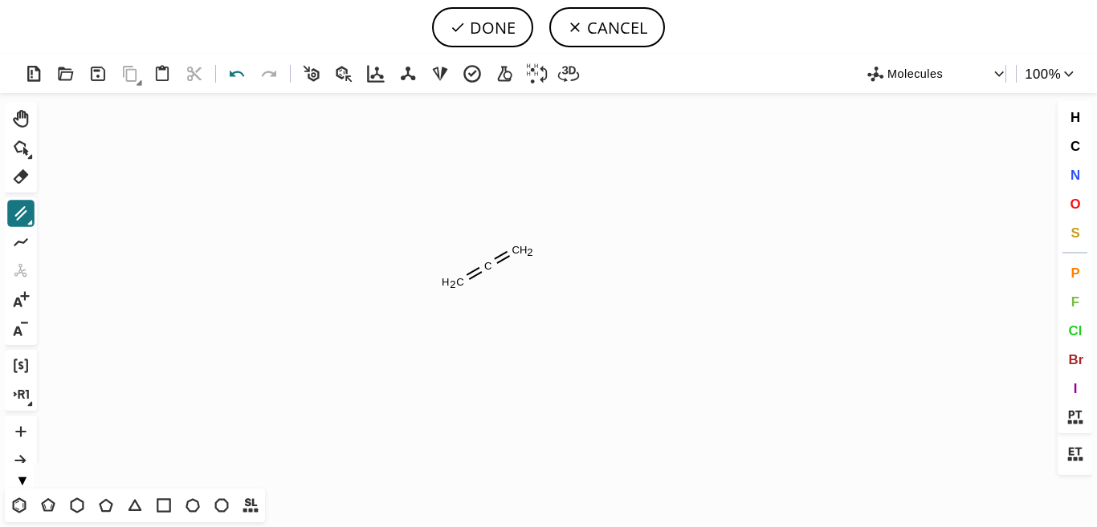
click at [232, 72] on icon at bounding box center [237, 74] width 23 height 23
click at [28, 218] on icon at bounding box center [20, 213] width 21 height 21
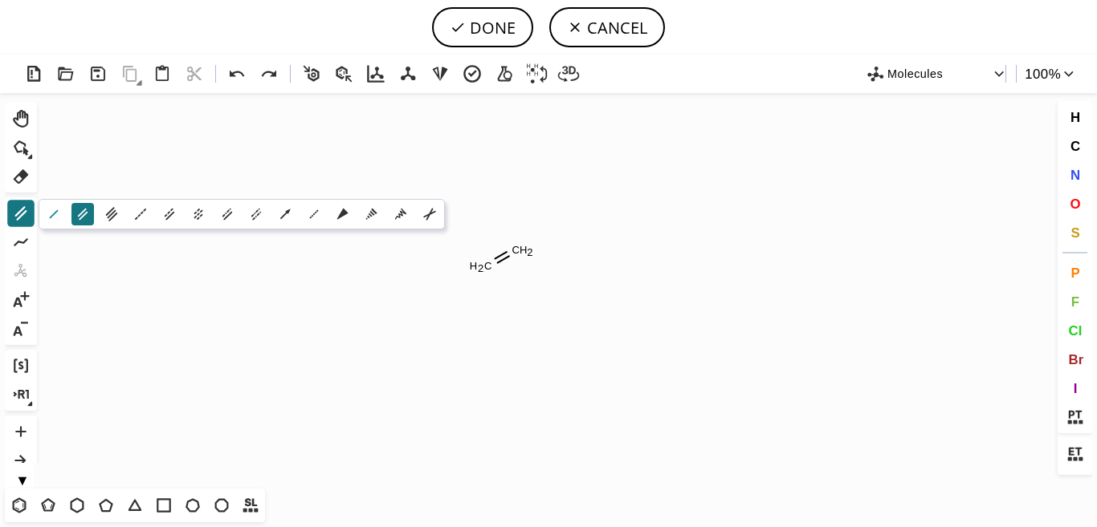
click at [57, 215] on icon at bounding box center [54, 215] width 18 height 18
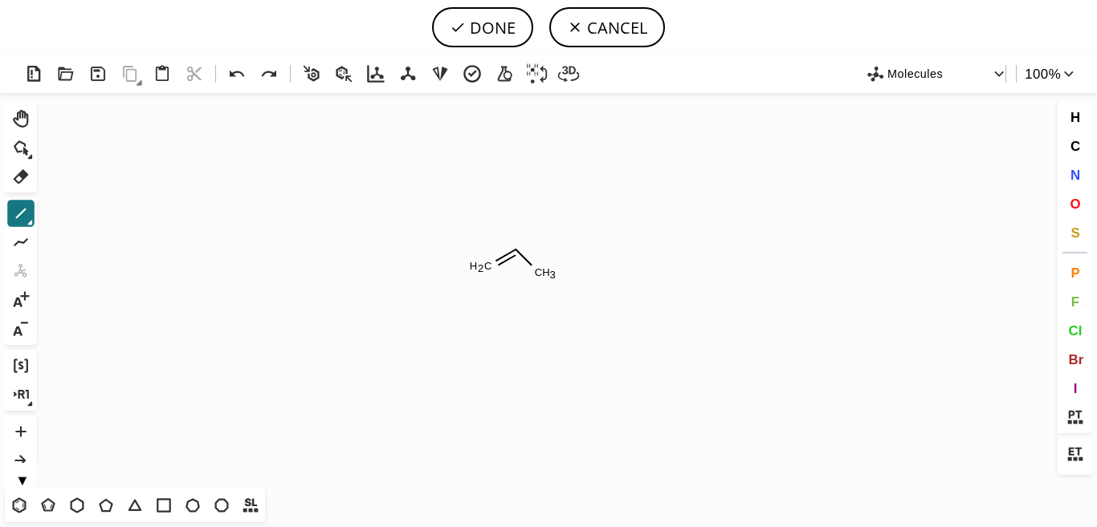
drag, startPoint x: 523, startPoint y: 250, endPoint x: 543, endPoint y: 271, distance: 28.4
click at [26, 211] on icon at bounding box center [20, 213] width 21 height 21
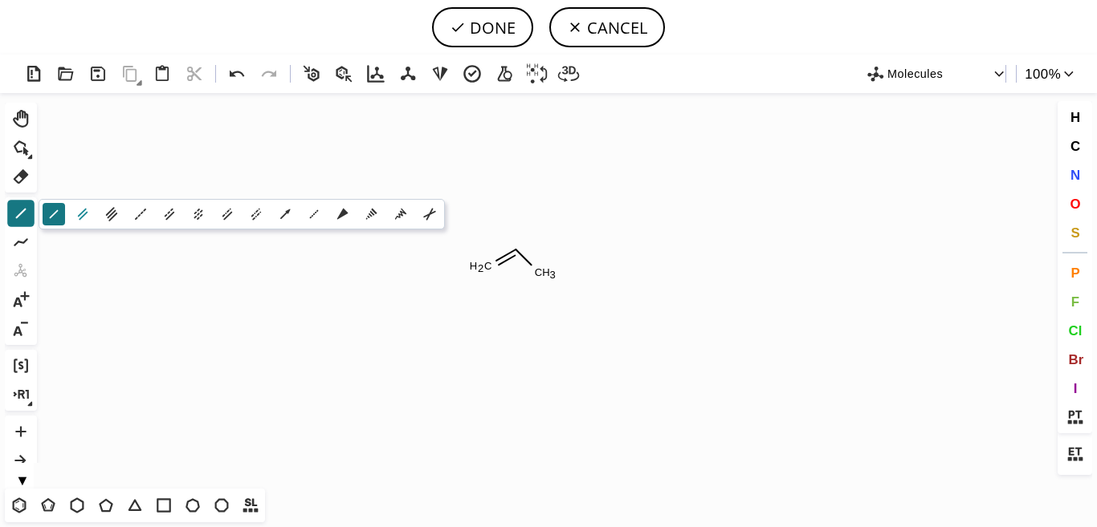
click at [80, 209] on icon at bounding box center [83, 215] width 18 height 18
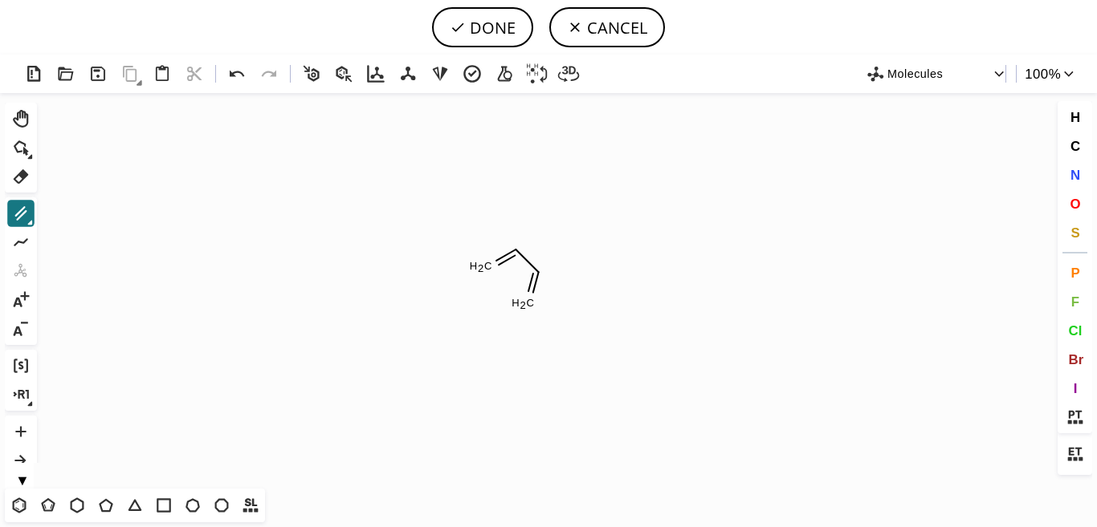
drag, startPoint x: 542, startPoint y: 275, endPoint x: 530, endPoint y: 300, distance: 28.4
click at [18, 209] on icon at bounding box center [20, 213] width 21 height 21
click at [18, 181] on icon at bounding box center [20, 176] width 21 height 21
click at [462, 272] on rect at bounding box center [453, 282] width 31 height 21
click at [27, 230] on button at bounding box center [20, 242] width 27 height 27
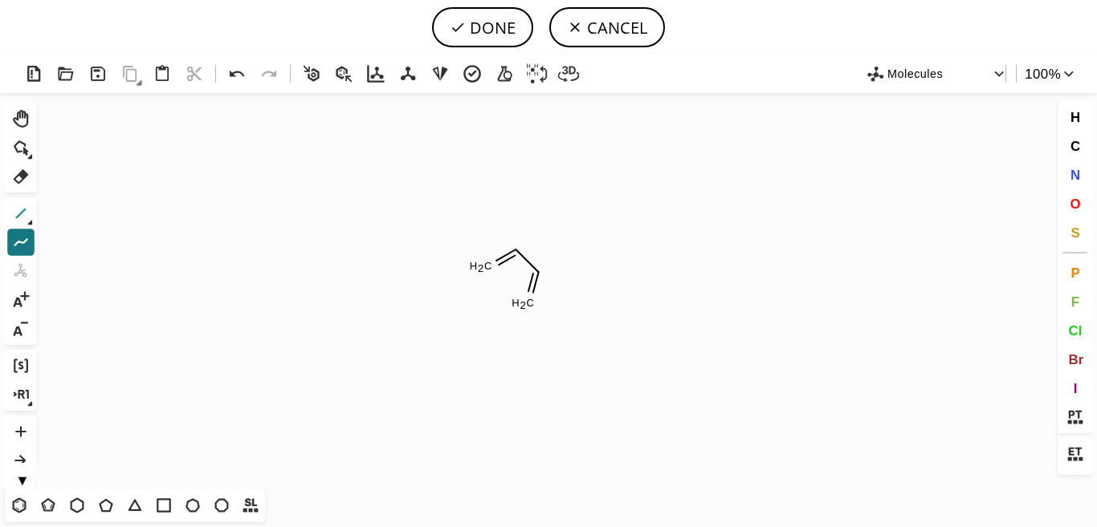
click at [34, 224] on button "1" at bounding box center [20, 213] width 27 height 27
click at [24, 217] on icon at bounding box center [20, 213] width 21 height 21
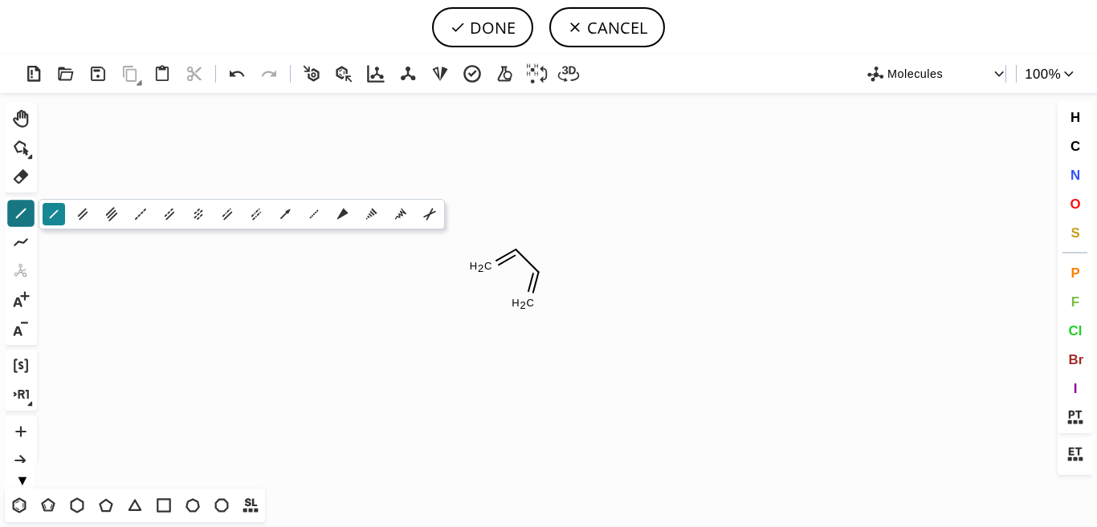
click at [55, 214] on icon at bounding box center [54, 215] width 18 height 18
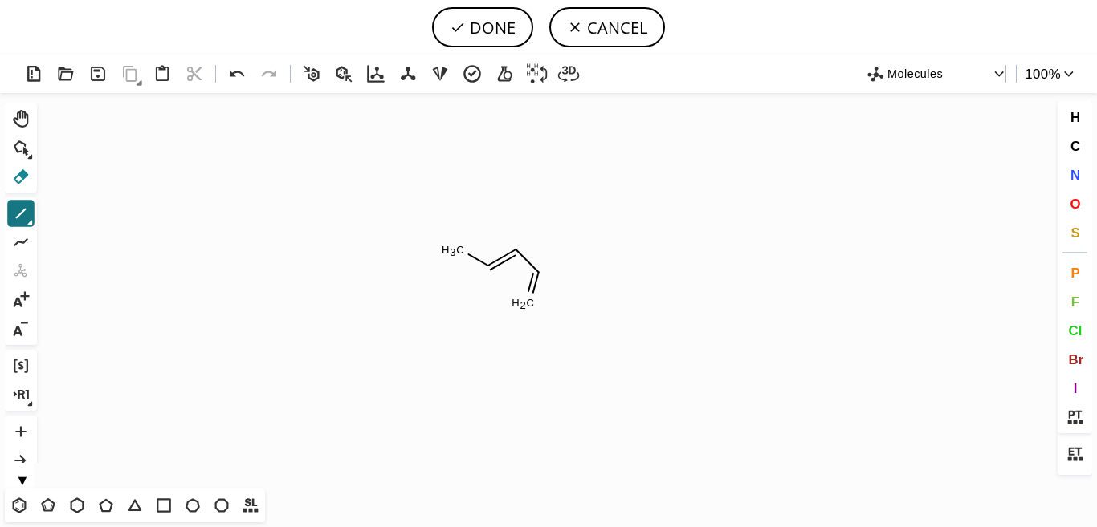
click at [19, 173] on icon at bounding box center [20, 176] width 21 height 21
click at [463, 250] on tspan "C" at bounding box center [460, 250] width 8 height 12
click at [15, 216] on icon at bounding box center [20, 213] width 21 height 21
drag, startPoint x: 484, startPoint y: 272, endPoint x: 481, endPoint y: 303, distance: 31.5
click at [28, 217] on icon at bounding box center [20, 213] width 21 height 21
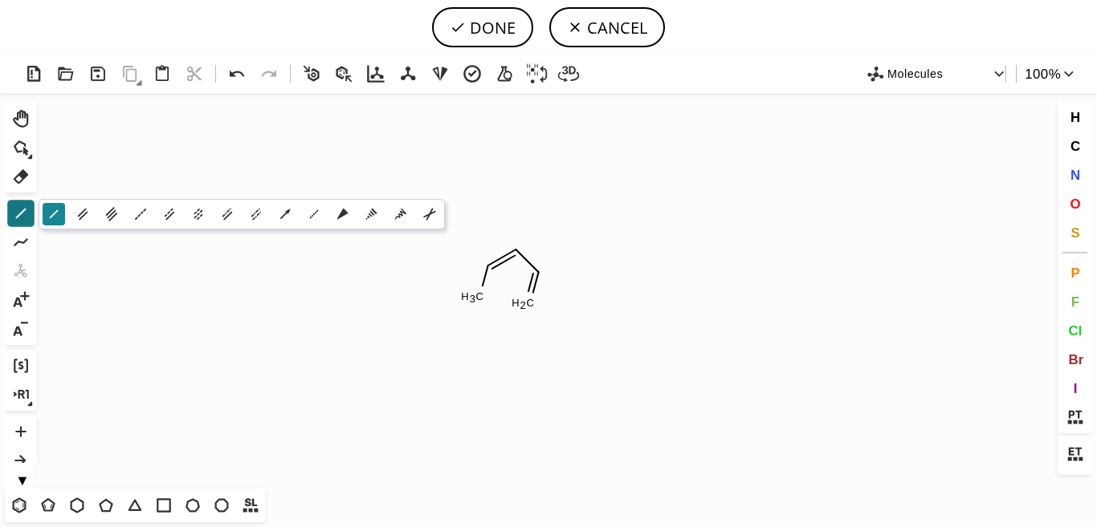
click at [48, 210] on icon at bounding box center [54, 215] width 18 height 18
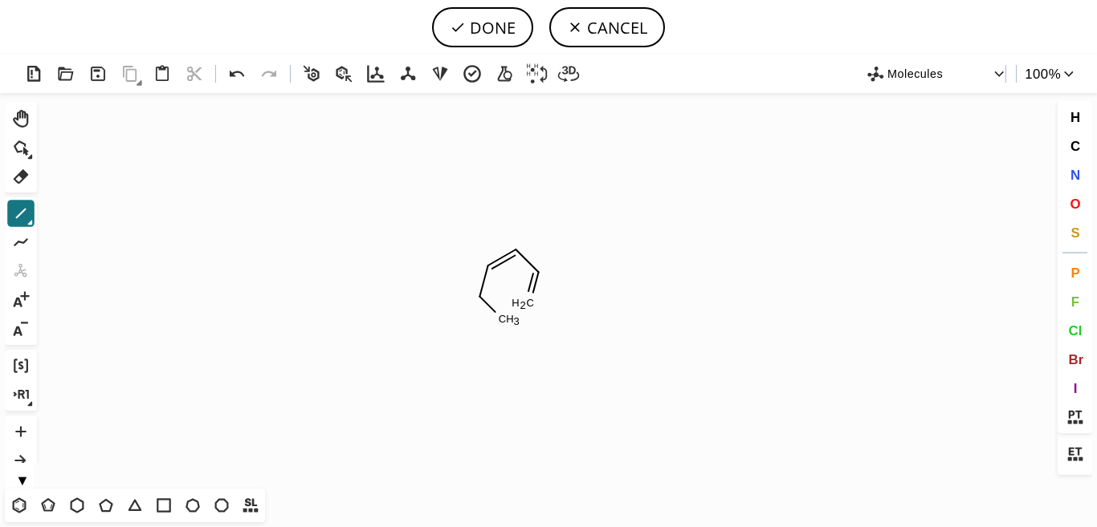
drag, startPoint x: 479, startPoint y: 295, endPoint x: 495, endPoint y: 312, distance: 23.9
click at [22, 173] on icon at bounding box center [21, 176] width 15 height 14
click at [490, 307] on icon at bounding box center [486, 304] width 15 height 15
click at [20, 212] on icon at bounding box center [20, 213] width 21 height 21
click at [24, 218] on icon at bounding box center [20, 213] width 21 height 21
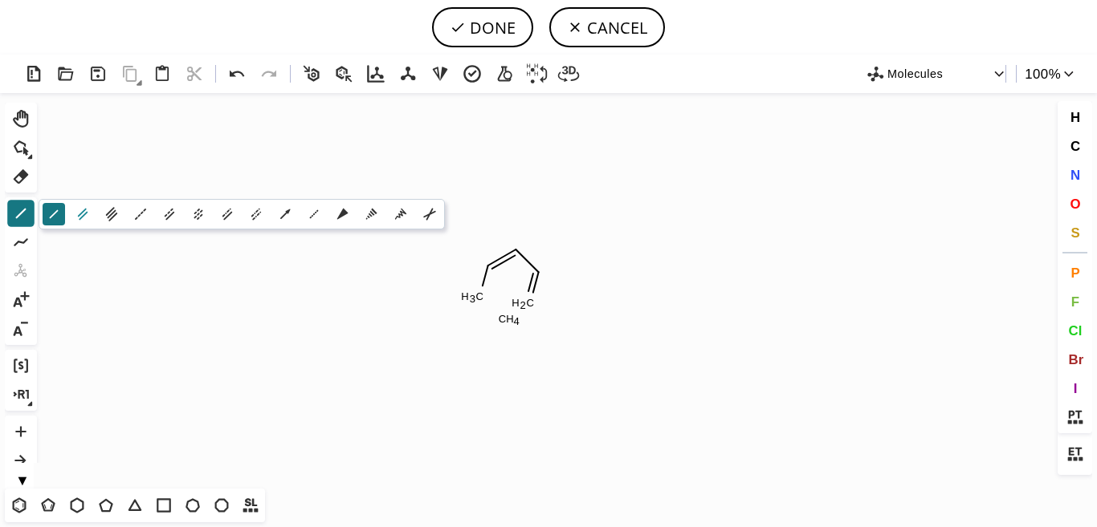
click at [87, 211] on icon at bounding box center [83, 215] width 18 height 18
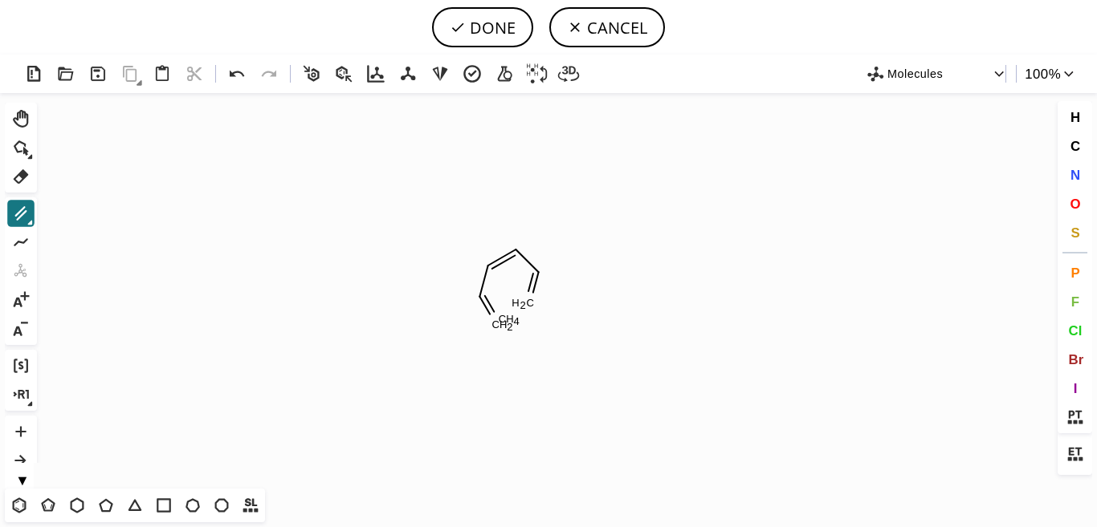
drag, startPoint x: 482, startPoint y: 292, endPoint x: 487, endPoint y: 312, distance: 20.1
click at [18, 181] on icon at bounding box center [21, 176] width 15 height 14
click at [499, 331] on rect at bounding box center [502, 325] width 29 height 21
click at [511, 324] on tspan "H" at bounding box center [510, 319] width 8 height 12
click at [18, 216] on icon at bounding box center [21, 214] width 10 height 10
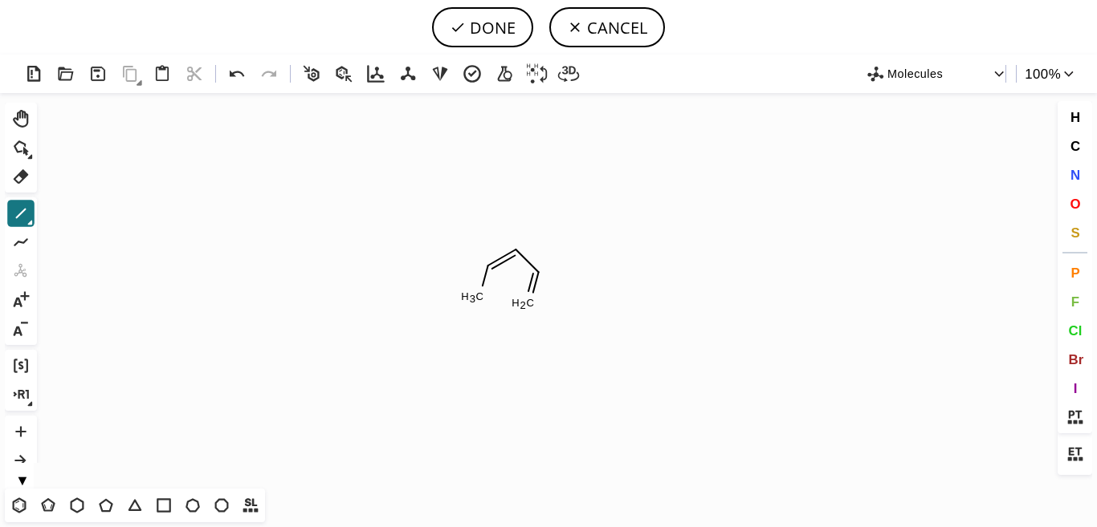
click at [30, 220] on icon at bounding box center [30, 223] width 6 height 6
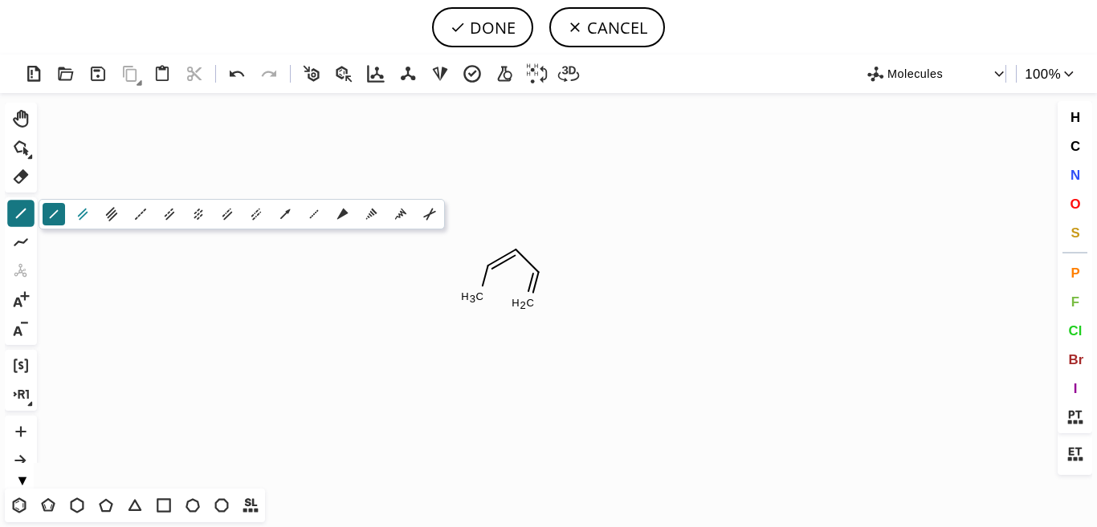
click at [83, 207] on icon at bounding box center [83, 215] width 18 height 18
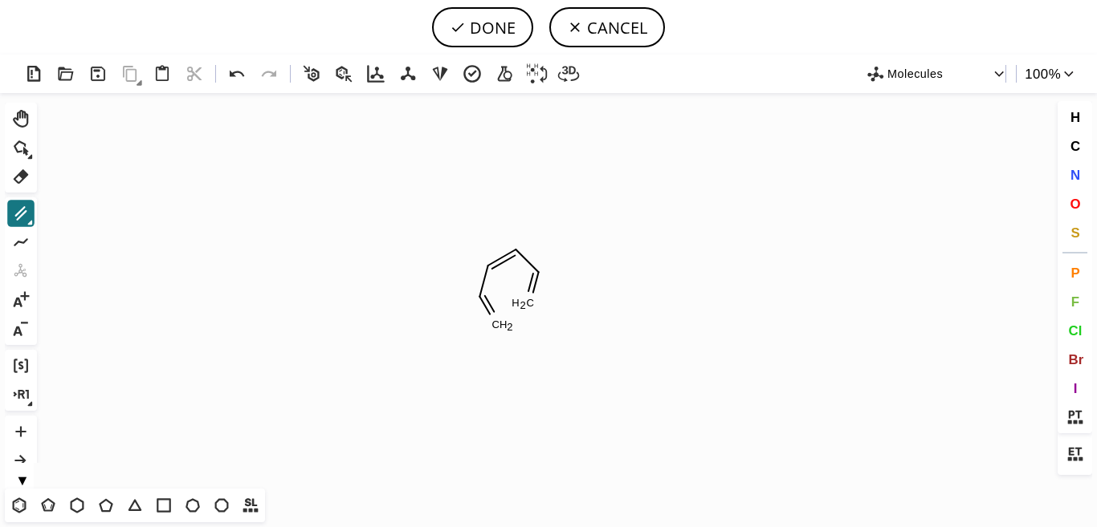
drag, startPoint x: 482, startPoint y: 298, endPoint x: 491, endPoint y: 319, distance: 23.0
click at [20, 214] on icon at bounding box center [20, 213] width 21 height 21
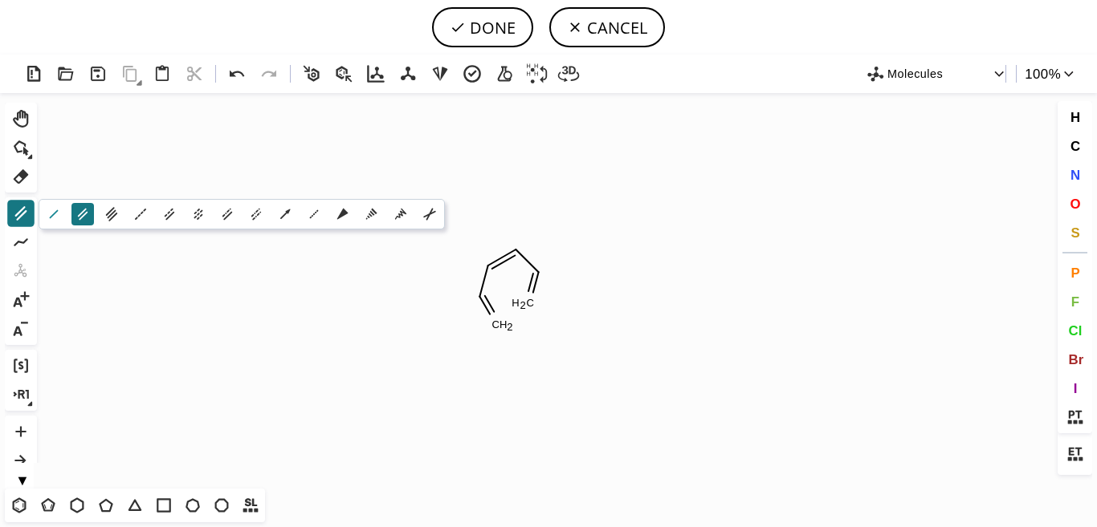
click at [55, 212] on icon at bounding box center [54, 215] width 18 height 18
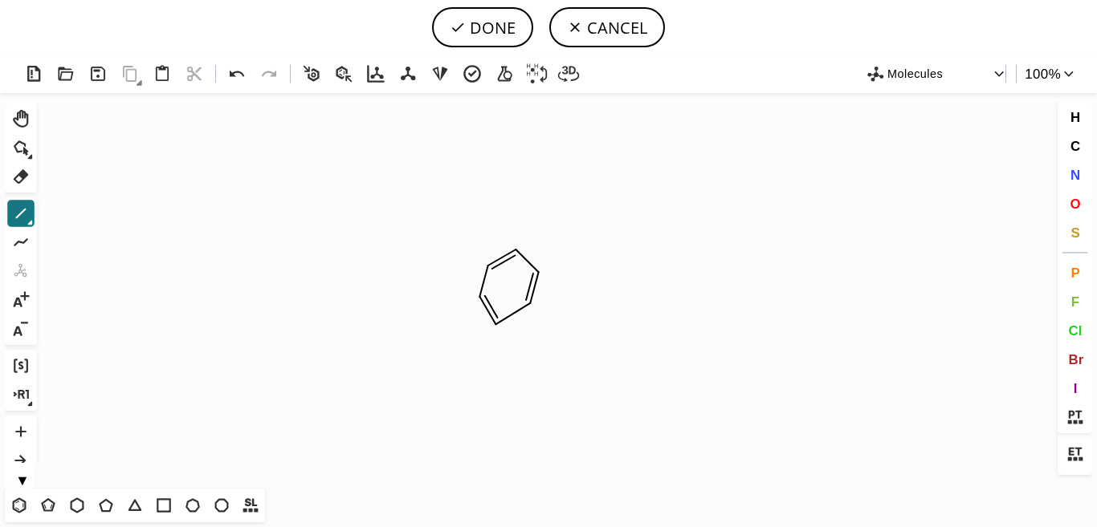
drag, startPoint x: 528, startPoint y: 306, endPoint x: 502, endPoint y: 318, distance: 29.1
click at [312, 80] on icon at bounding box center [311, 74] width 16 height 16
click at [339, 74] on icon at bounding box center [343, 74] width 23 height 23
click at [1081, 172] on button "N" at bounding box center [1074, 174] width 27 height 27
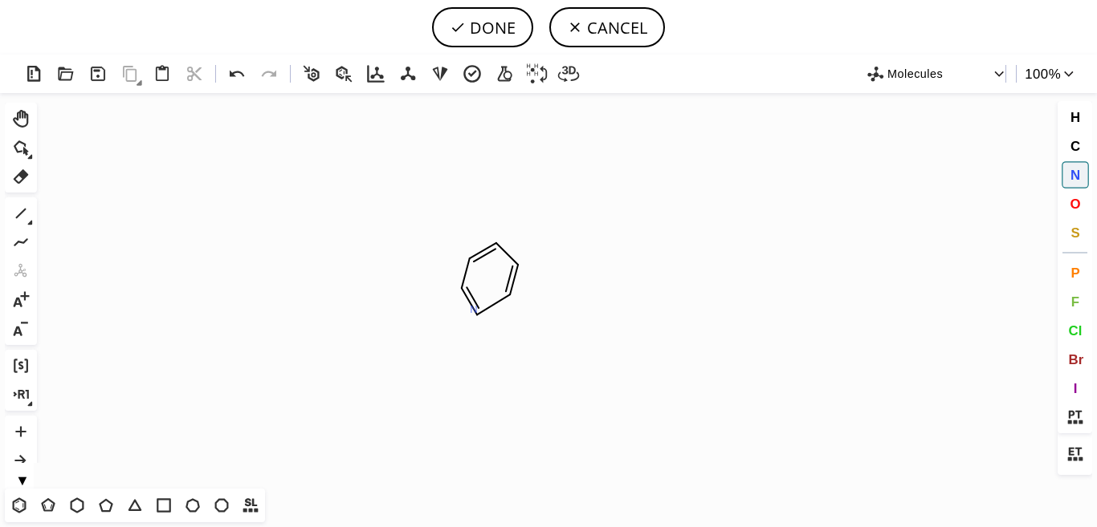
click at [474, 309] on tspan "N" at bounding box center [474, 309] width 8 height 12
click at [18, 213] on icon at bounding box center [20, 213] width 21 height 21
click at [16, 142] on icon at bounding box center [20, 147] width 21 height 21
click at [31, 155] on icon at bounding box center [30, 157] width 6 height 6
click at [108, 149] on icon at bounding box center [111, 148] width 10 height 10
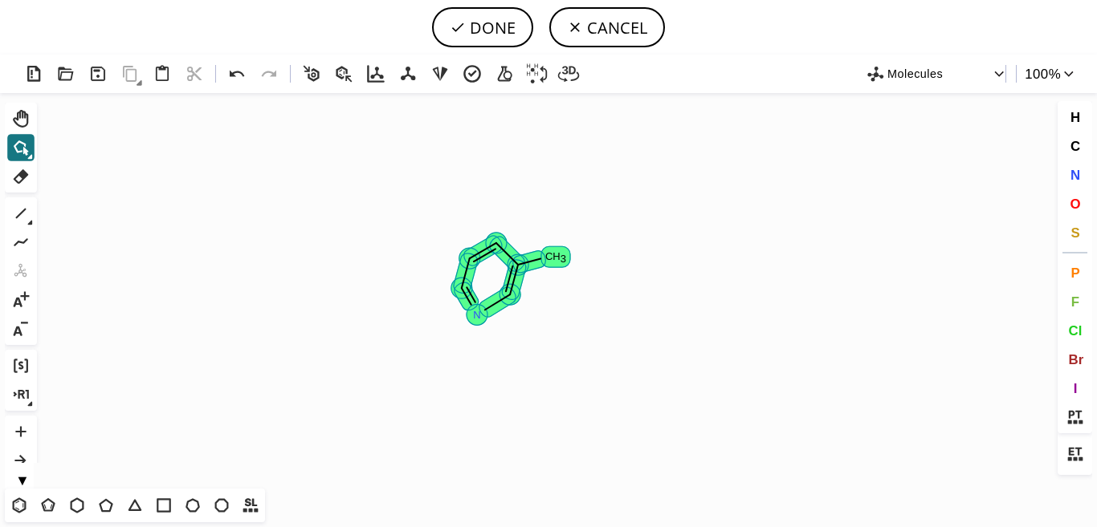
click at [557, 259] on tspan "H" at bounding box center [556, 256] width 8 height 12
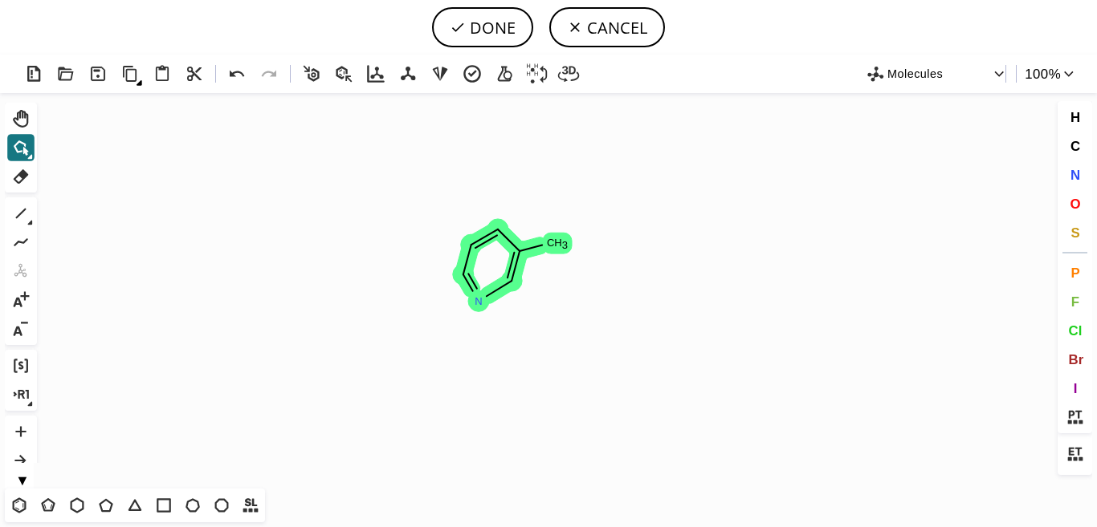
drag, startPoint x: 510, startPoint y: 295, endPoint x: 511, endPoint y: 281, distance: 13.7
click at [511, 281] on icon at bounding box center [513, 266] width 12 height 30
drag, startPoint x: 505, startPoint y: 265, endPoint x: 544, endPoint y: 260, distance: 39.6
click at [544, 260] on circle at bounding box center [545, 257] width 16 height 16
click at [544, 260] on circle at bounding box center [544, 259] width 16 height 16
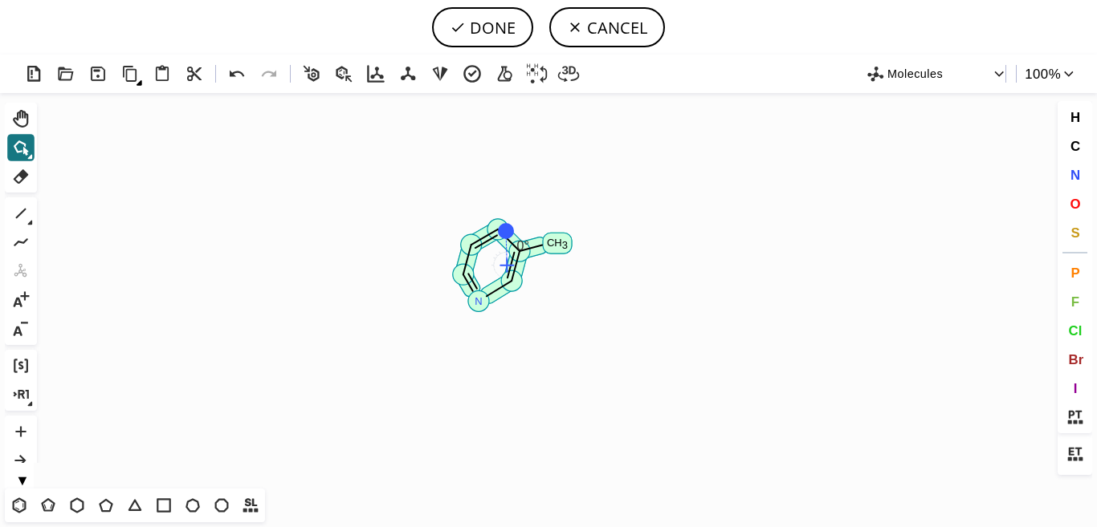
drag, startPoint x: 505, startPoint y: 198, endPoint x: 506, endPoint y: 231, distance: 33.7
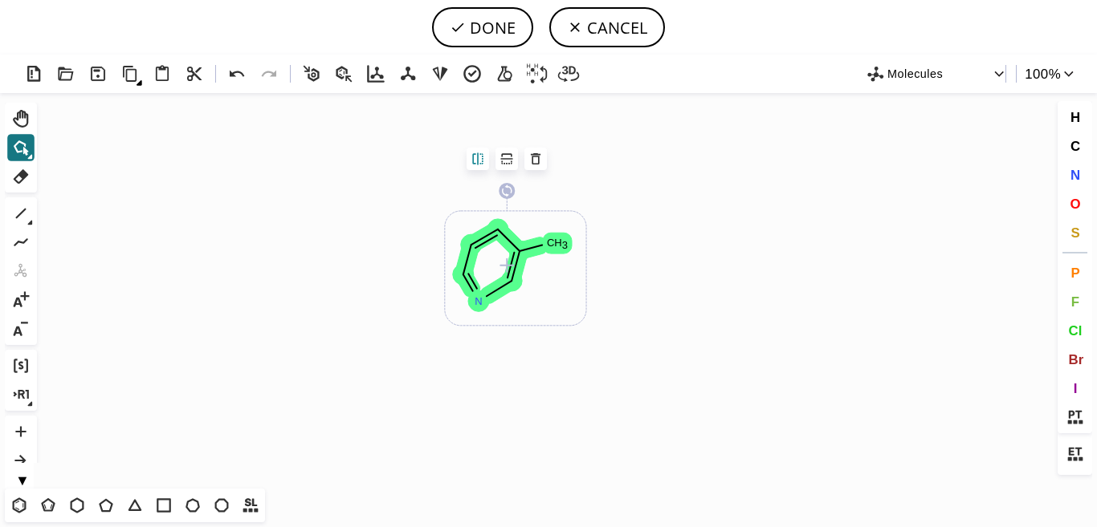
click at [474, 157] on icon at bounding box center [478, 159] width 10 height 12
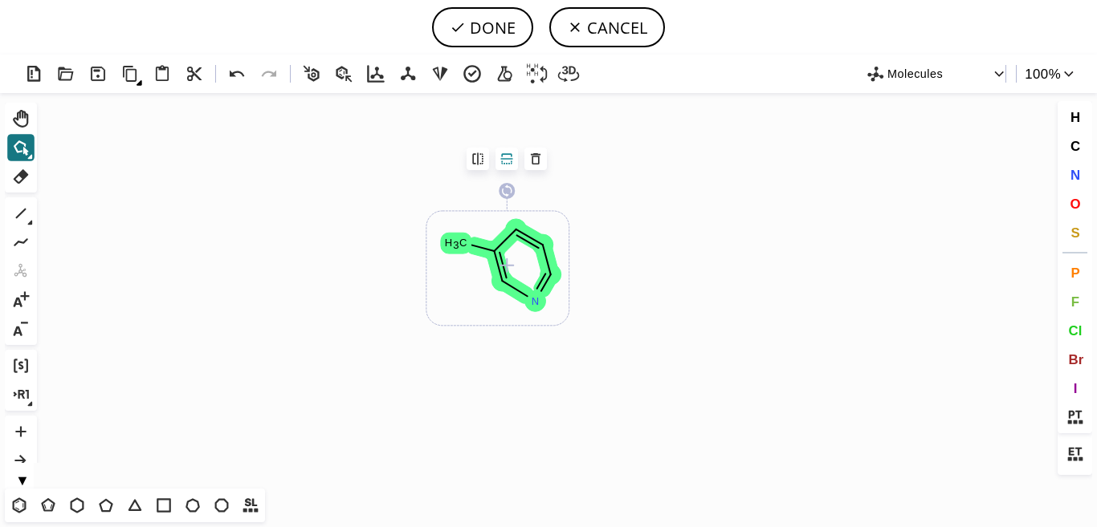
click at [507, 161] on icon at bounding box center [507, 159] width 16 height 16
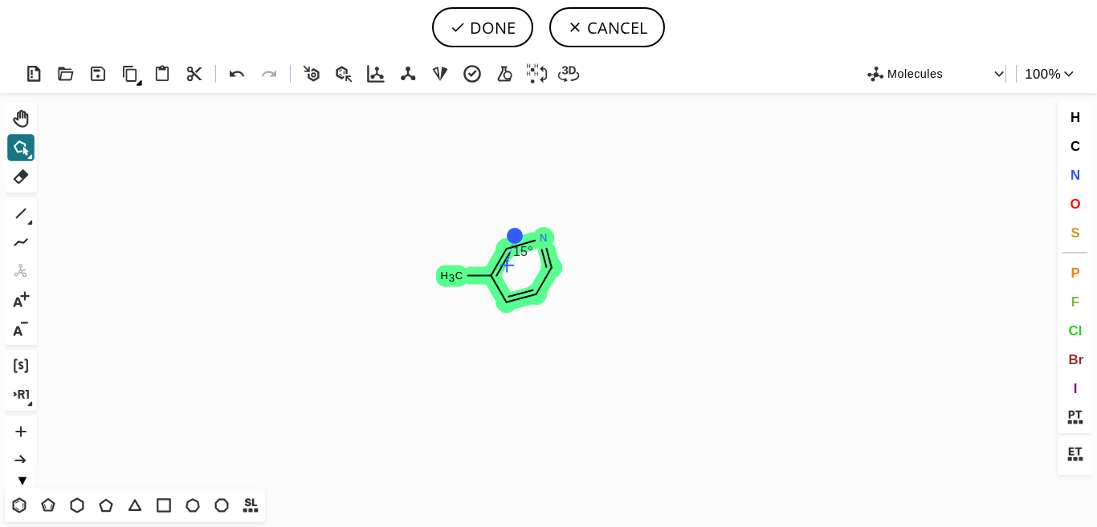
drag, startPoint x: 511, startPoint y: 190, endPoint x: 427, endPoint y: 255, distance: 106.5
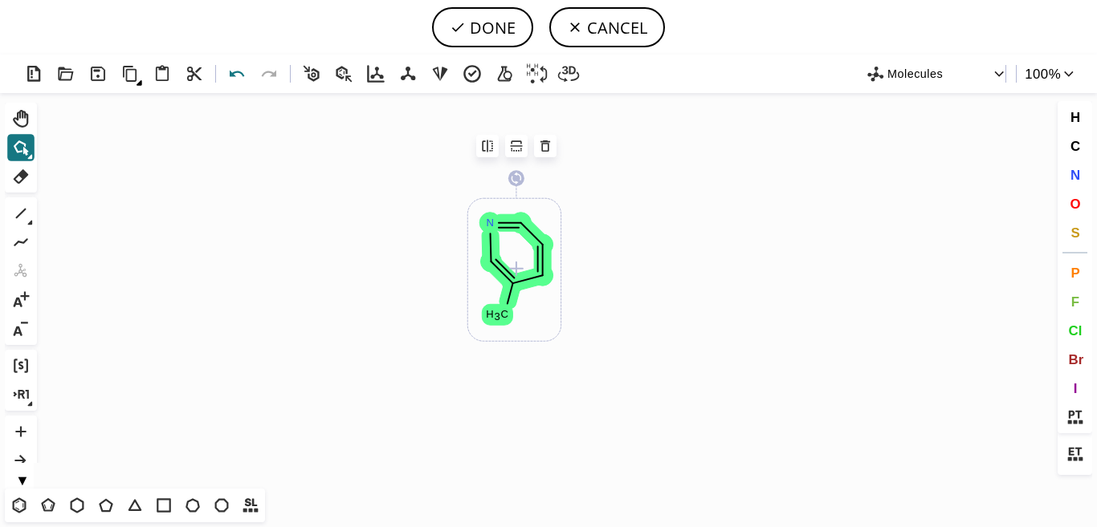
click at [228, 77] on icon at bounding box center [237, 74] width 23 height 23
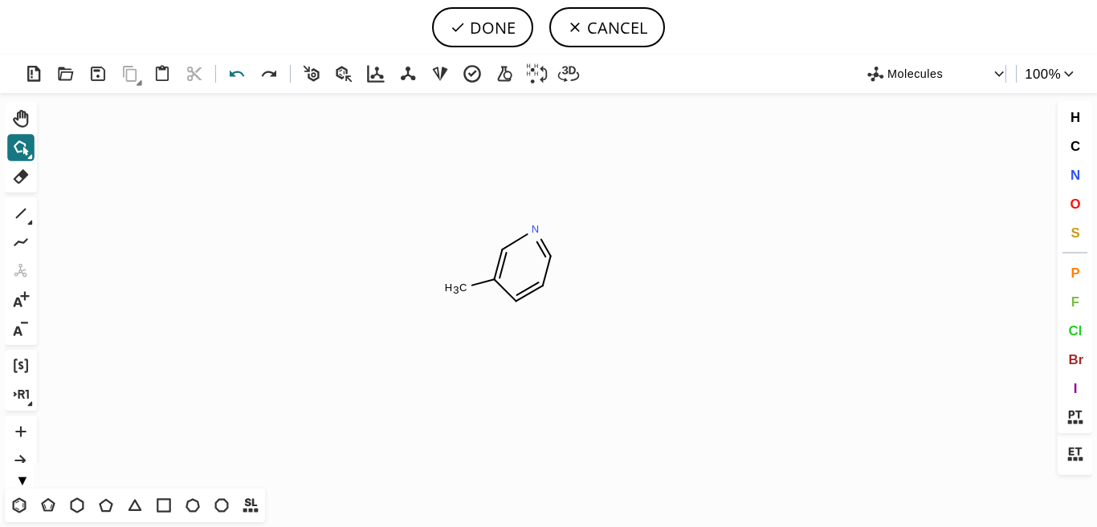
click at [228, 77] on icon at bounding box center [237, 74] width 23 height 23
click at [28, 157] on icon at bounding box center [30, 157] width 6 height 6
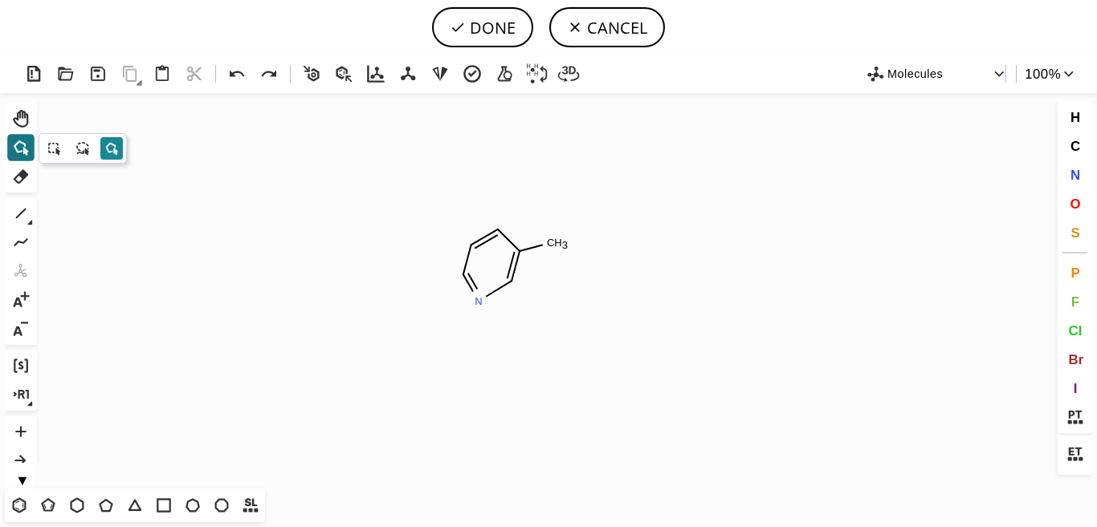
click at [112, 149] on icon at bounding box center [112, 149] width 18 height 18
click at [568, 244] on tspan "3" at bounding box center [565, 245] width 6 height 12
click at [32, 223] on icon at bounding box center [30, 223] width 5 height 5
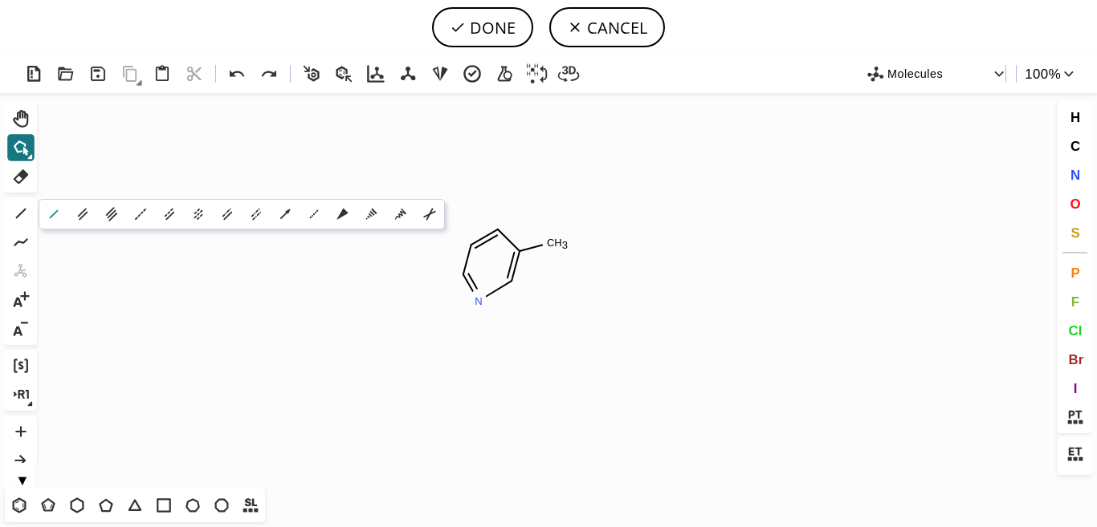
click at [47, 218] on icon at bounding box center [54, 215] width 18 height 18
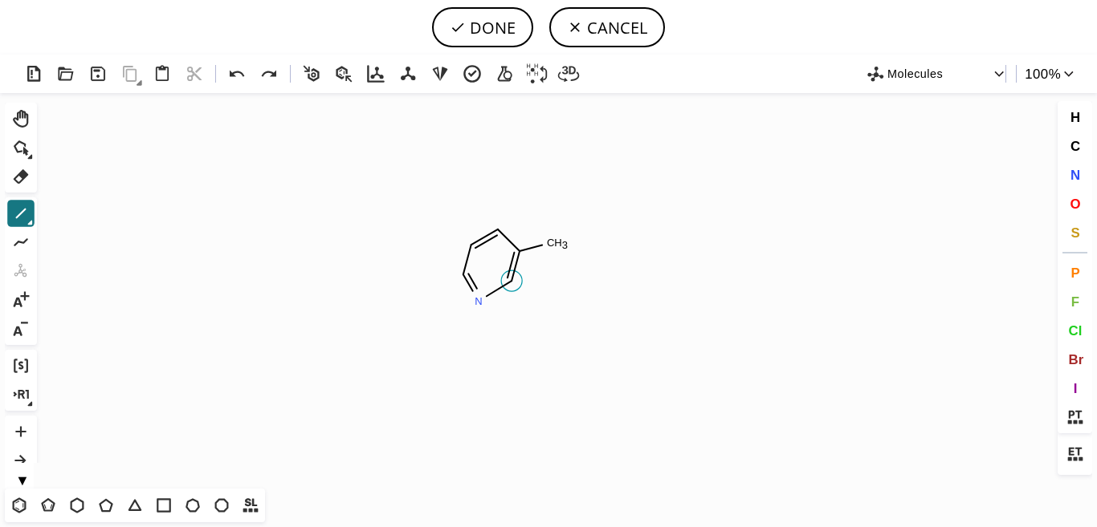
drag, startPoint x: 24, startPoint y: 181, endPoint x: 518, endPoint y: 274, distance: 502.5
click at [518, 274] on div "Created with [PERSON_NAME] 2.3.0 N C H 3 N Molecules 100 % Ctrl+Alt+H Shift+Tab…" at bounding box center [548, 291] width 1097 height 473
drag, startPoint x: 572, startPoint y: 210, endPoint x: 413, endPoint y: 380, distance: 232.9
click at [413, 380] on icon "Created with [PERSON_NAME] 2.3.0 N C H 3 C H 3 C H 3 N" at bounding box center [548, 291] width 1010 height 396
click at [18, 175] on icon at bounding box center [21, 176] width 15 height 14
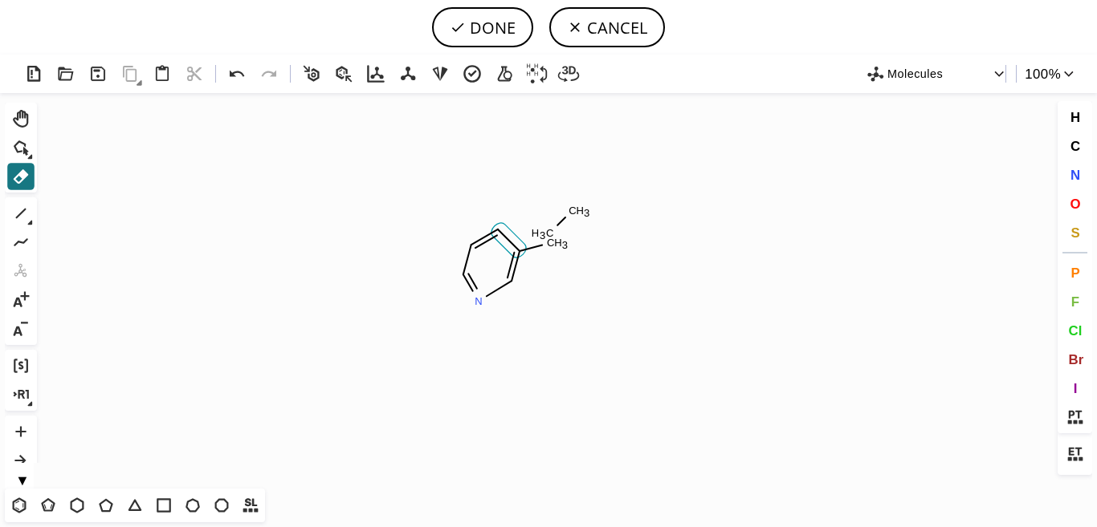
click at [502, 241] on icon at bounding box center [508, 240] width 35 height 35
click at [572, 214] on tspan "C" at bounding box center [572, 211] width 8 height 12
click at [556, 233] on tspan "H" at bounding box center [557, 233] width 8 height 12
click at [20, 512] on icon at bounding box center [20, 505] width 14 height 15
click at [716, 312] on icon "Created with [PERSON_NAME] 2.3.0 C H 2 N C H 3 N" at bounding box center [548, 291] width 1010 height 396
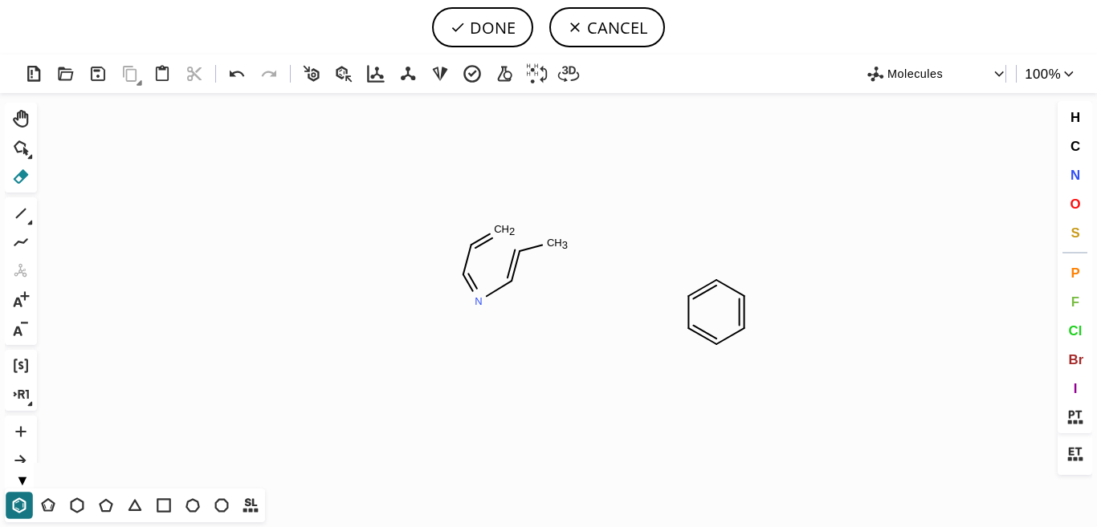
click at [18, 178] on icon at bounding box center [20, 176] width 21 height 21
click at [470, 283] on icon at bounding box center [468, 283] width 24 height 28
click at [495, 290] on icon at bounding box center [499, 289] width 36 height 30
click at [514, 265] on icon at bounding box center [517, 260] width 21 height 29
click at [543, 250] on icon at bounding box center [534, 247] width 23 height 19
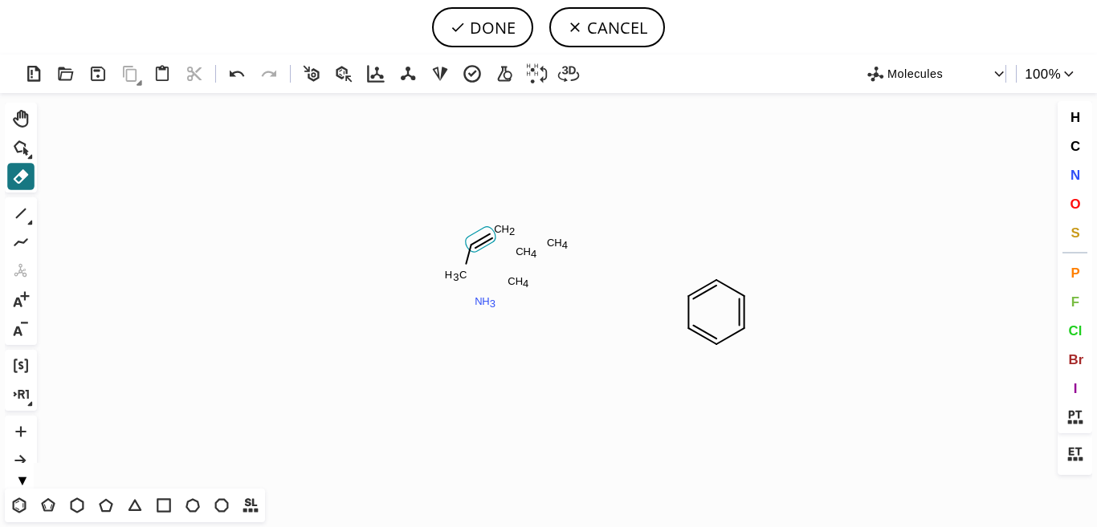
click at [484, 239] on icon at bounding box center [481, 239] width 30 height 25
click at [503, 232] on tspan "H" at bounding box center [506, 229] width 8 height 12
click at [528, 255] on tspan "H" at bounding box center [527, 252] width 8 height 12
click at [557, 246] on tspan "H" at bounding box center [558, 243] width 8 height 12
click at [516, 281] on tspan "H" at bounding box center [519, 281] width 8 height 12
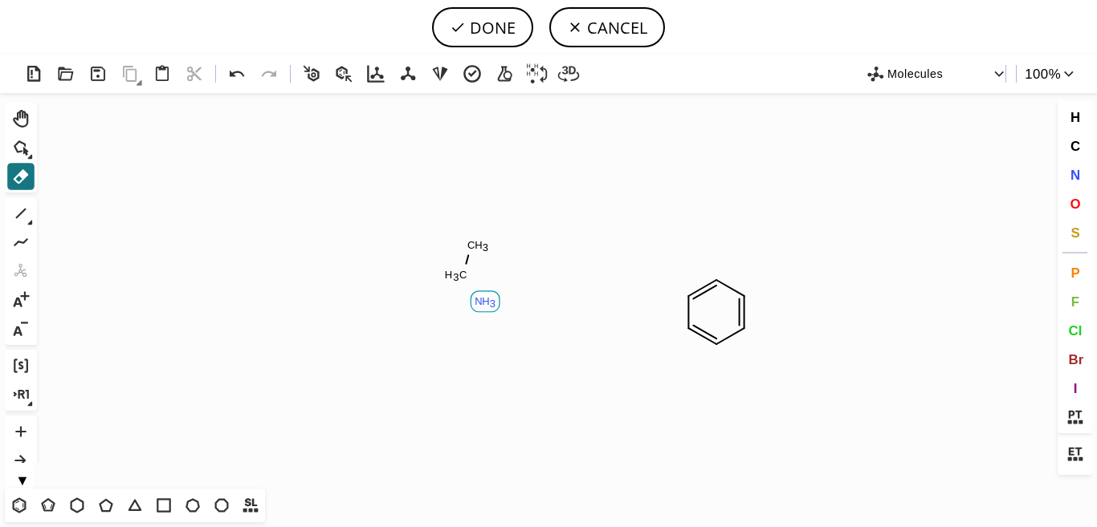
click at [474, 308] on rect at bounding box center [484, 301] width 29 height 21
click at [457, 275] on tspan "3" at bounding box center [456, 277] width 6 height 12
click at [474, 236] on rect at bounding box center [477, 245] width 29 height 21
click at [15, 515] on icon at bounding box center [19, 505] width 21 height 21
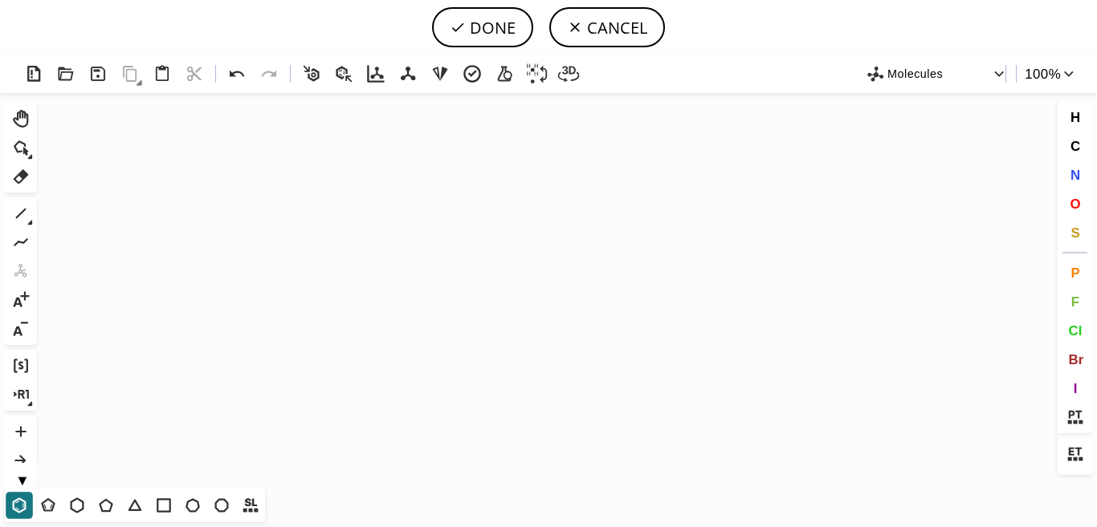
click at [491, 275] on icon "Created with [PERSON_NAME] 2.3.0 N" at bounding box center [548, 291] width 1010 height 396
click at [1079, 173] on span "N" at bounding box center [1074, 174] width 10 height 15
click at [489, 308] on tspan "N" at bounding box center [489, 308] width 8 height 12
click at [25, 218] on icon at bounding box center [20, 213] width 21 height 21
click at [19, 153] on icon at bounding box center [20, 147] width 12 height 12
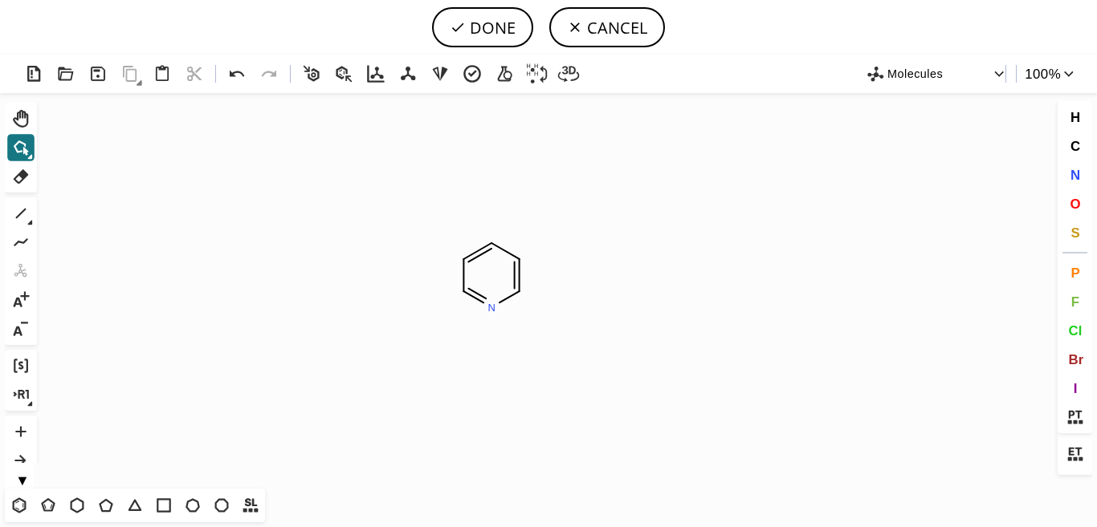
click at [28, 157] on icon at bounding box center [30, 157] width 6 height 6
click at [112, 144] on icon at bounding box center [111, 148] width 10 height 10
click at [503, 259] on icon at bounding box center [505, 251] width 39 height 31
drag, startPoint x: 493, startPoint y: 209, endPoint x: 481, endPoint y: 257, distance: 49.7
click at [564, 229] on icon "Created with [PERSON_NAME] 2.3.0 N N" at bounding box center [548, 291] width 1010 height 396
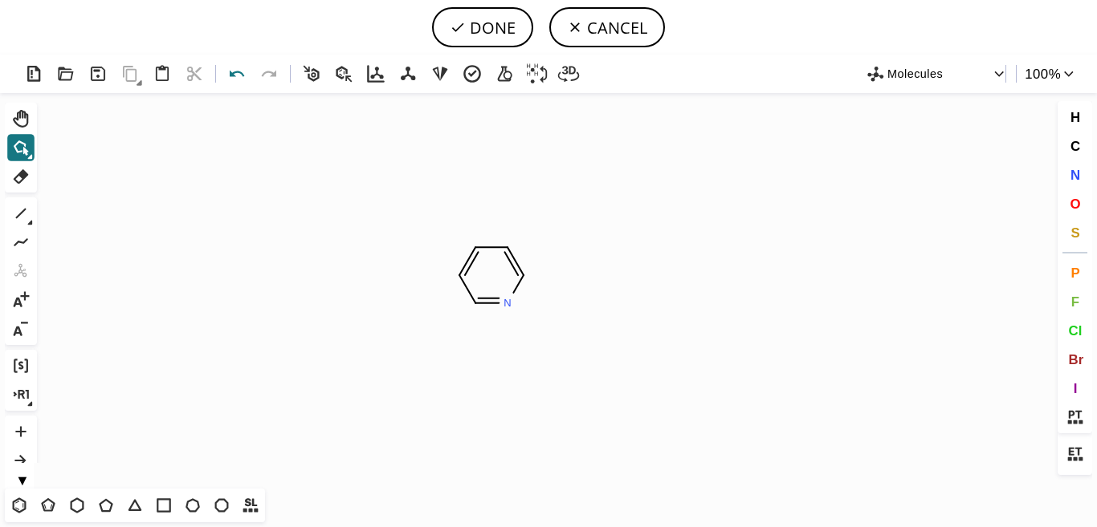
click at [234, 75] on icon at bounding box center [237, 74] width 14 height 6
click at [33, 149] on button "Shift+Tab" at bounding box center [20, 147] width 27 height 27
click at [110, 153] on icon at bounding box center [111, 148] width 10 height 10
drag, startPoint x: 575, startPoint y: 203, endPoint x: 436, endPoint y: 316, distance: 178.7
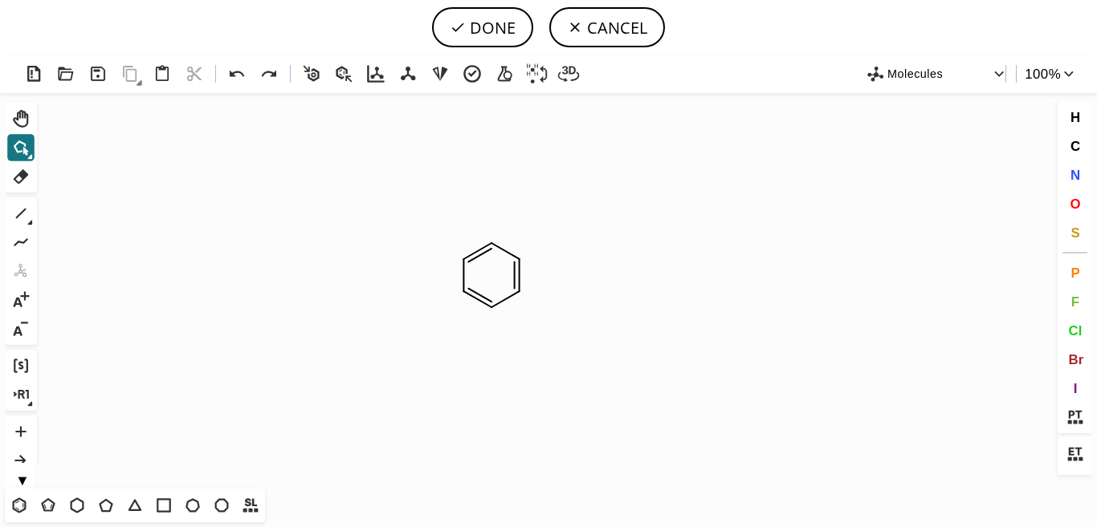
click at [436, 316] on icon "Created with [PERSON_NAME] 2.3.0 N" at bounding box center [548, 291] width 1010 height 396
click at [481, 295] on icon at bounding box center [477, 299] width 39 height 31
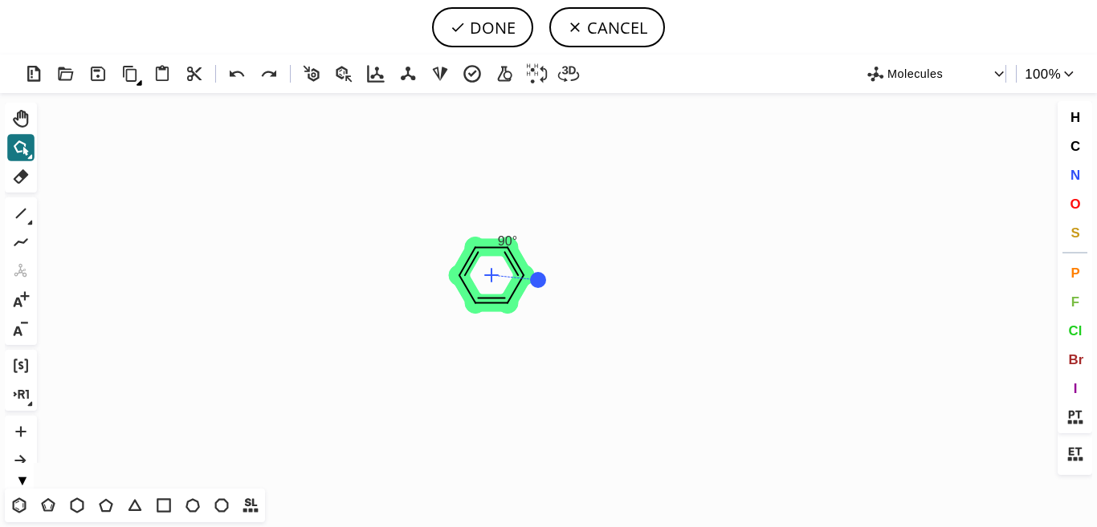
drag, startPoint x: 490, startPoint y: 201, endPoint x: 538, endPoint y: 280, distance: 92.9
click at [1081, 173] on button "N" at bounding box center [1074, 174] width 27 height 27
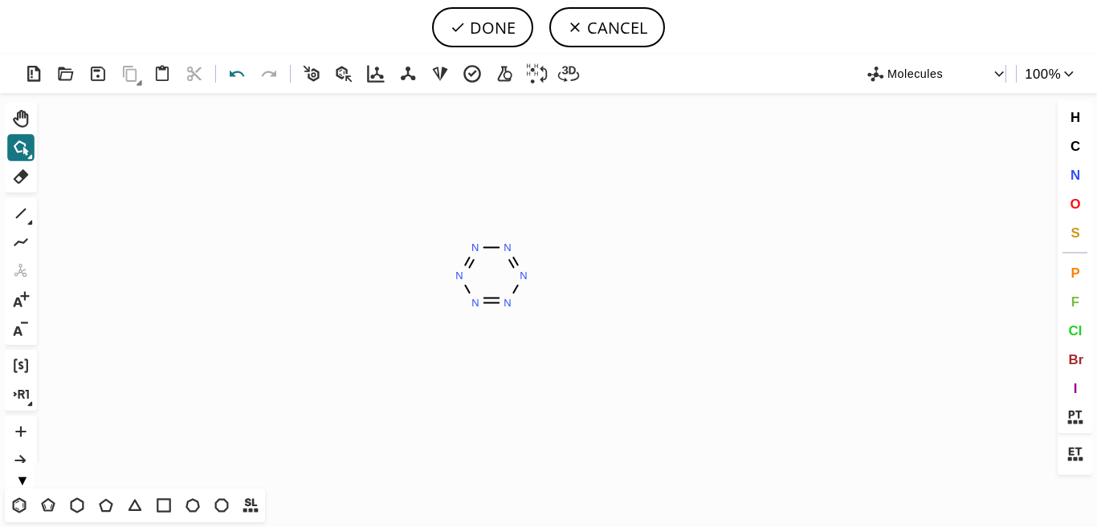
click at [233, 83] on icon at bounding box center [237, 74] width 23 height 23
click at [237, 396] on icon "Created with [PERSON_NAME] 2.3.0 N" at bounding box center [548, 291] width 1010 height 396
click at [703, 422] on icon "Created with [PERSON_NAME] 2.3.0 N" at bounding box center [548, 291] width 1010 height 396
click at [1076, 178] on span "N" at bounding box center [1074, 174] width 10 height 15
click at [477, 301] on tspan "N" at bounding box center [477, 301] width 8 height 12
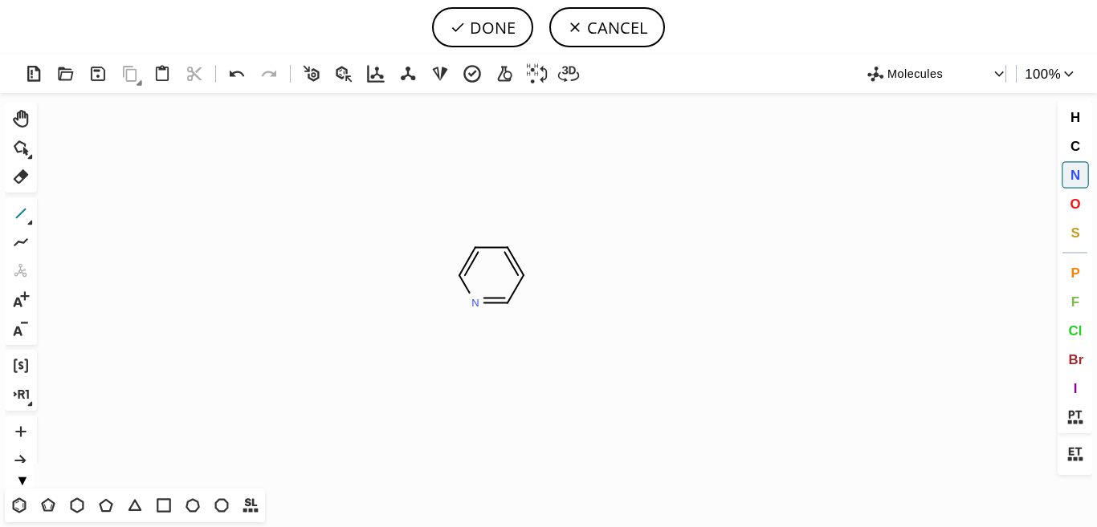
click at [25, 214] on icon at bounding box center [20, 213] width 21 height 21
click at [19, 210] on icon at bounding box center [20, 213] width 21 height 21
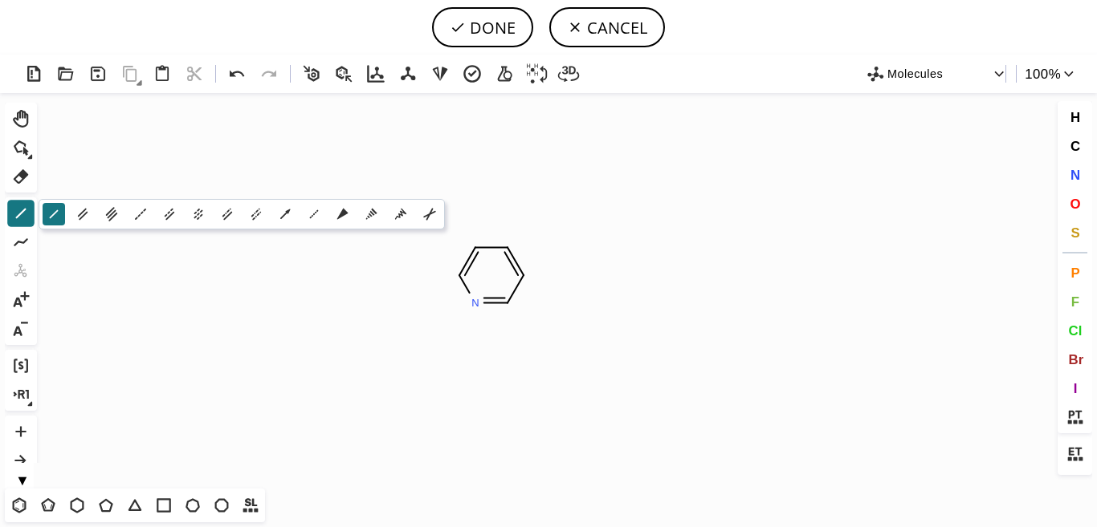
click at [503, 157] on icon "Created with [PERSON_NAME] 2.3.0 N N" at bounding box center [548, 291] width 1010 height 396
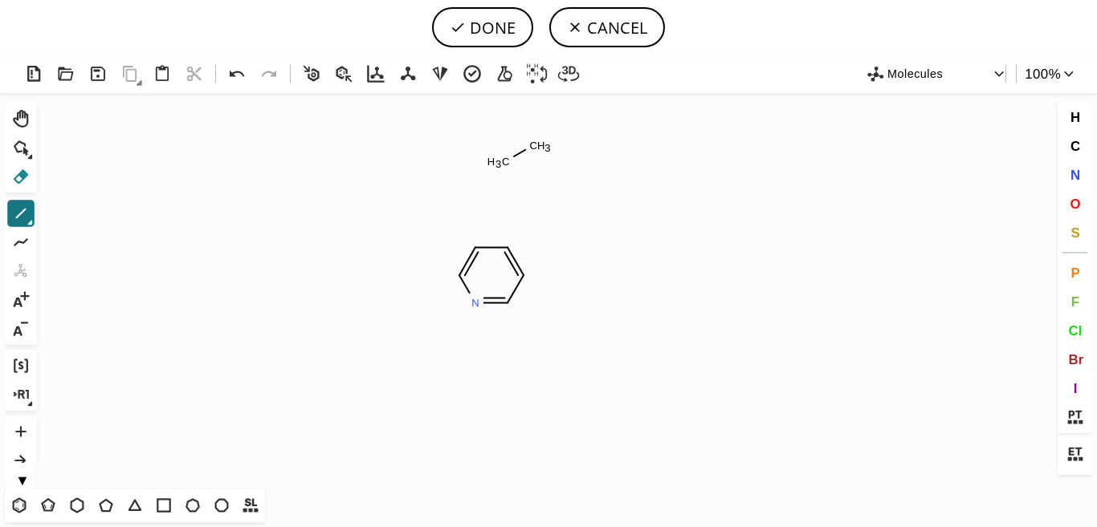
click at [27, 175] on icon at bounding box center [21, 176] width 15 height 14
click at [556, 132] on icon "Created with [PERSON_NAME] 2.3.0 N C H 3 C H 3 N" at bounding box center [548, 291] width 1010 height 396
click at [521, 275] on circle at bounding box center [523, 275] width 21 height 21
click at [234, 71] on icon at bounding box center [237, 74] width 23 height 23
click at [20, 219] on icon at bounding box center [20, 213] width 21 height 21
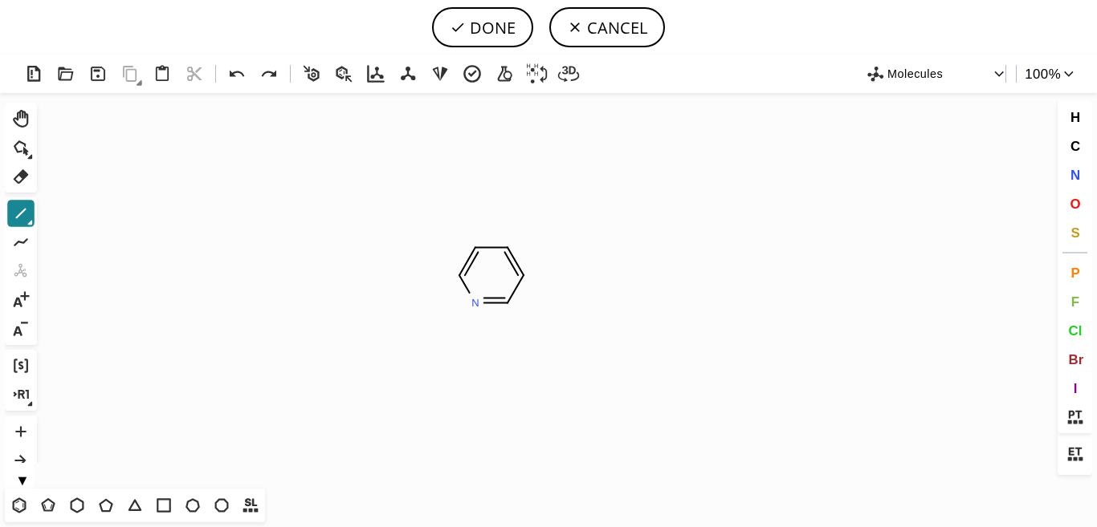
click at [19, 213] on icon at bounding box center [20, 213] width 21 height 21
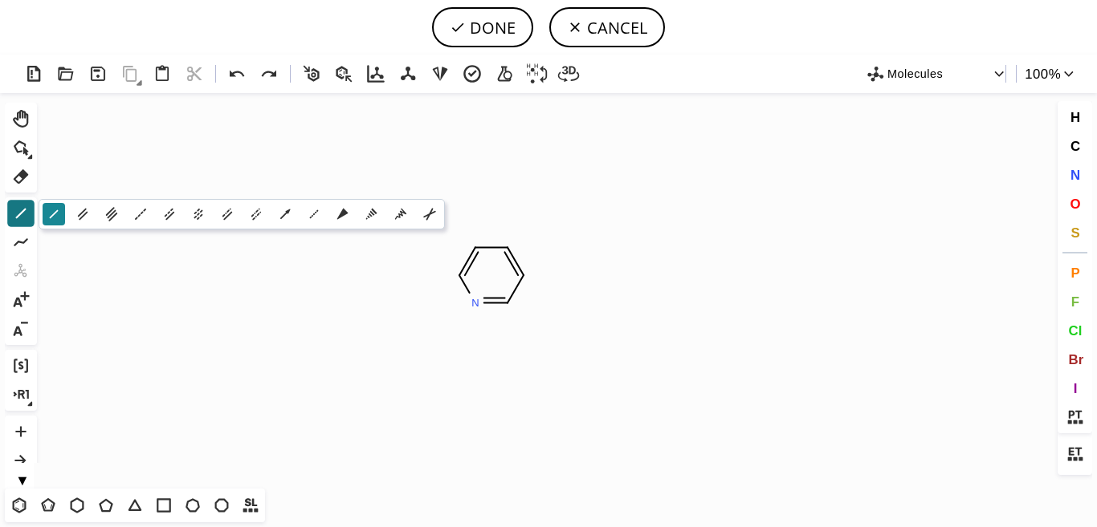
click at [48, 211] on icon at bounding box center [54, 215] width 18 height 18
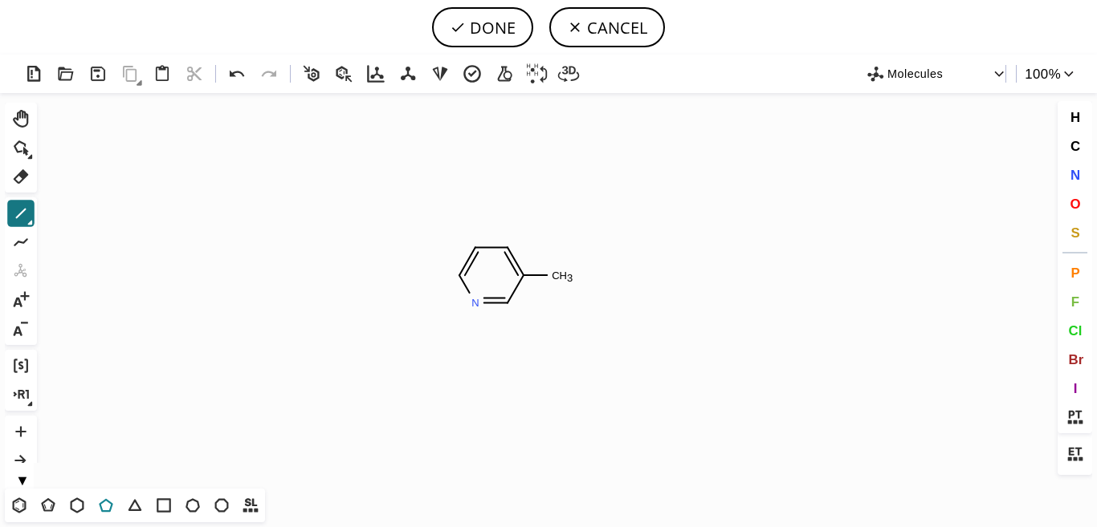
click at [104, 505] on icon at bounding box center [106, 505] width 21 height 21
click at [687, 295] on icon "Created with [PERSON_NAME] 2.3.0 N C H 3 N" at bounding box center [548, 291] width 1010 height 396
click at [18, 150] on icon at bounding box center [20, 147] width 21 height 21
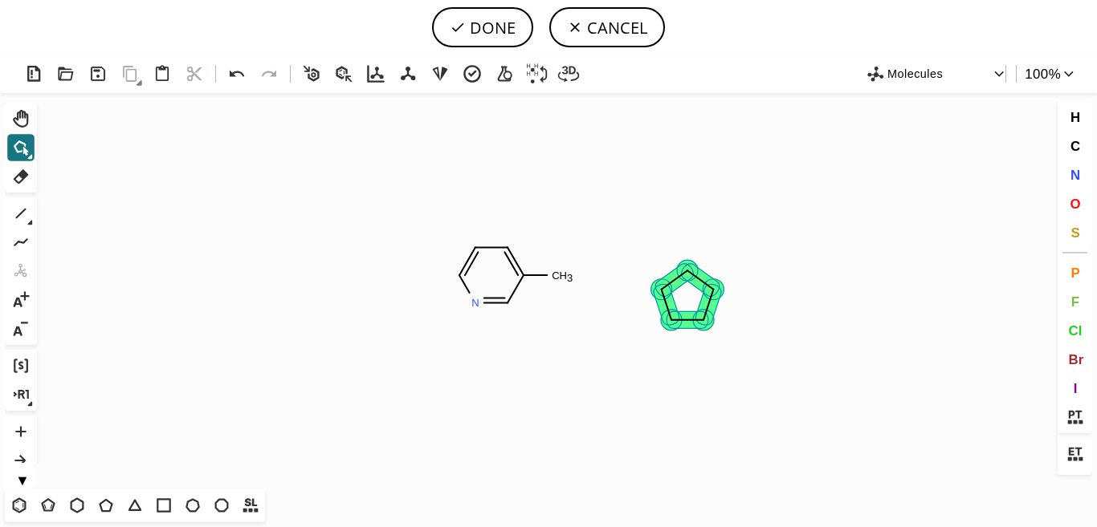
click at [712, 292] on icon at bounding box center [708, 305] width 10 height 31
drag, startPoint x: 688, startPoint y: 232, endPoint x: 656, endPoint y: 292, distance: 68.2
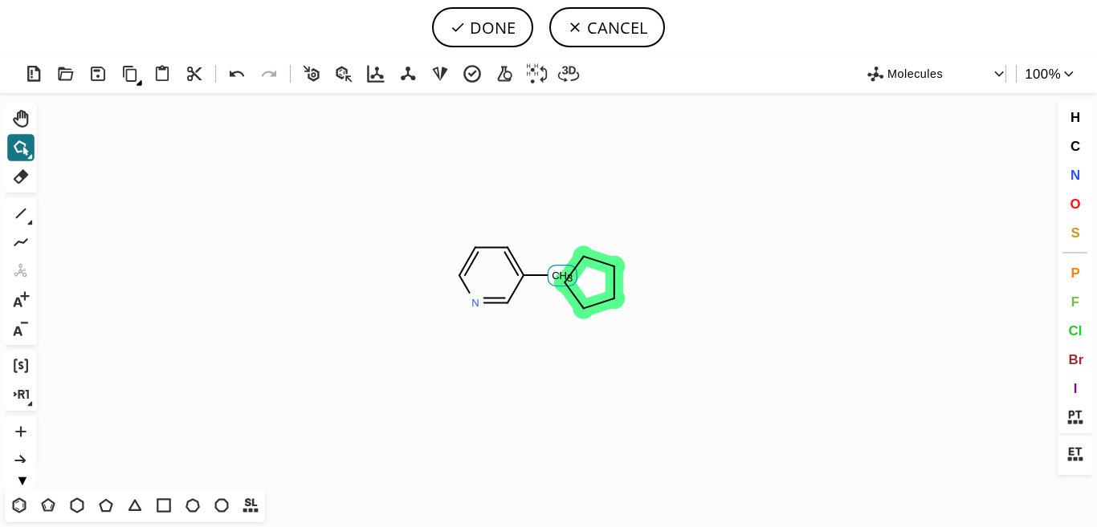
drag, startPoint x: 694, startPoint y: 267, endPoint x: 596, endPoint y: 255, distance: 98.8
drag, startPoint x: 1067, startPoint y: 172, endPoint x: 703, endPoint y: 336, distance: 399.2
click at [703, 336] on div "Created with [PERSON_NAME] 2.3.0 N N Molecules 100 % Ctrl+Alt+H Shift+Tab Del 1…" at bounding box center [548, 291] width 1097 height 473
click at [288, 369] on icon "Created with [PERSON_NAME] 2.3.0 N N" at bounding box center [548, 291] width 1010 height 396
click at [18, 153] on icon at bounding box center [20, 147] width 21 height 21
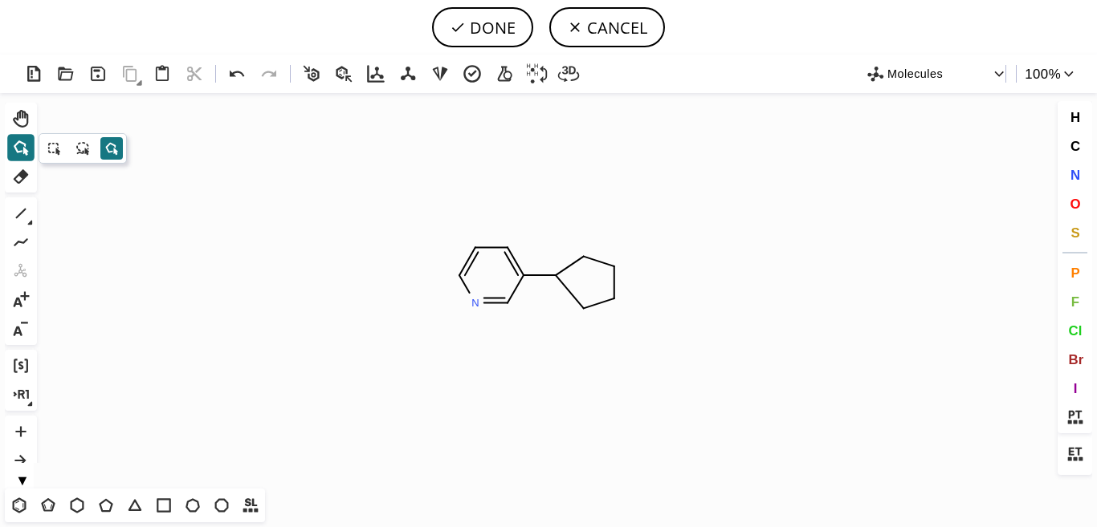
click at [87, 228] on icon "Created with [PERSON_NAME] 2.3.0 N N" at bounding box center [548, 291] width 1010 height 396
click at [128, 508] on icon at bounding box center [134, 505] width 21 height 21
click at [102, 509] on icon at bounding box center [106, 506] width 14 height 14
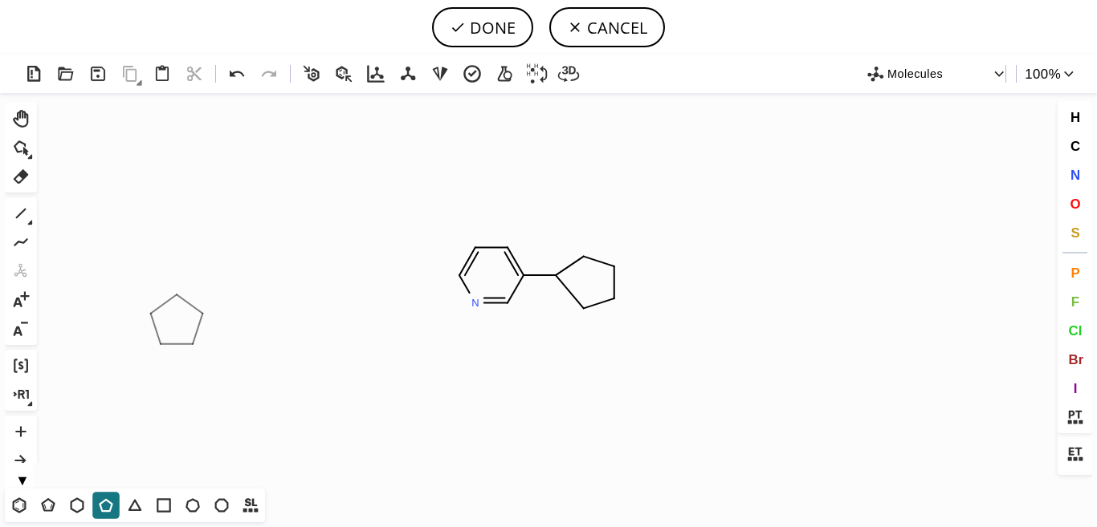
click at [177, 320] on icon "Created with [PERSON_NAME] 2.3.0 N N" at bounding box center [548, 291] width 1010 height 396
click at [1070, 177] on span "N" at bounding box center [1074, 174] width 10 height 15
click at [581, 306] on tspan "N" at bounding box center [581, 306] width 8 height 12
click at [22, 212] on icon at bounding box center [21, 214] width 10 height 10
click at [22, 181] on icon at bounding box center [21, 176] width 15 height 14
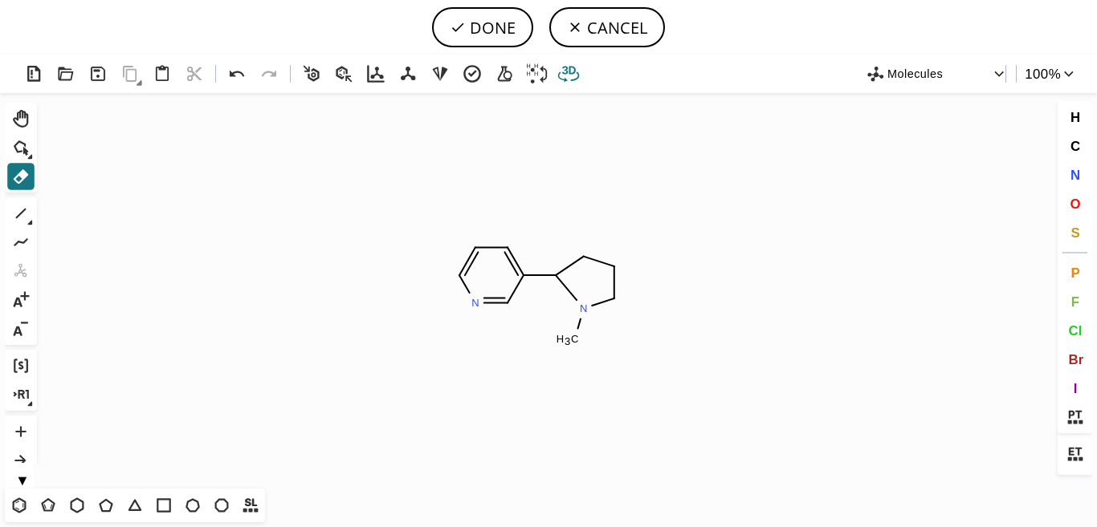
click at [563, 75] on icon at bounding box center [568, 74] width 23 height 23
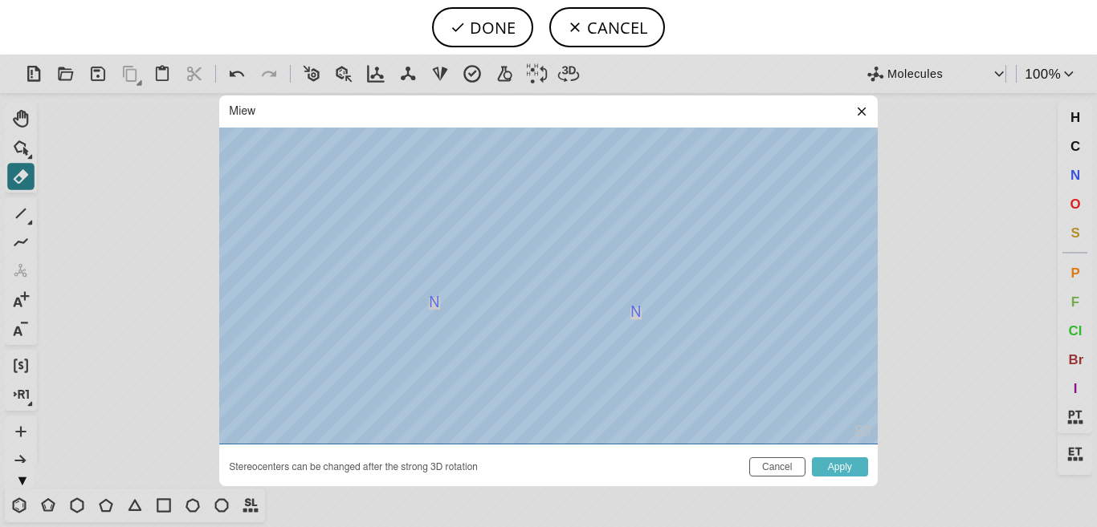
click at [836, 464] on button "Apply" at bounding box center [840, 467] width 56 height 19
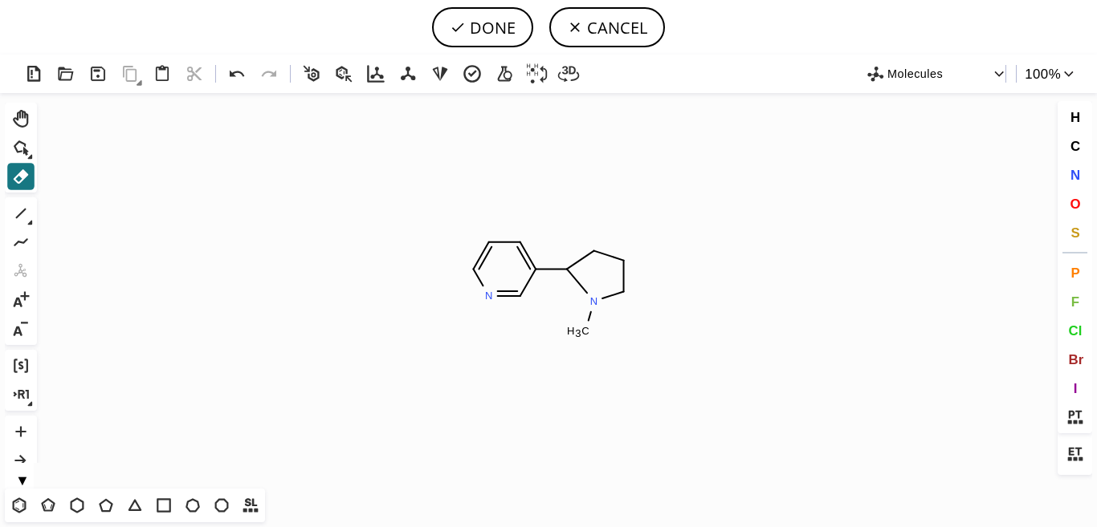
click at [928, 69] on span "Molecules" at bounding box center [939, 73] width 104 height 20
click at [918, 99] on span "Molecules" at bounding box center [932, 99] width 92 height 10
click at [913, 71] on span "Molecules" at bounding box center [939, 73] width 104 height 20
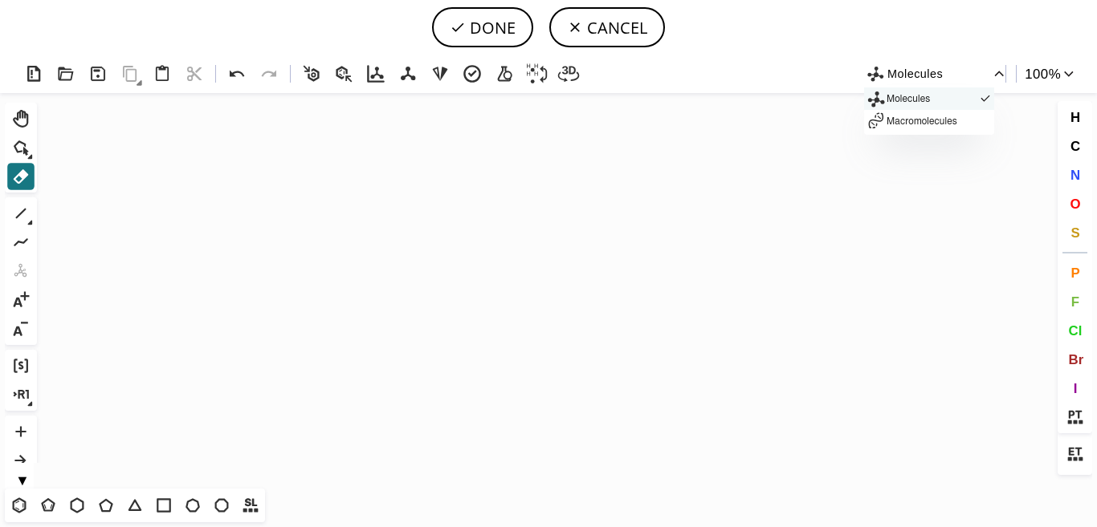
click at [905, 100] on span "Molecules" at bounding box center [932, 99] width 92 height 10
click at [229, 75] on icon at bounding box center [237, 74] width 23 height 23
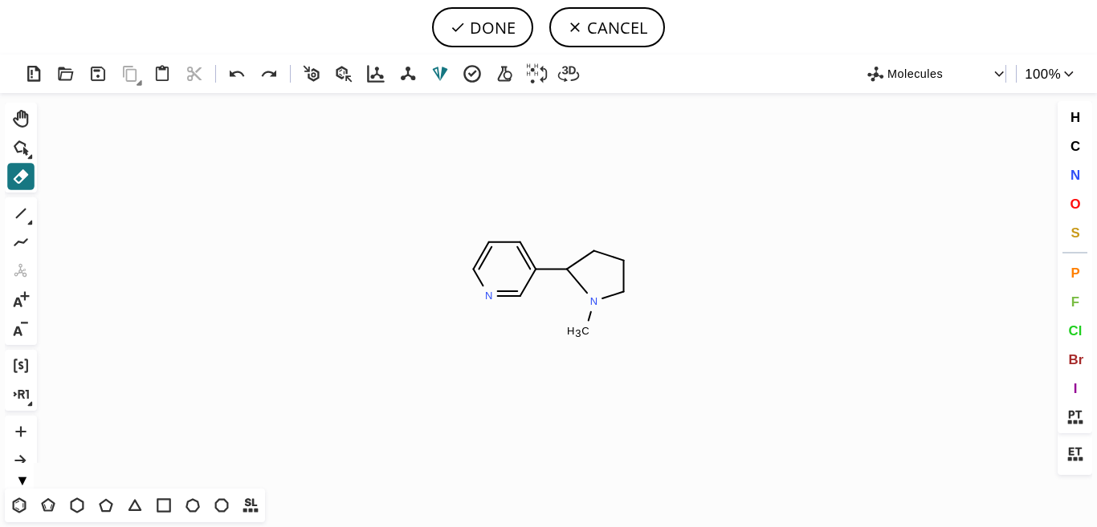
click at [435, 75] on icon at bounding box center [440, 74] width 23 height 23
drag, startPoint x: 247, startPoint y: 500, endPoint x: 593, endPoint y: 50, distance: 567.5
click at [247, 500] on icon at bounding box center [250, 506] width 15 height 14
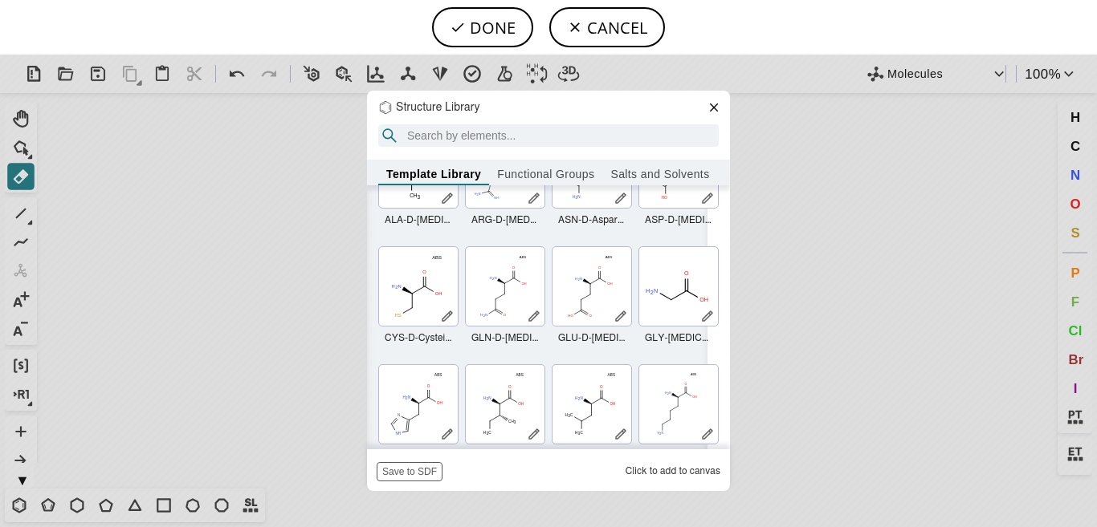
scroll to position [340, 0]
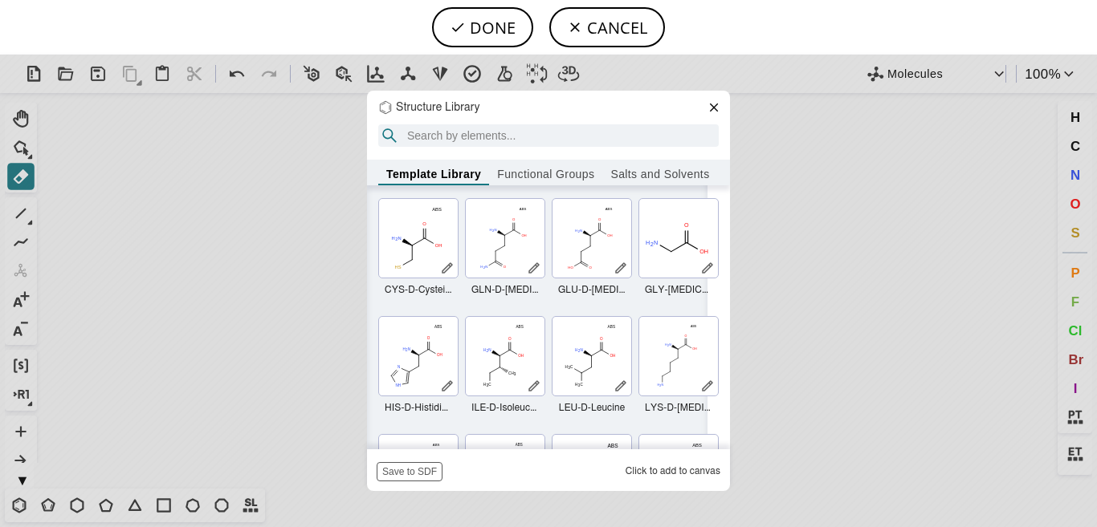
click at [712, 109] on icon at bounding box center [714, 108] width 8 height 8
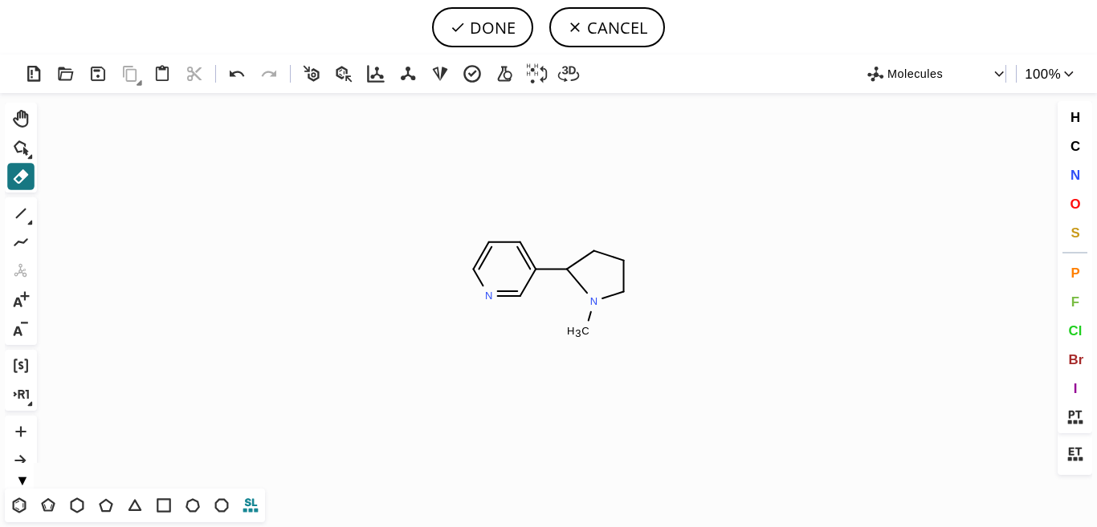
click at [250, 511] on icon at bounding box center [250, 506] width 15 height 14
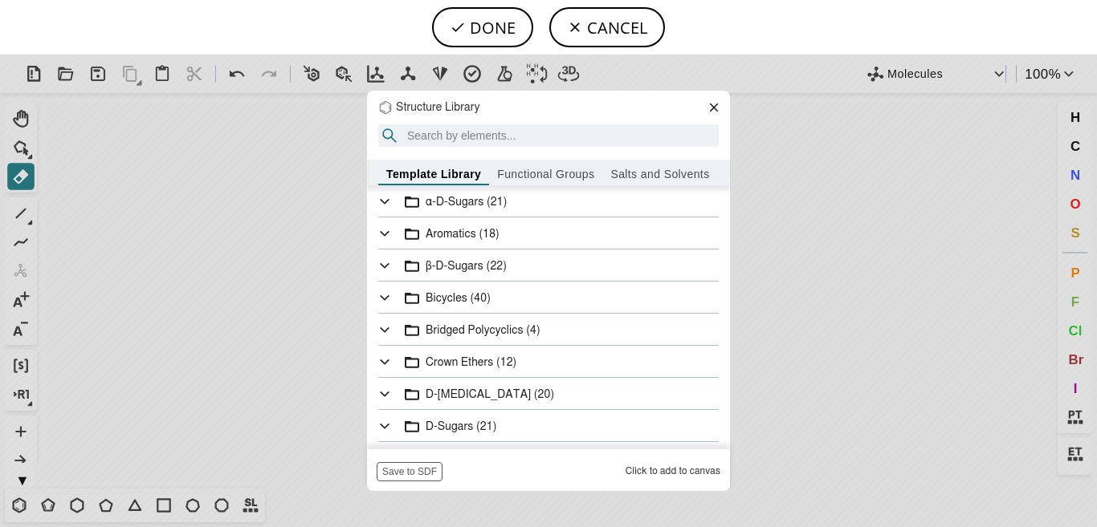
drag, startPoint x: 724, startPoint y: 267, endPoint x: 726, endPoint y: 418, distance: 151.8
click at [731, 408] on div "Structure Library Template Library Functional Groups Salts and Solvents α-D-Sug…" at bounding box center [548, 291] width 1097 height 473
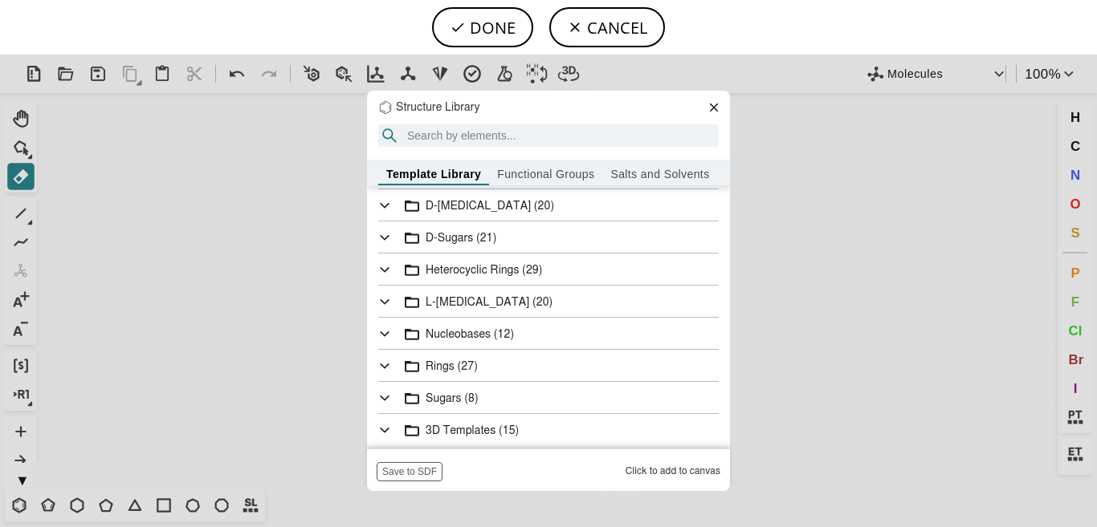
click at [474, 436] on div "3D Templates (15)" at bounding box center [555, 431] width 324 height 12
click at [385, 427] on icon at bounding box center [385, 430] width 16 height 39
click at [712, 110] on icon at bounding box center [714, 108] width 8 height 8
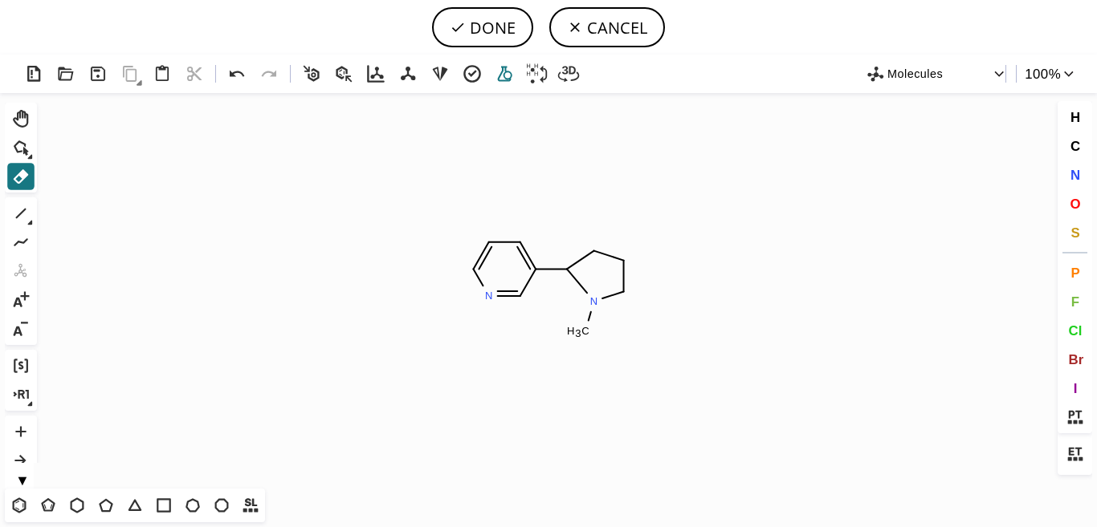
click at [504, 74] on icon at bounding box center [505, 73] width 14 height 15
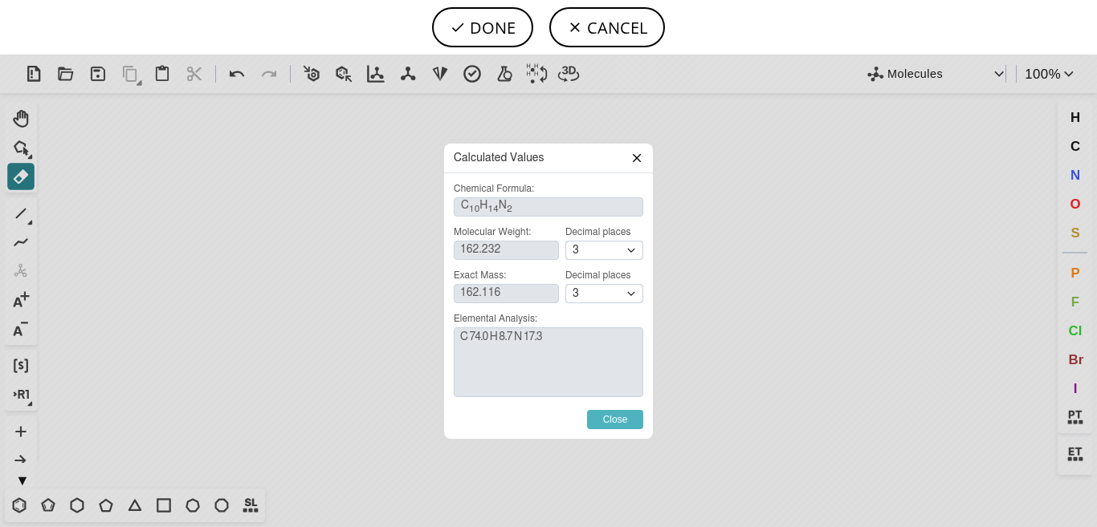
click at [618, 421] on input "Close" at bounding box center [615, 419] width 56 height 19
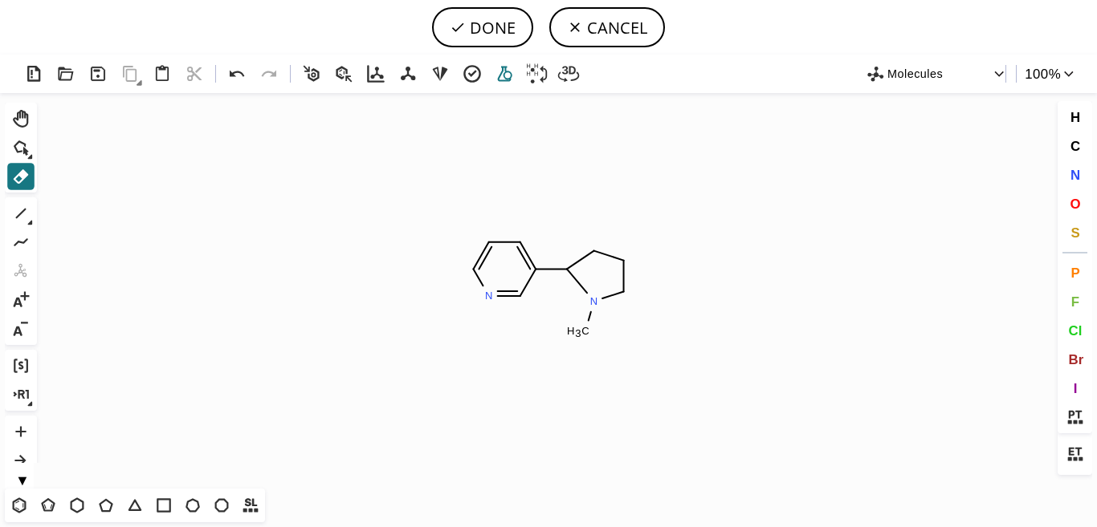
click at [505, 72] on icon at bounding box center [505, 73] width 14 height 15
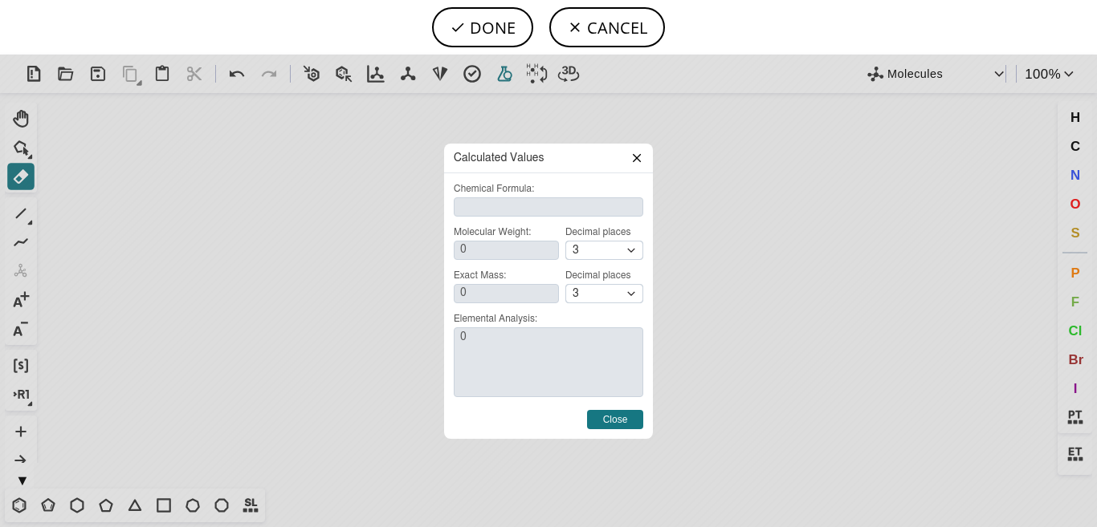
type input "162.232"
type input "162.116"
type textarea "C 74.0 H 8.7 N 17.3"
click at [629, 258] on div "3" at bounding box center [604, 250] width 78 height 19
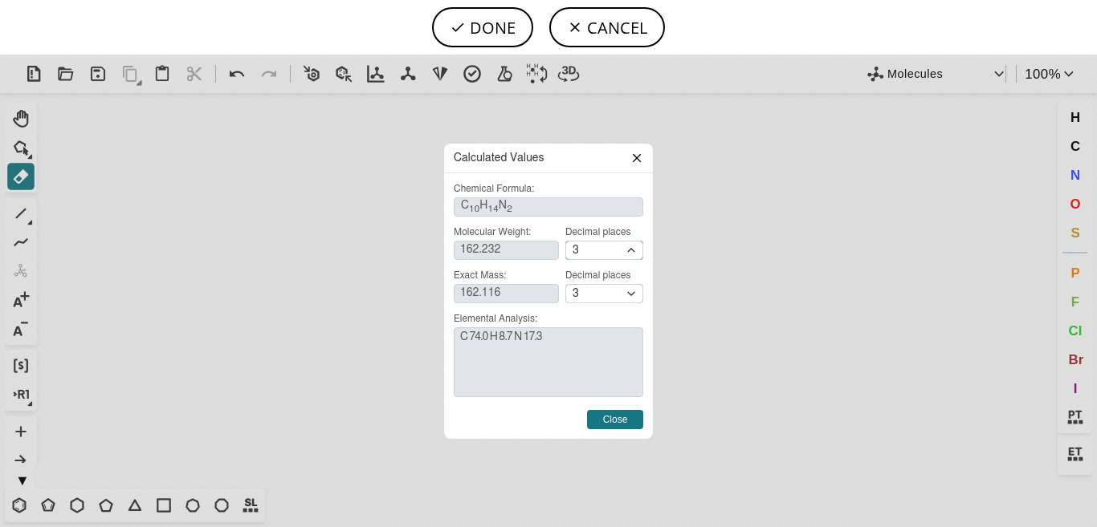
click at [638, 163] on icon at bounding box center [636, 158] width 13 height 13
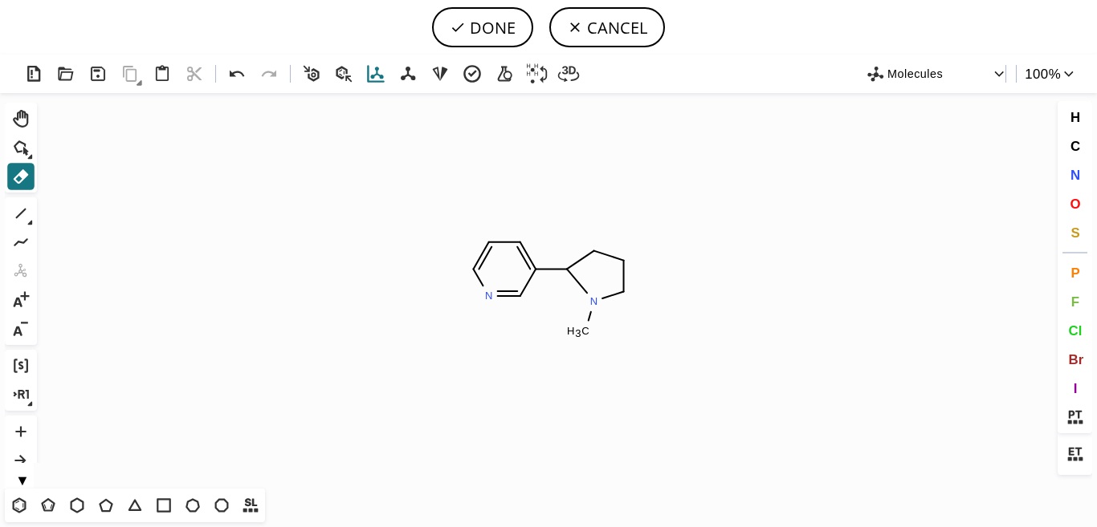
click at [376, 67] on icon at bounding box center [376, 74] width 23 height 23
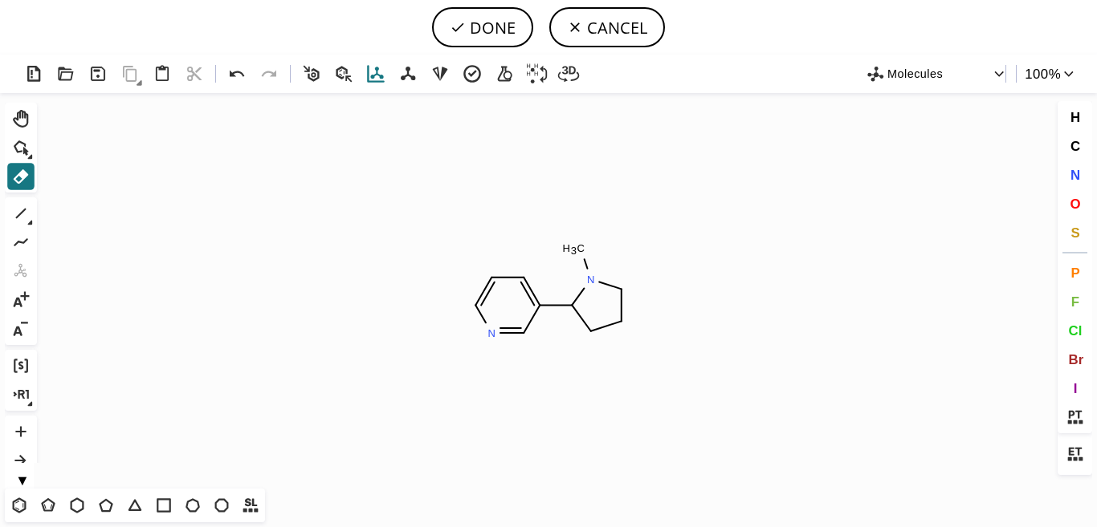
click at [376, 67] on icon at bounding box center [376, 74] width 23 height 23
click at [406, 71] on icon at bounding box center [408, 74] width 23 height 23
click at [532, 72] on icon at bounding box center [536, 74] width 23 height 23
click at [440, 66] on icon at bounding box center [440, 74] width 23 height 23
click at [436, 71] on icon at bounding box center [440, 74] width 23 height 23
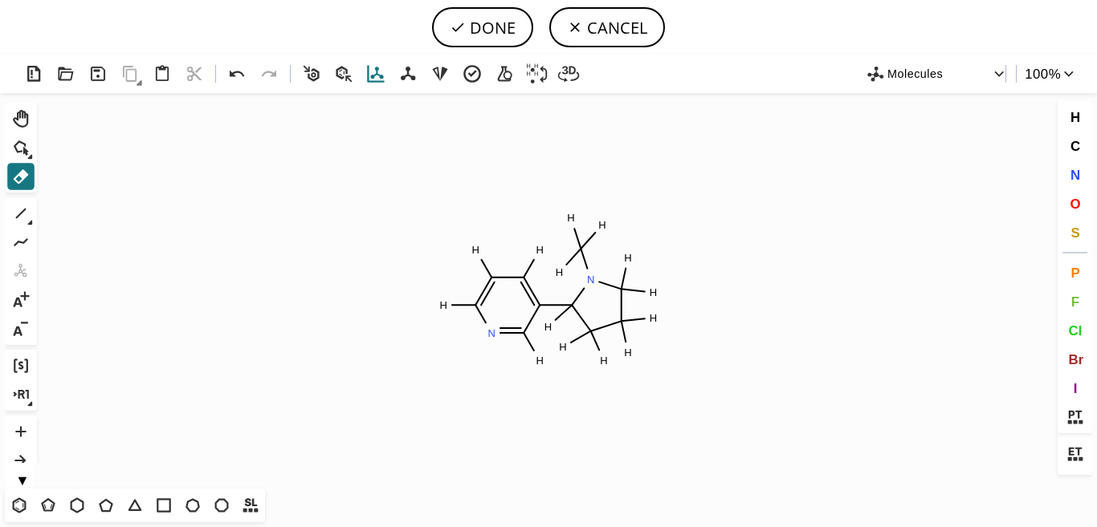
click at [373, 68] on icon at bounding box center [376, 74] width 23 height 23
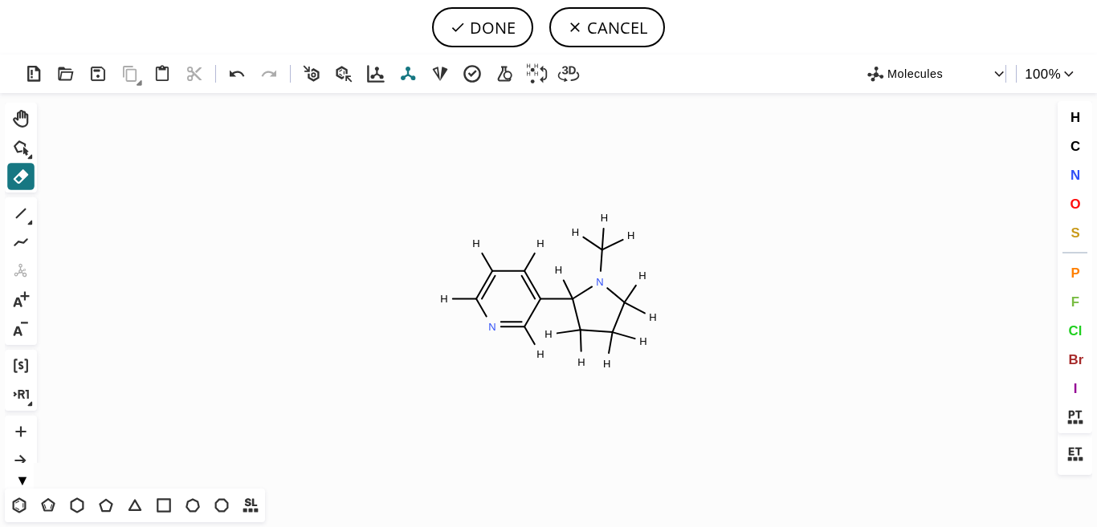
click at [406, 76] on icon at bounding box center [408, 74] width 14 height 14
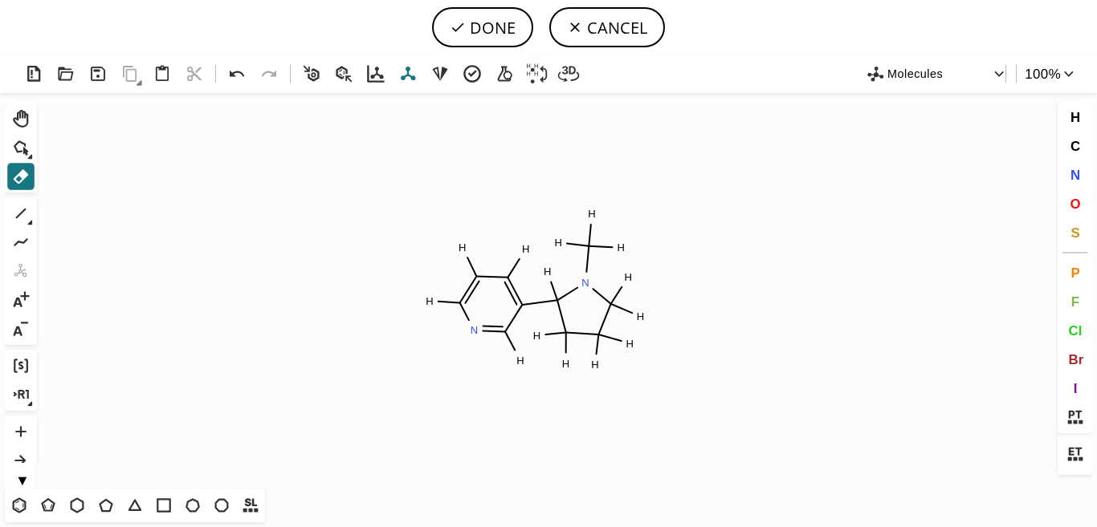
click at [409, 75] on icon at bounding box center [408, 74] width 14 height 14
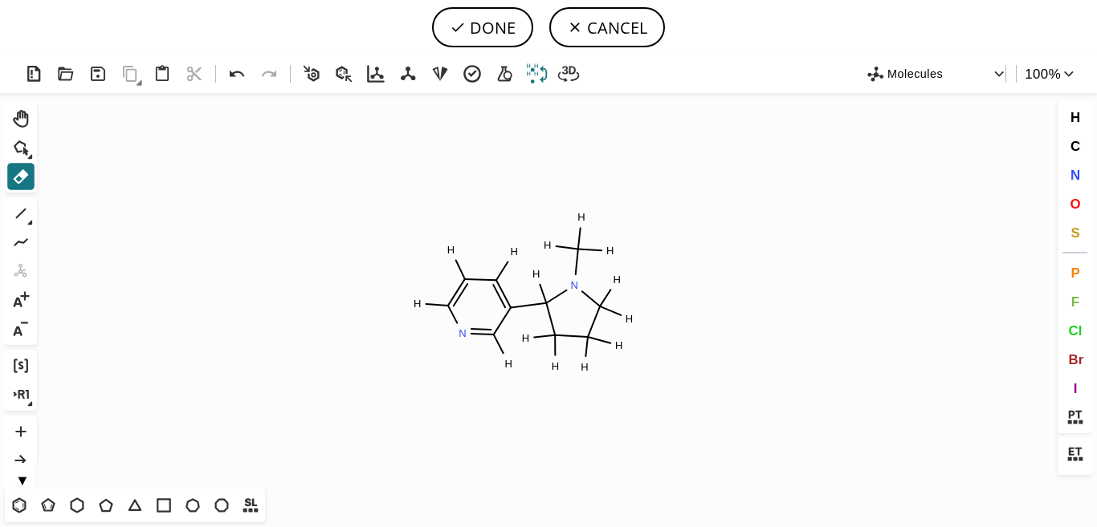
click at [531, 75] on icon at bounding box center [536, 74] width 23 height 23
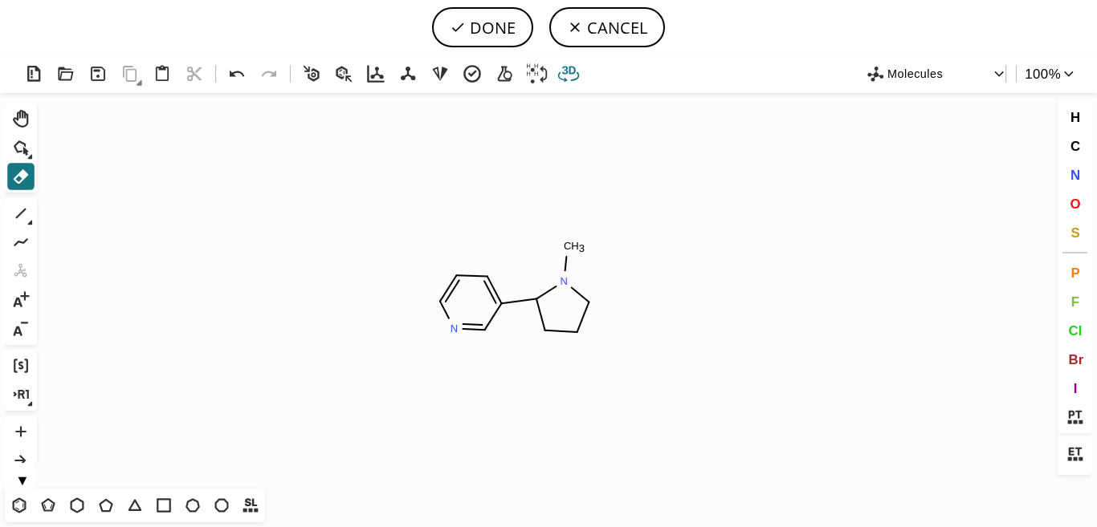
click at [564, 75] on icon at bounding box center [568, 74] width 23 height 23
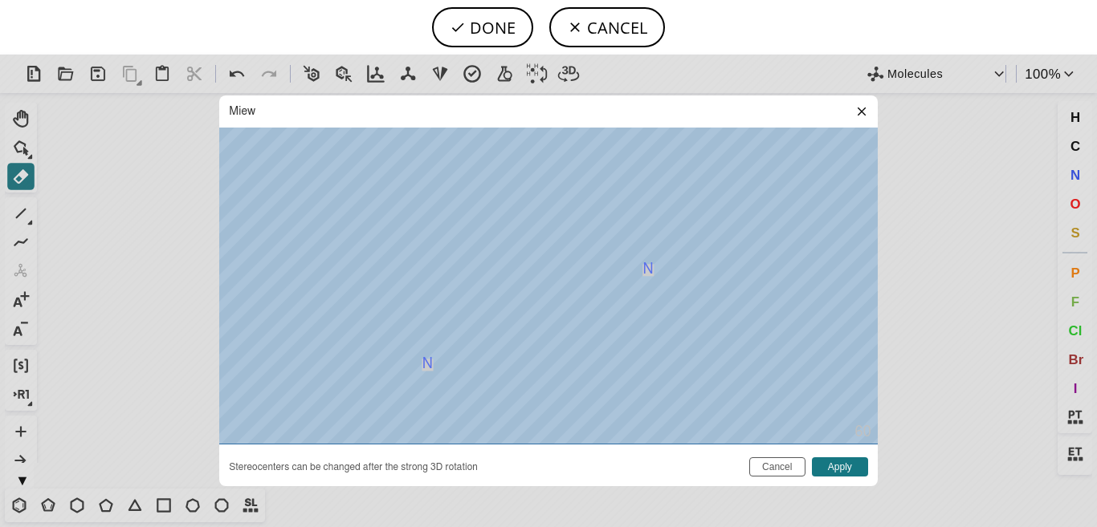
click at [859, 112] on icon at bounding box center [861, 111] width 13 height 13
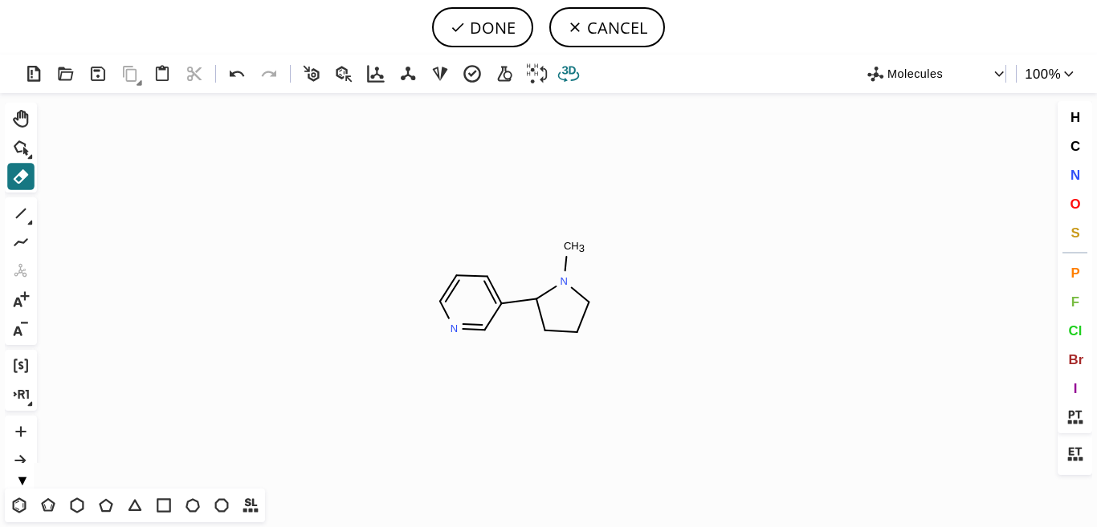
click at [562, 77] on icon at bounding box center [568, 74] width 23 height 23
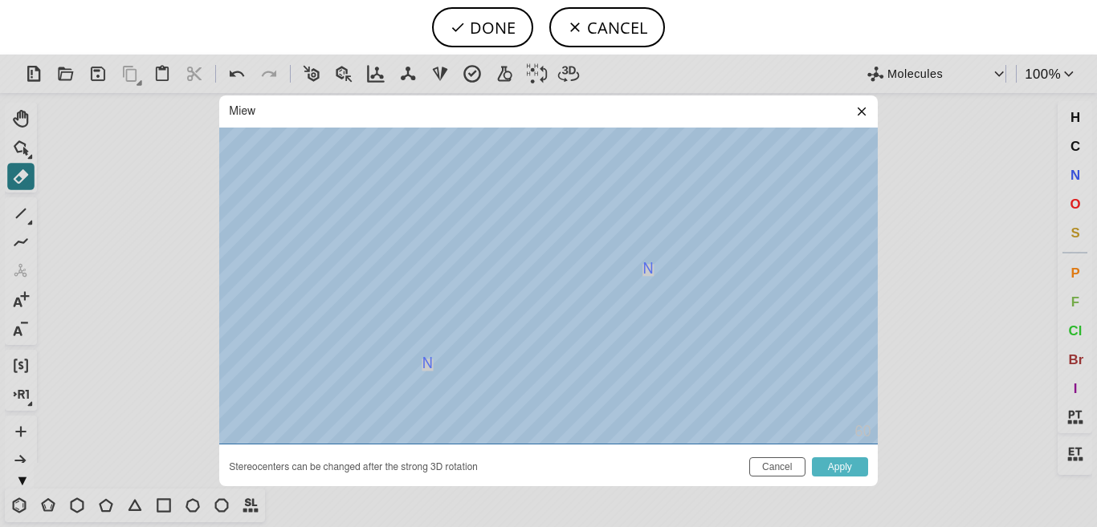
click at [844, 467] on button "Apply" at bounding box center [840, 467] width 56 height 19
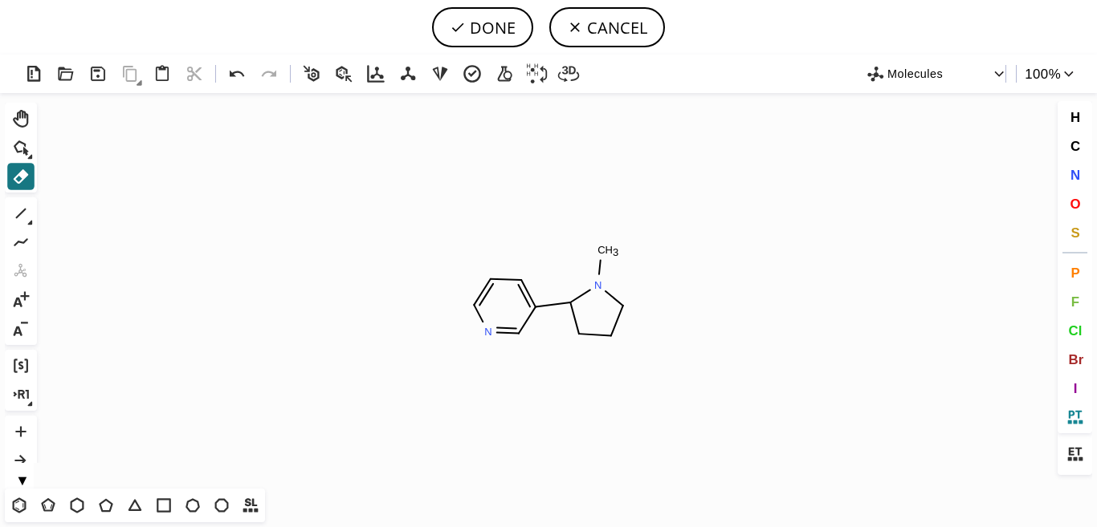
click at [1085, 423] on icon at bounding box center [1074, 417] width 21 height 21
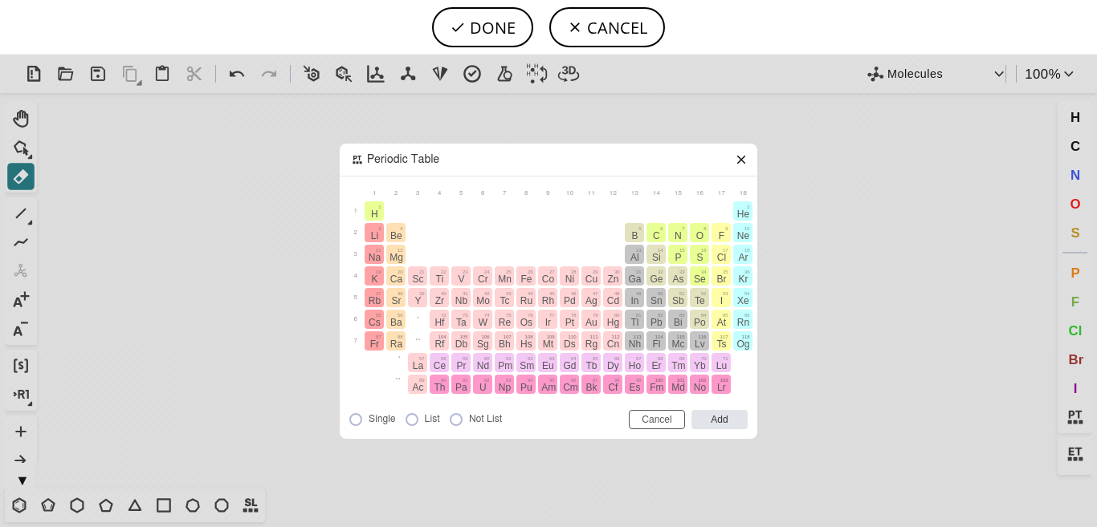
click at [742, 164] on icon at bounding box center [741, 159] width 13 height 13
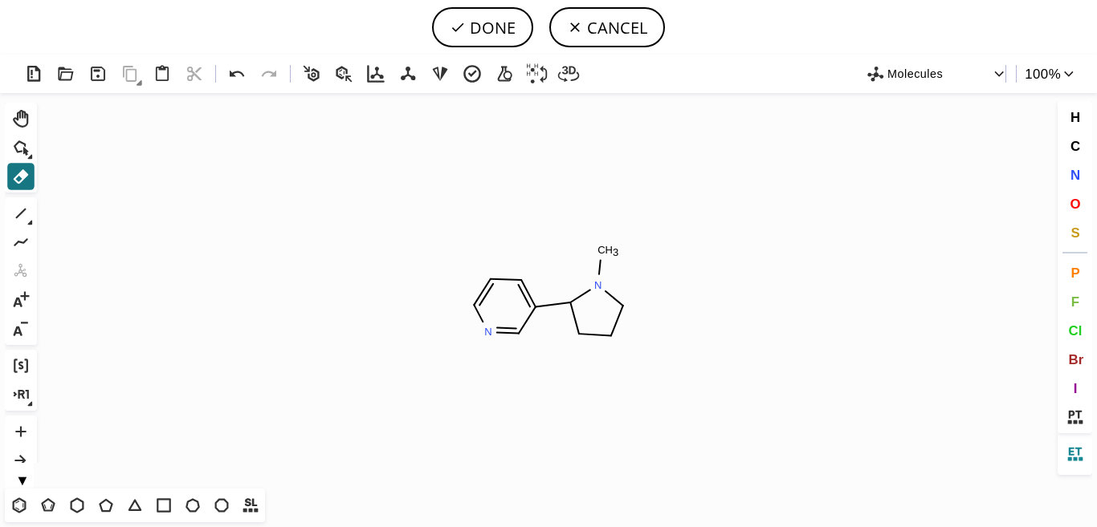
click at [1080, 456] on icon at bounding box center [1074, 454] width 21 height 21
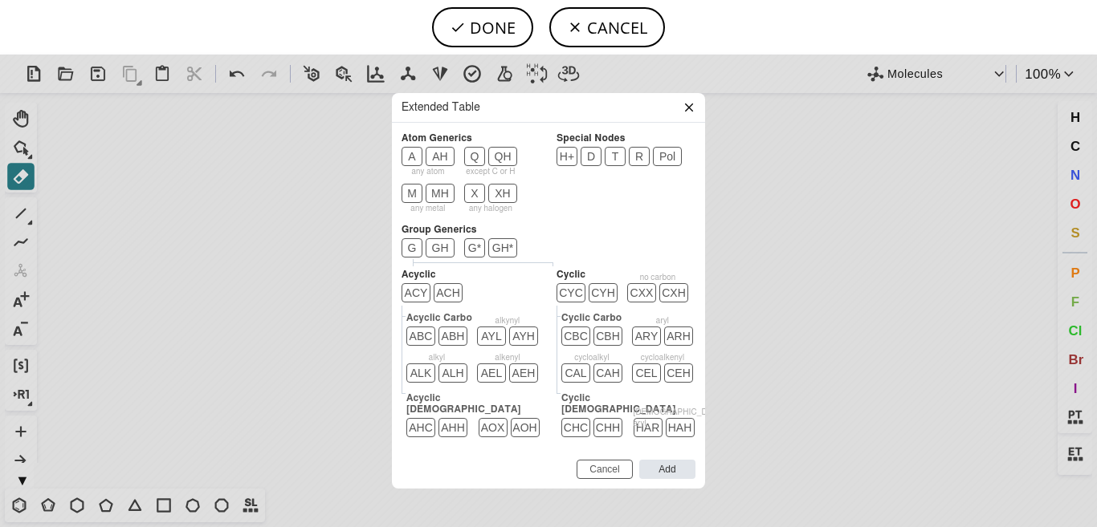
click at [690, 113] on icon at bounding box center [688, 107] width 13 height 13
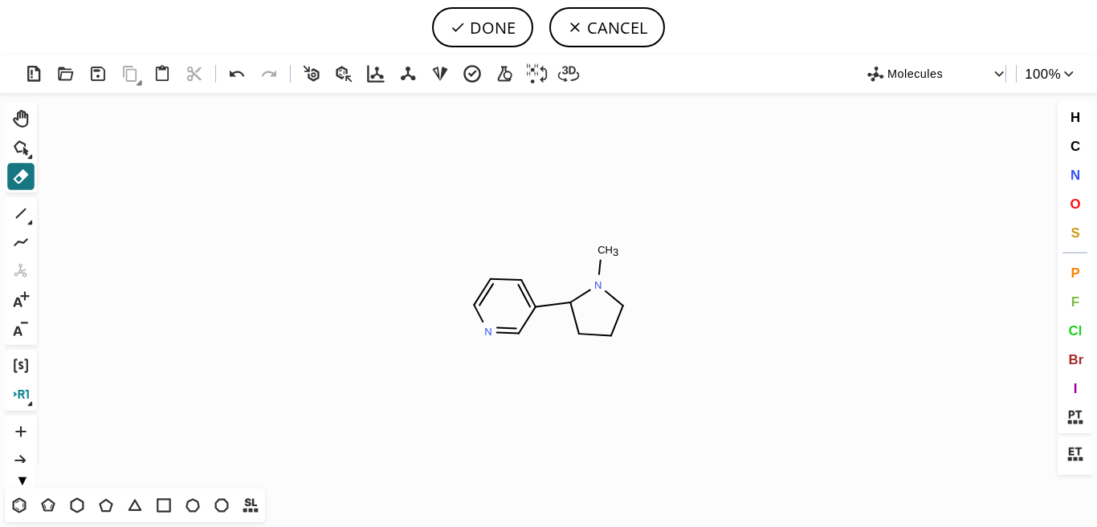
click at [31, 401] on icon at bounding box center [20, 395] width 21 height 21
click at [32, 157] on icon at bounding box center [30, 157] width 5 height 5
click at [590, 161] on icon "Created with [PERSON_NAME] 2.3.0 N N C H 3 N" at bounding box center [548, 291] width 1010 height 396
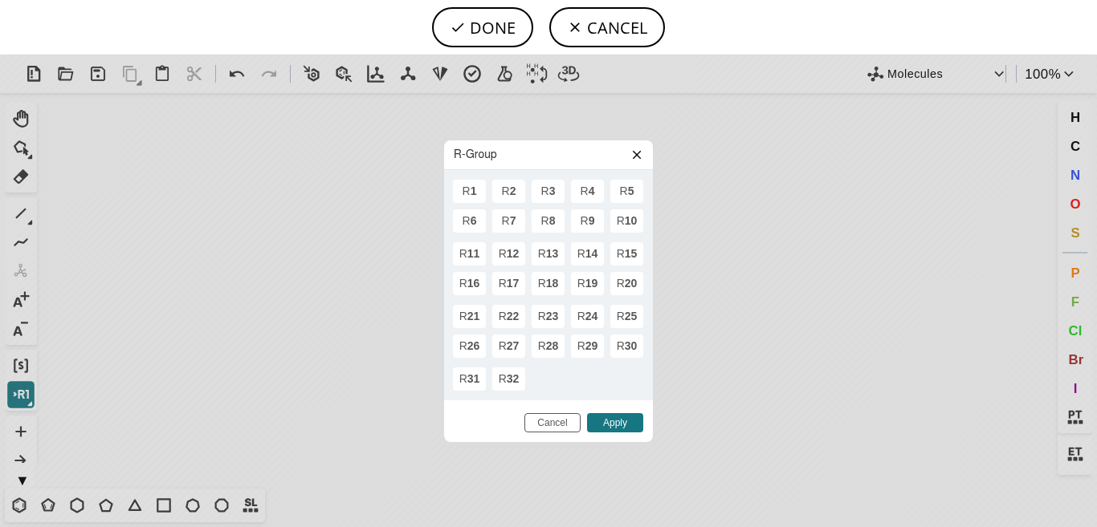
click at [636, 155] on icon at bounding box center [637, 154] width 8 height 8
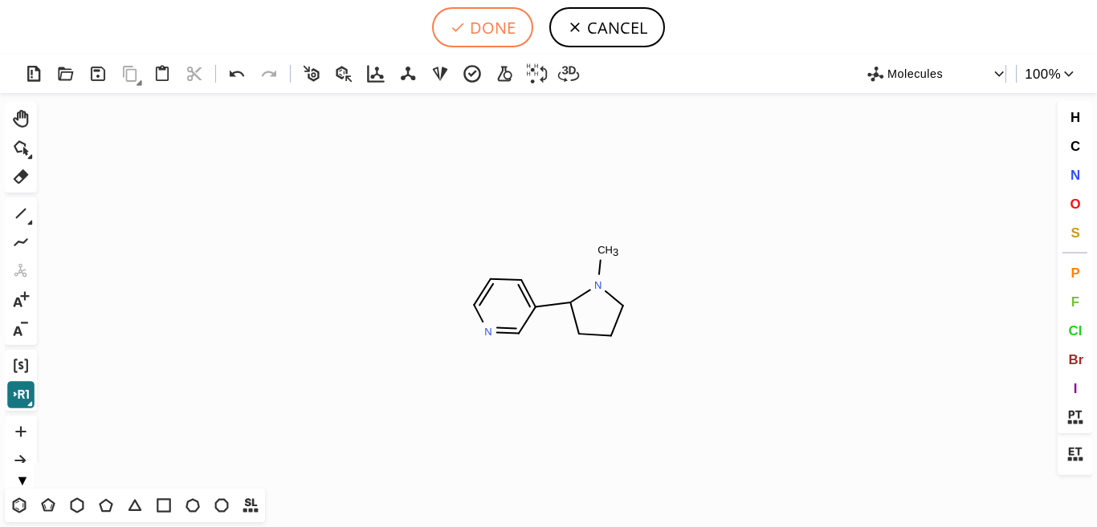
click at [491, 27] on button "DONE" at bounding box center [482, 27] width 101 height 40
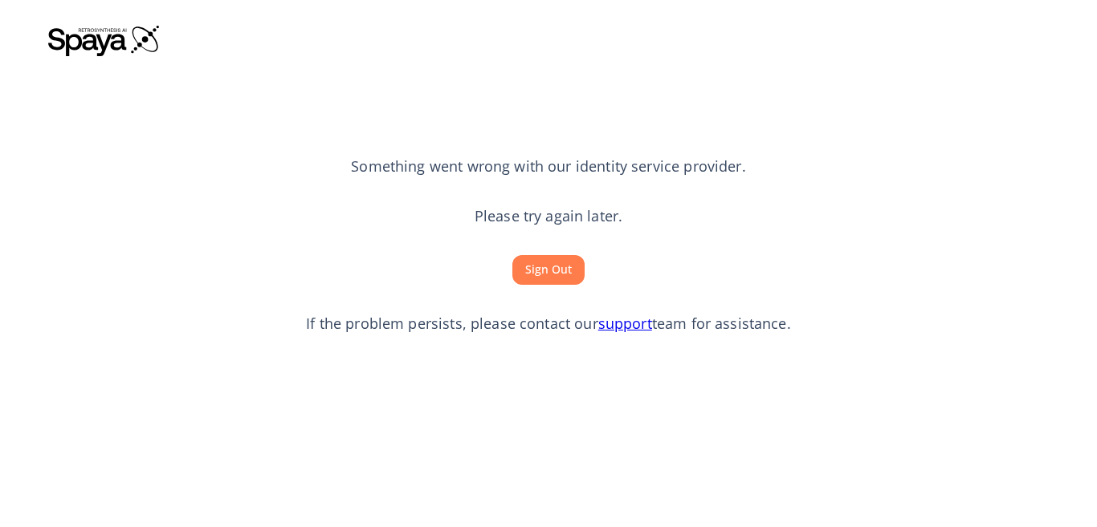
click at [556, 266] on button "Sign Out" at bounding box center [548, 270] width 72 height 30
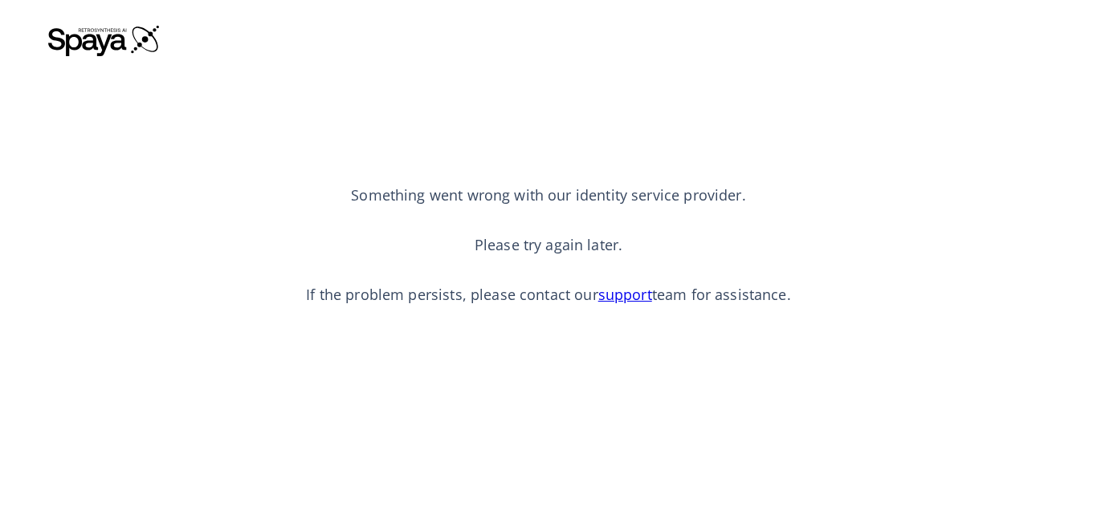
click at [620, 293] on link "support" at bounding box center [625, 294] width 54 height 19
